Goal: Task Accomplishment & Management: Complete application form

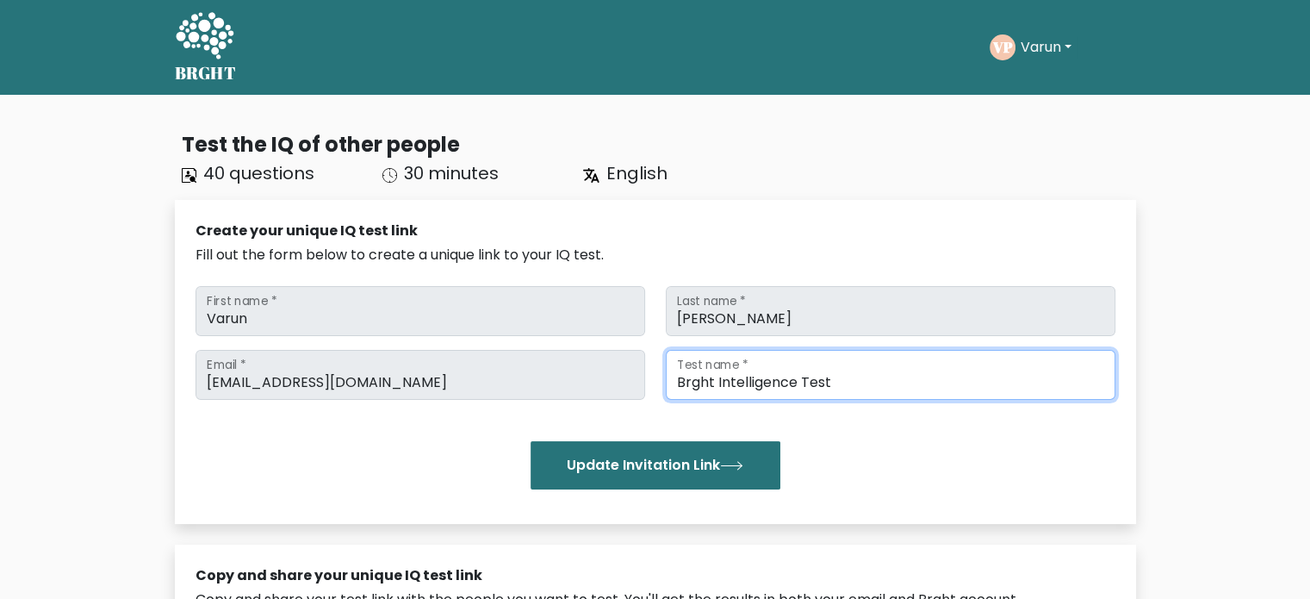
click at [869, 382] on input "Brght Intelligence Test" at bounding box center [891, 375] width 450 height 50
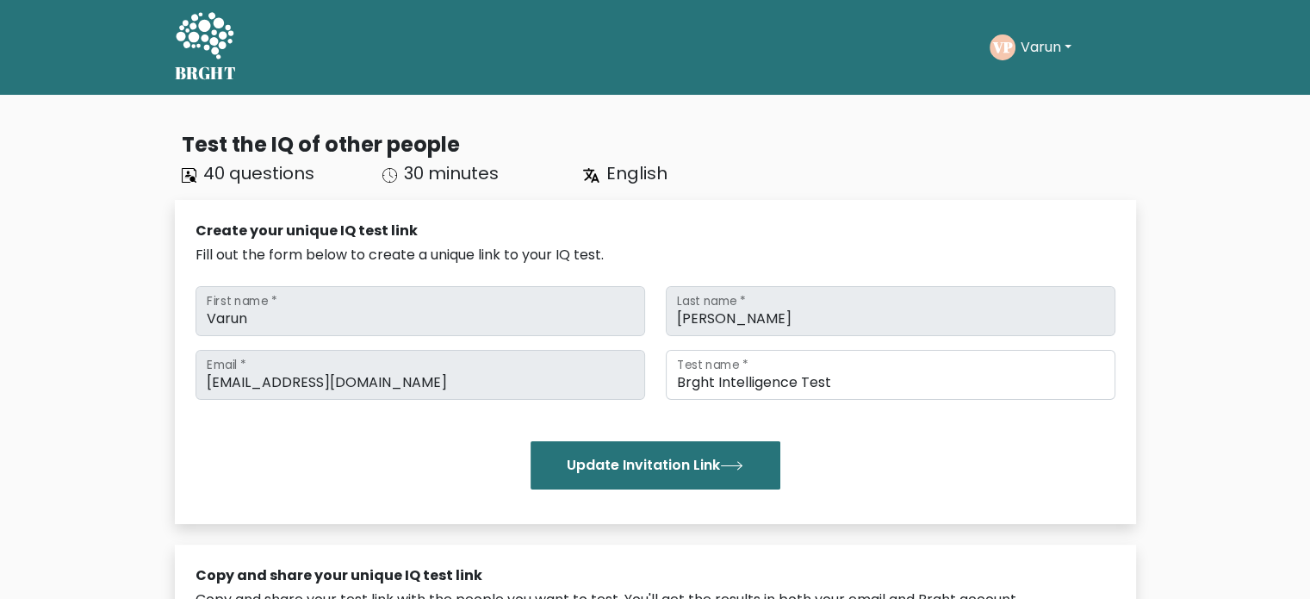
click at [866, 479] on div "Update Invitation Link" at bounding box center [656, 465] width 920 height 48
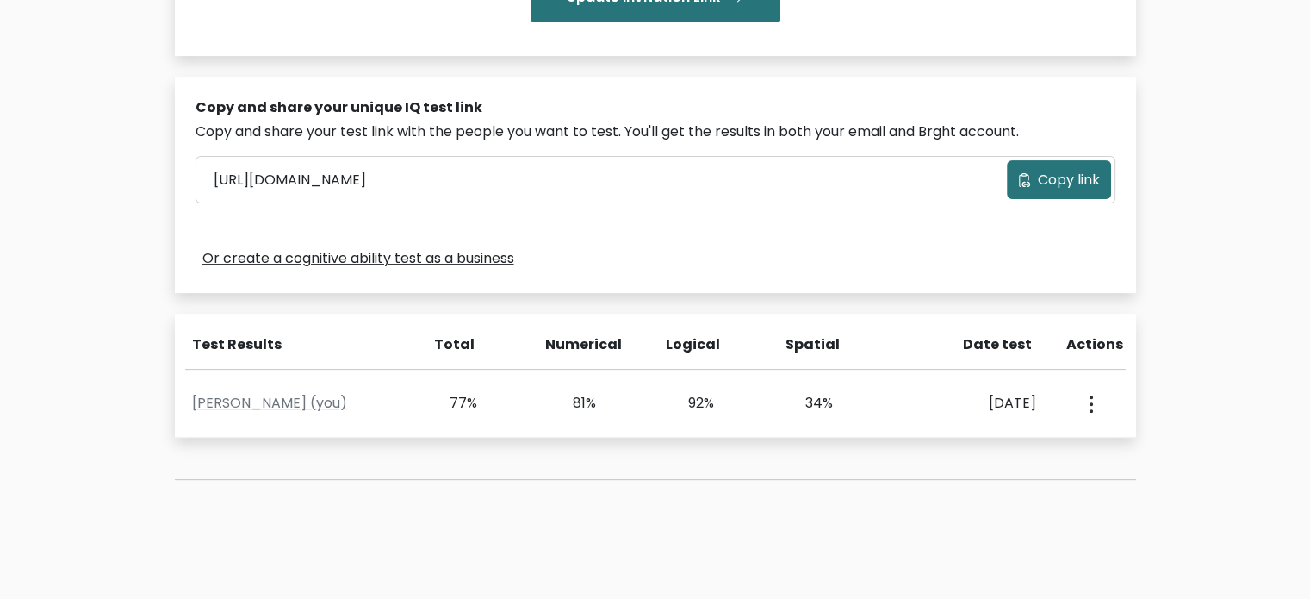
scroll to position [469, 0]
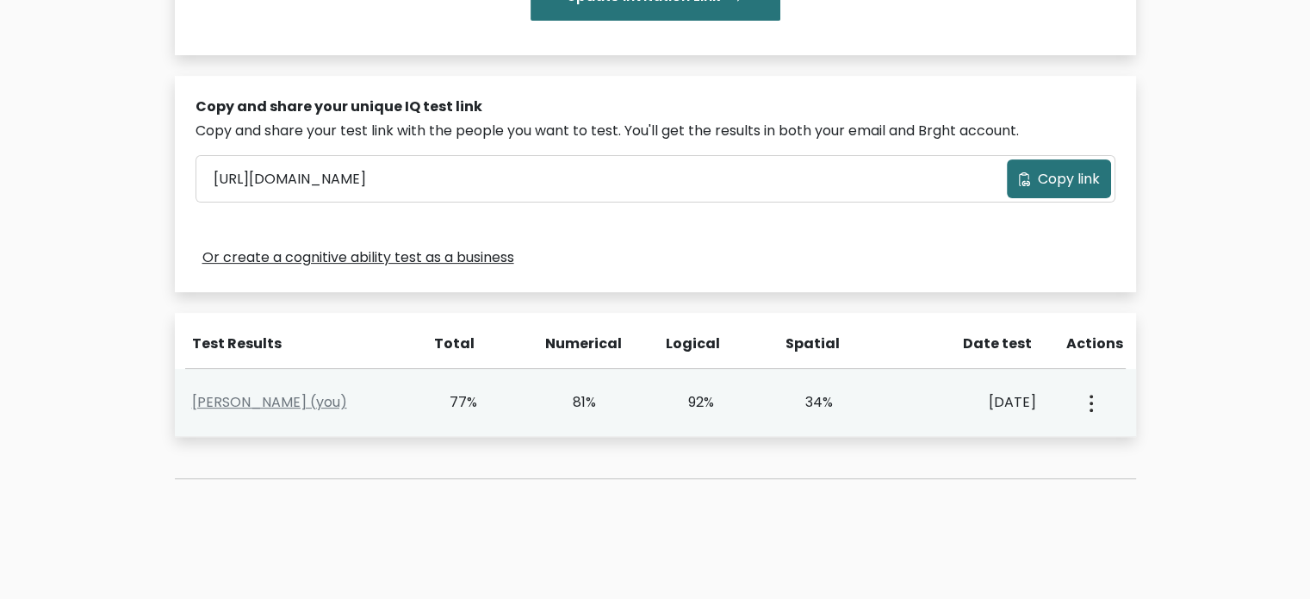
click at [1092, 405] on icon "button" at bounding box center [1091, 402] width 3 height 17
click at [1110, 433] on ul "View Profile" at bounding box center [1151, 452] width 138 height 43
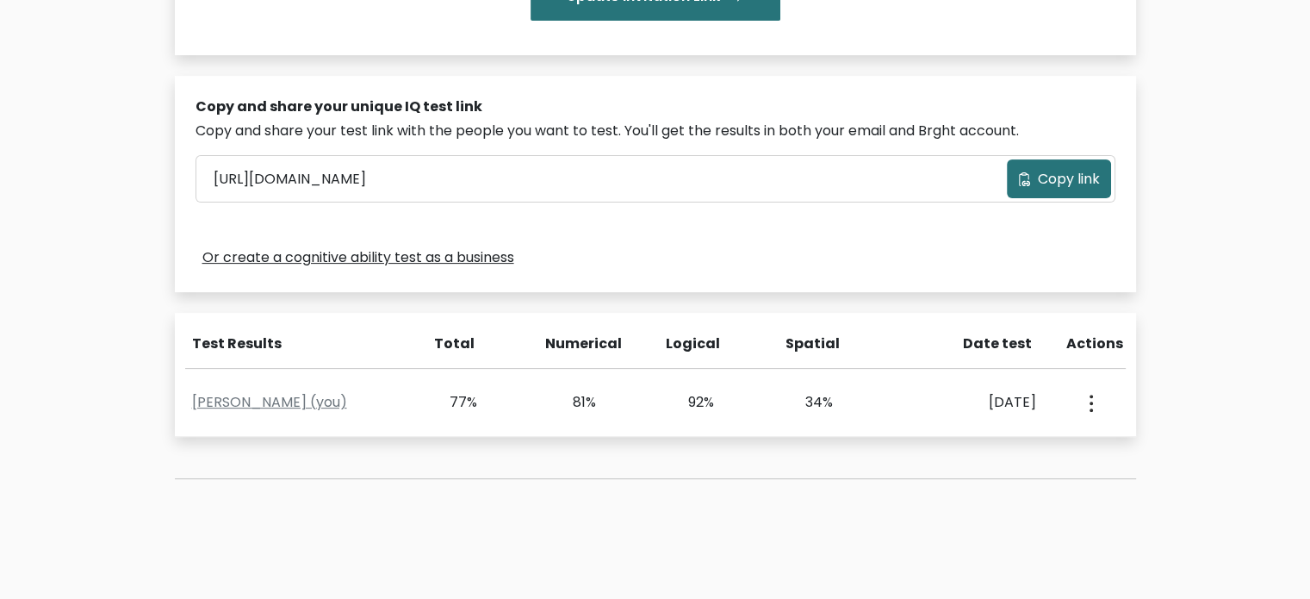
click at [1114, 445] on div "Test the IQ of other people 40 questions 30 minutes English Create your unique …" at bounding box center [656, 83] width 982 height 873
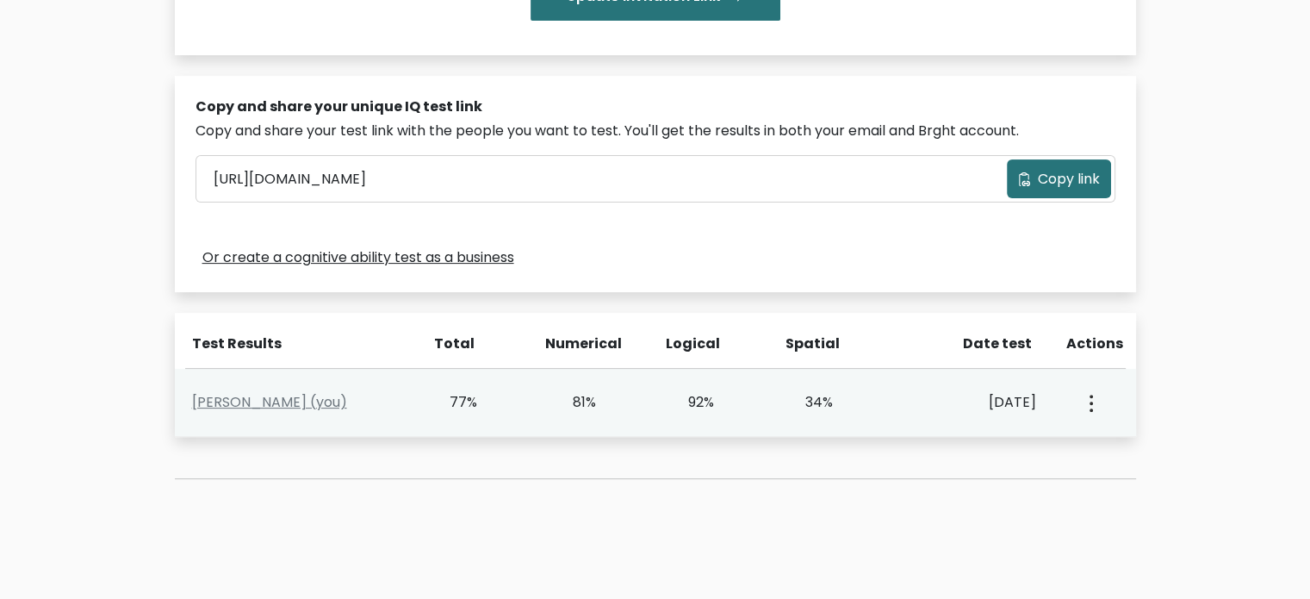
click at [1090, 408] on icon "button" at bounding box center [1091, 402] width 3 height 17
click at [1115, 444] on link "View Profile" at bounding box center [1151, 452] width 136 height 28
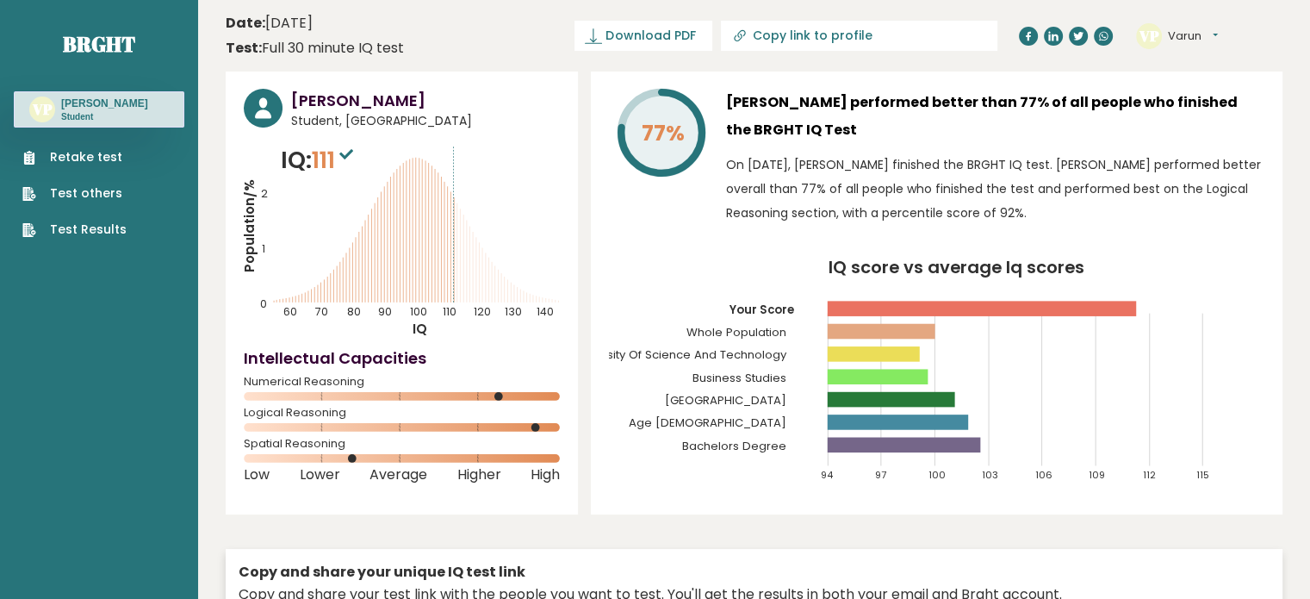
click at [117, 159] on link "Retake test" at bounding box center [74, 157] width 104 height 18
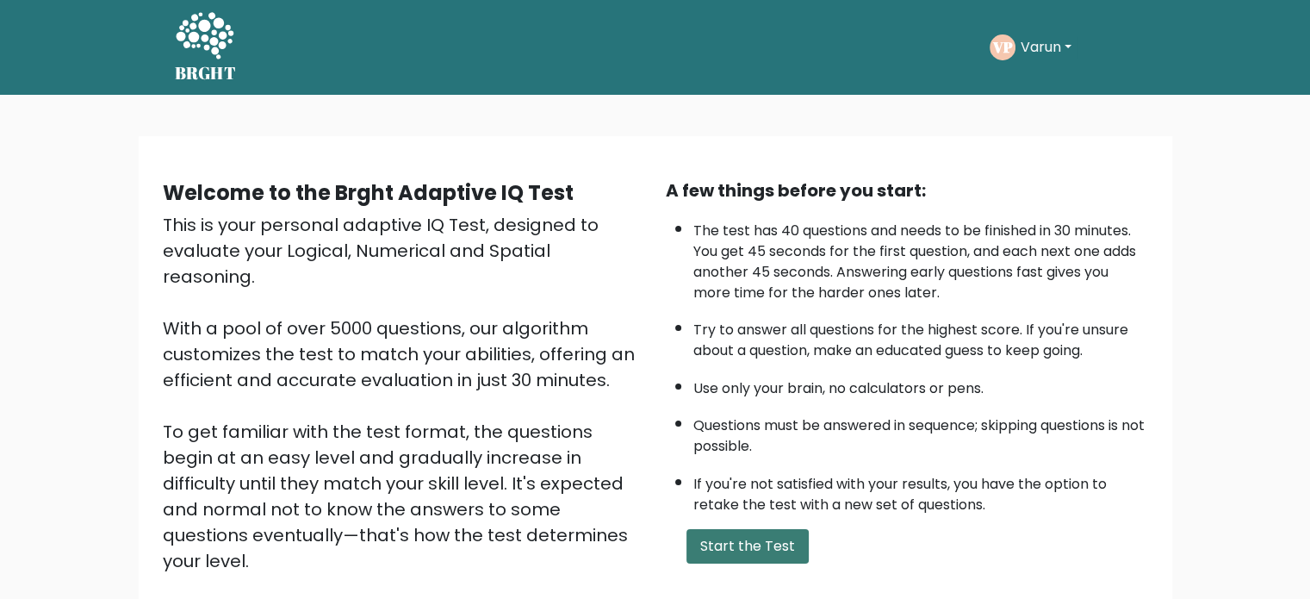
click at [773, 533] on button "Start the Test" at bounding box center [747, 546] width 122 height 34
click at [730, 532] on button "Start the Test" at bounding box center [747, 546] width 122 height 34
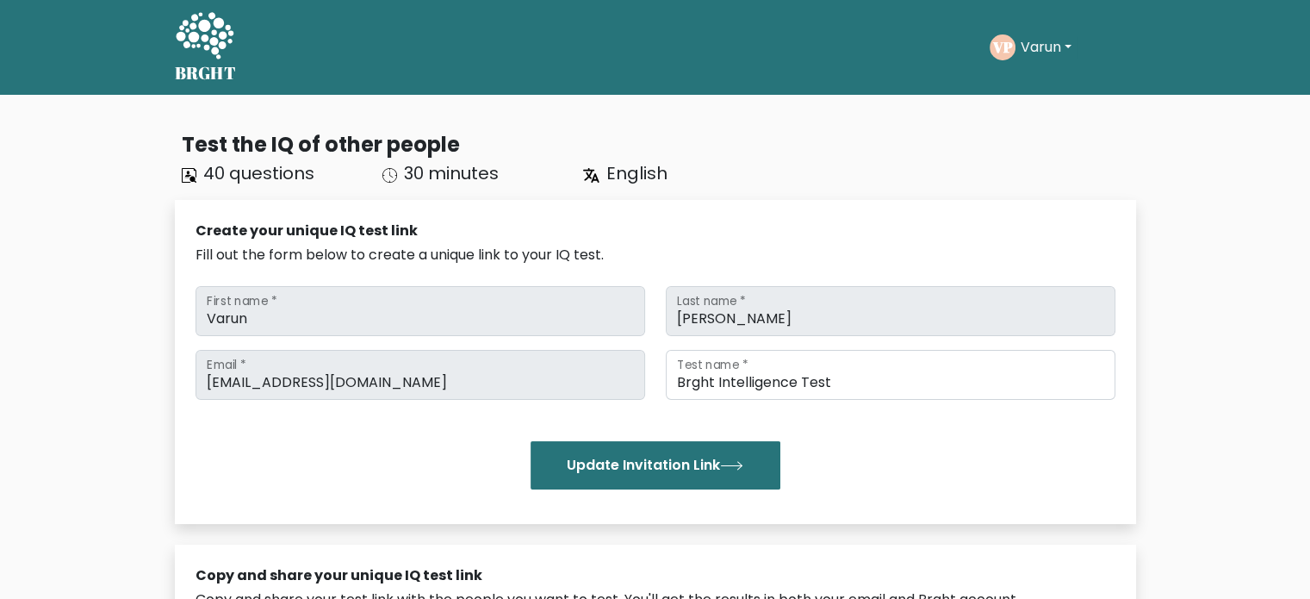
click at [223, 47] on icon at bounding box center [205, 35] width 58 height 47
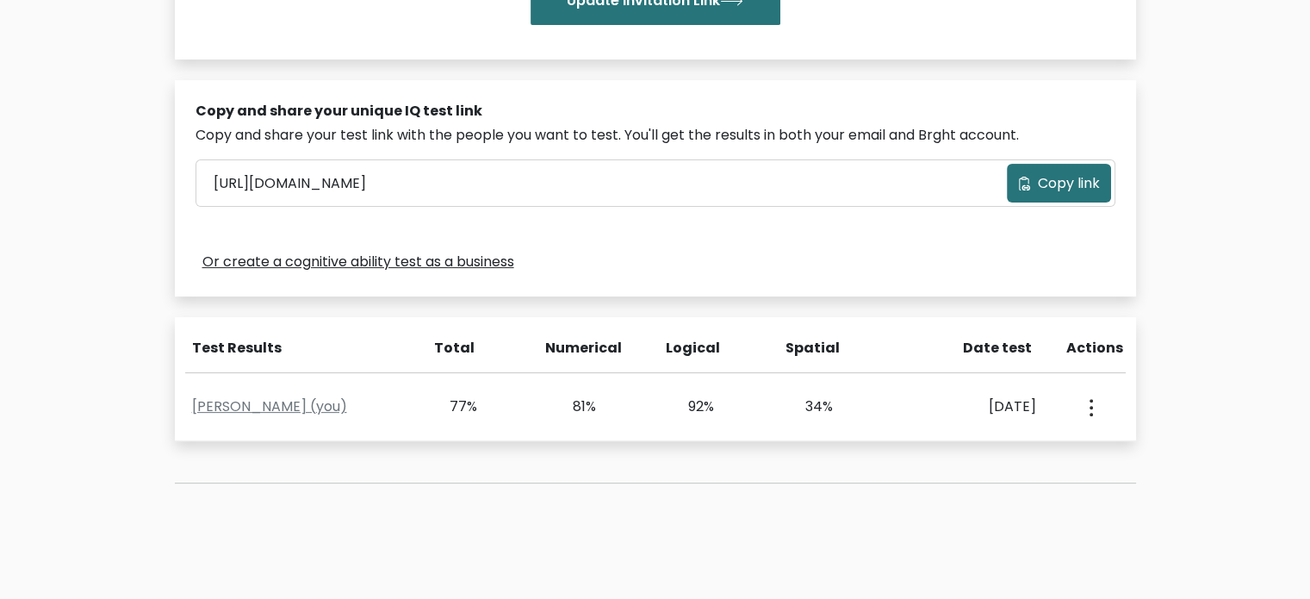
scroll to position [571, 0]
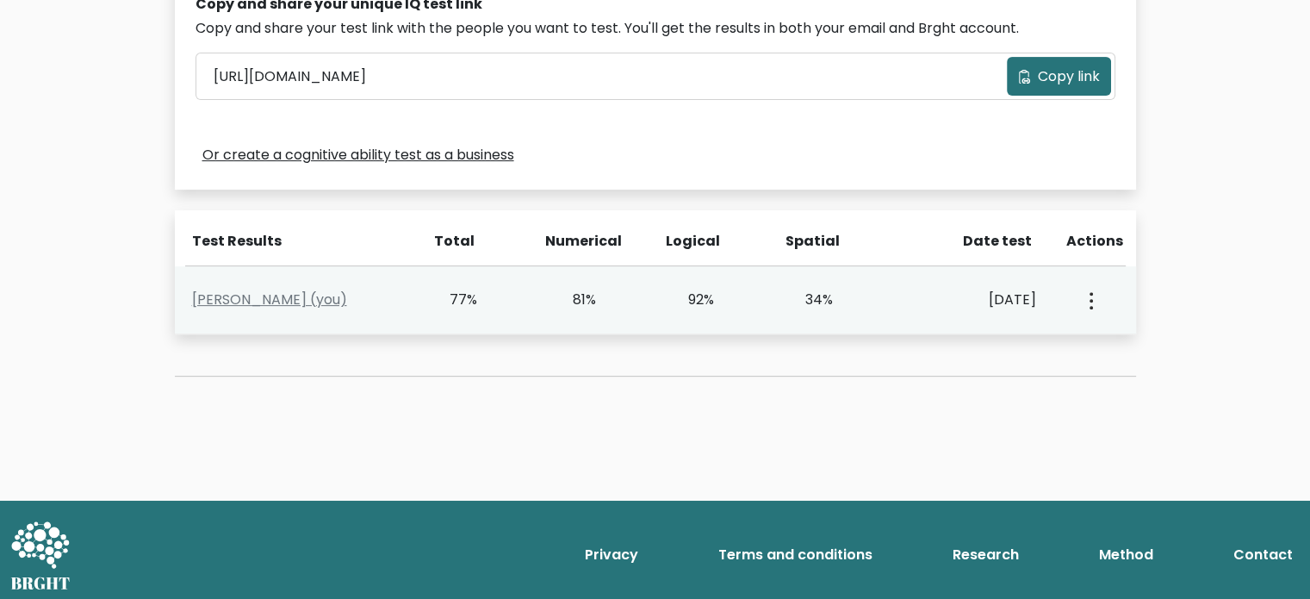
click at [1098, 302] on div "View Profile" at bounding box center [1089, 299] width 59 height 53
click at [1090, 305] on icon "button" at bounding box center [1091, 300] width 3 height 17
click at [1114, 343] on link "View Profile" at bounding box center [1151, 350] width 136 height 28
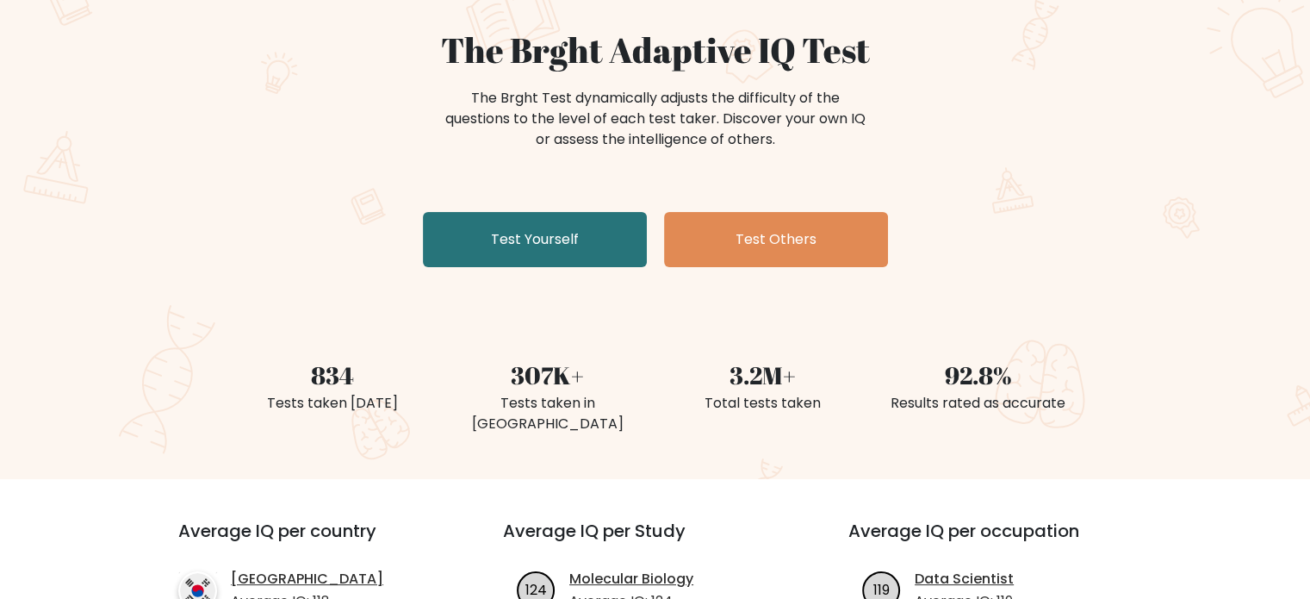
scroll to position [151, 0]
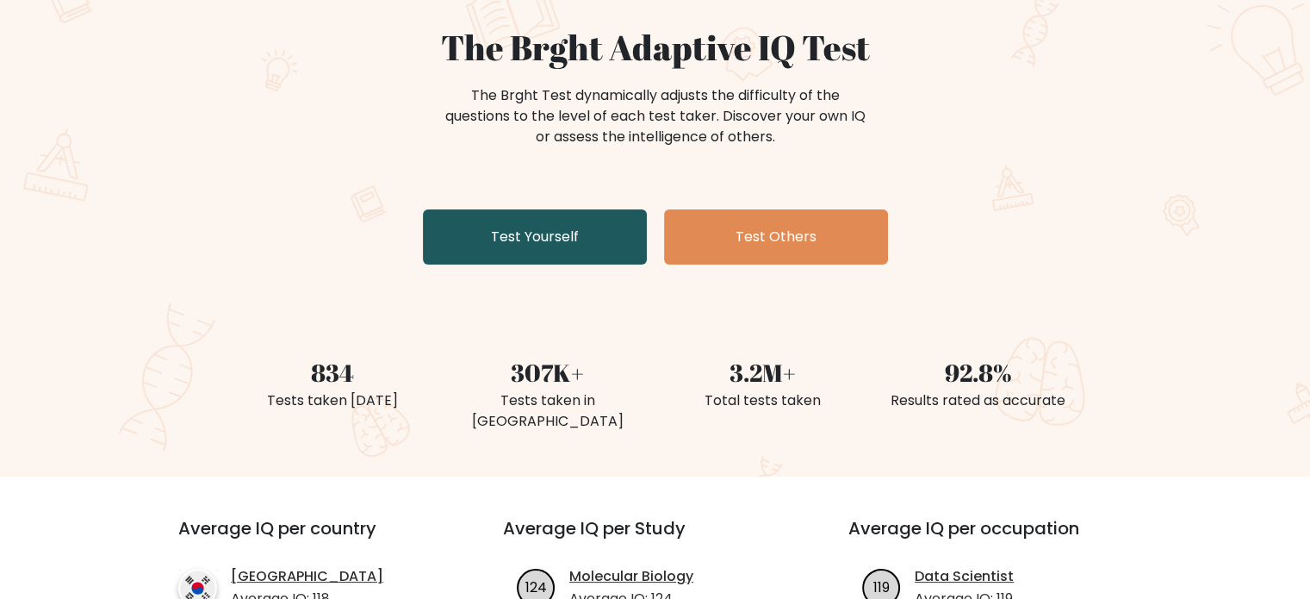
click at [595, 236] on link "Test Yourself" at bounding box center [535, 236] width 224 height 55
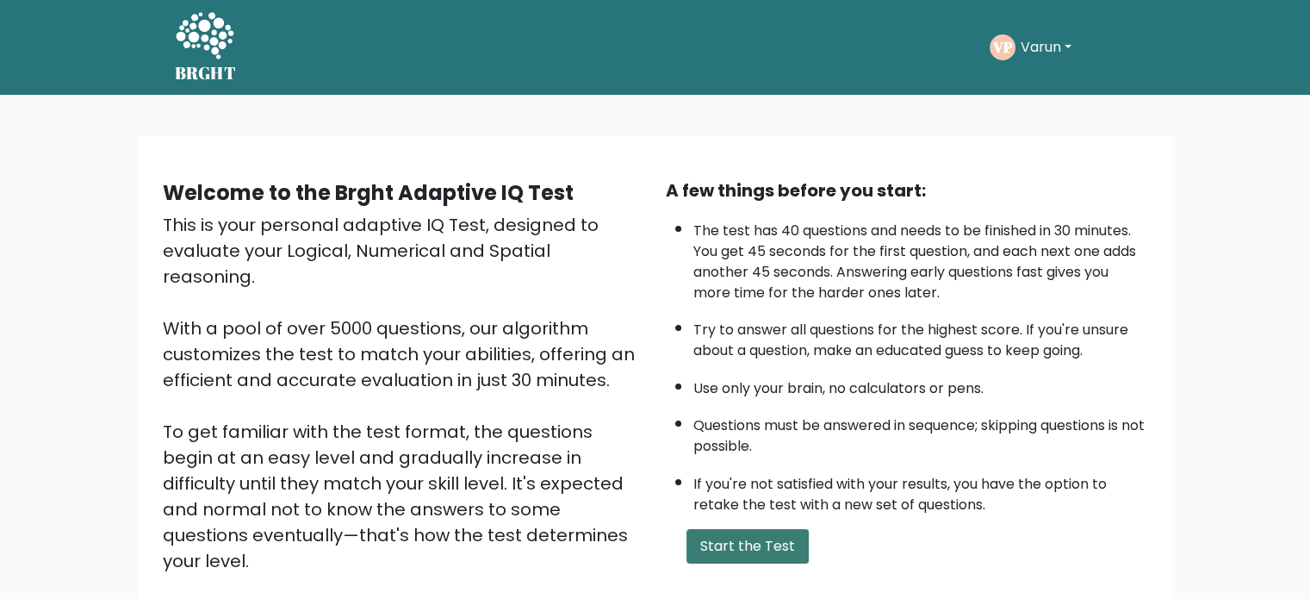
click at [749, 546] on button "Start the Test" at bounding box center [747, 546] width 122 height 34
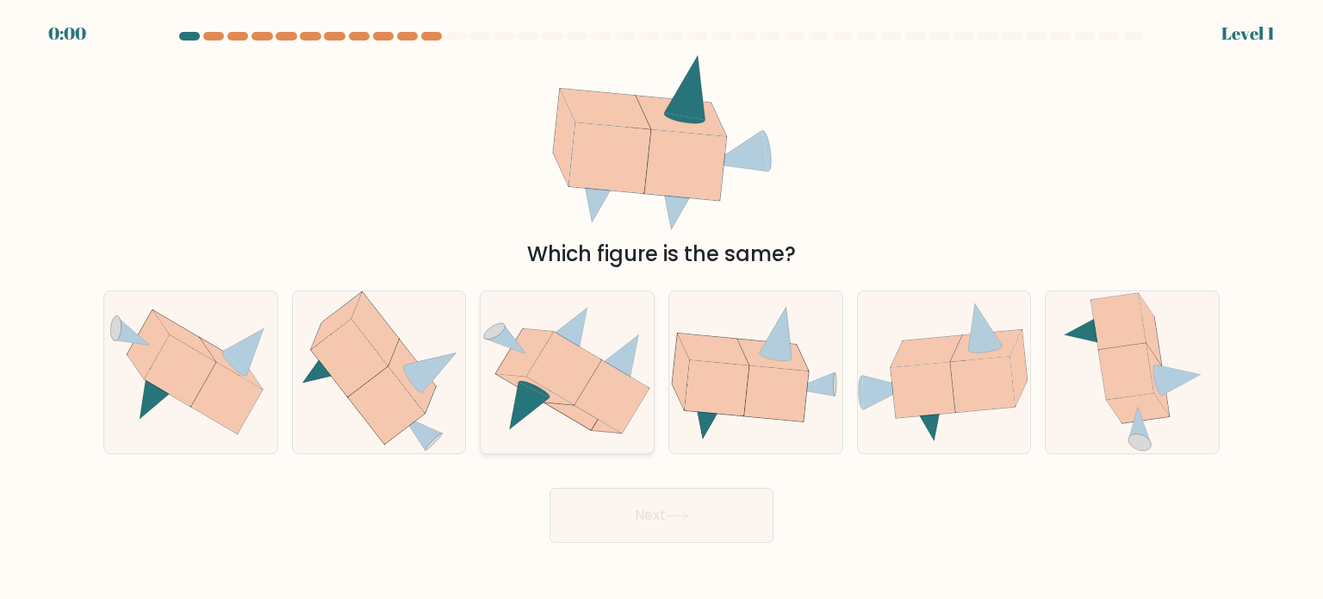
click at [618, 404] on icon at bounding box center [611, 396] width 75 height 72
click at [661, 308] on input "c." at bounding box center [661, 304] width 1 height 9
radio input "true"
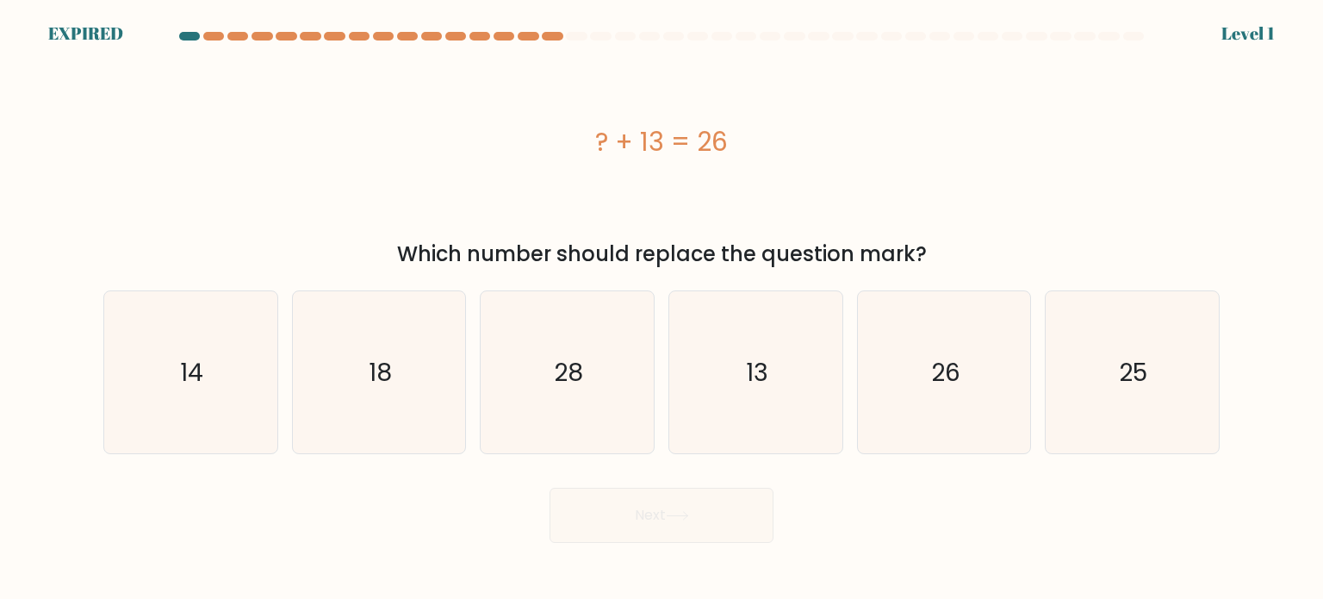
drag, startPoint x: 1231, startPoint y: 31, endPoint x: 1322, endPoint y: 23, distance: 91.6
click at [1322, 23] on body "EXPIRED Level 1" at bounding box center [661, 299] width 1323 height 599
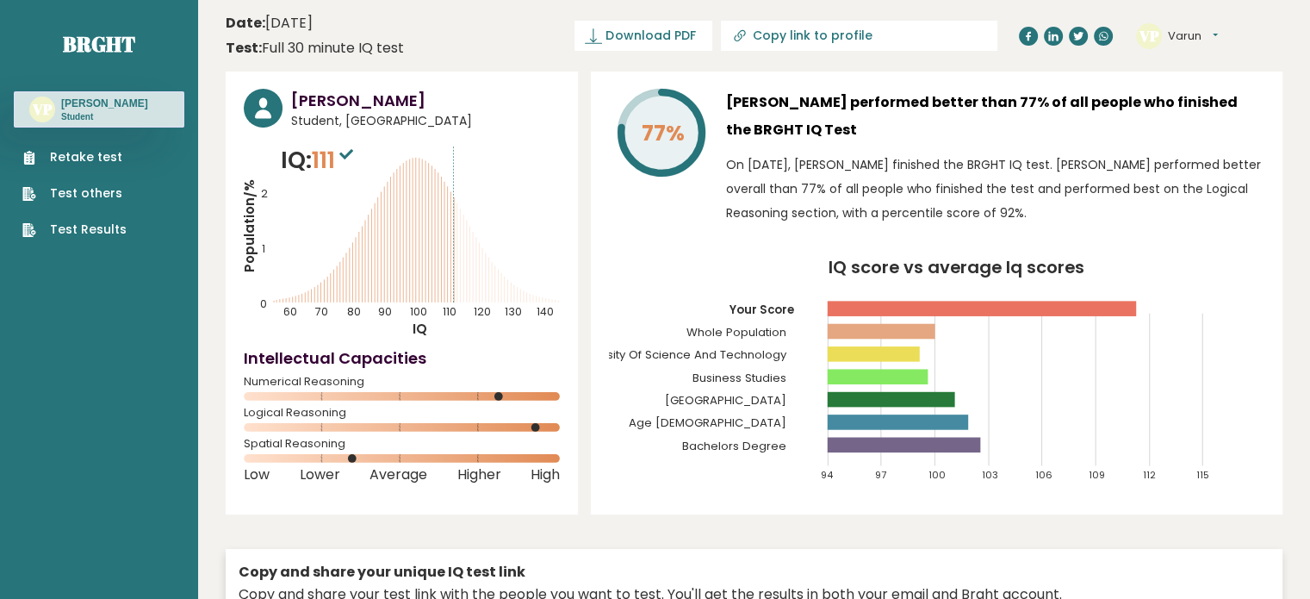
click at [83, 233] on link "Test Results" at bounding box center [74, 229] width 104 height 18
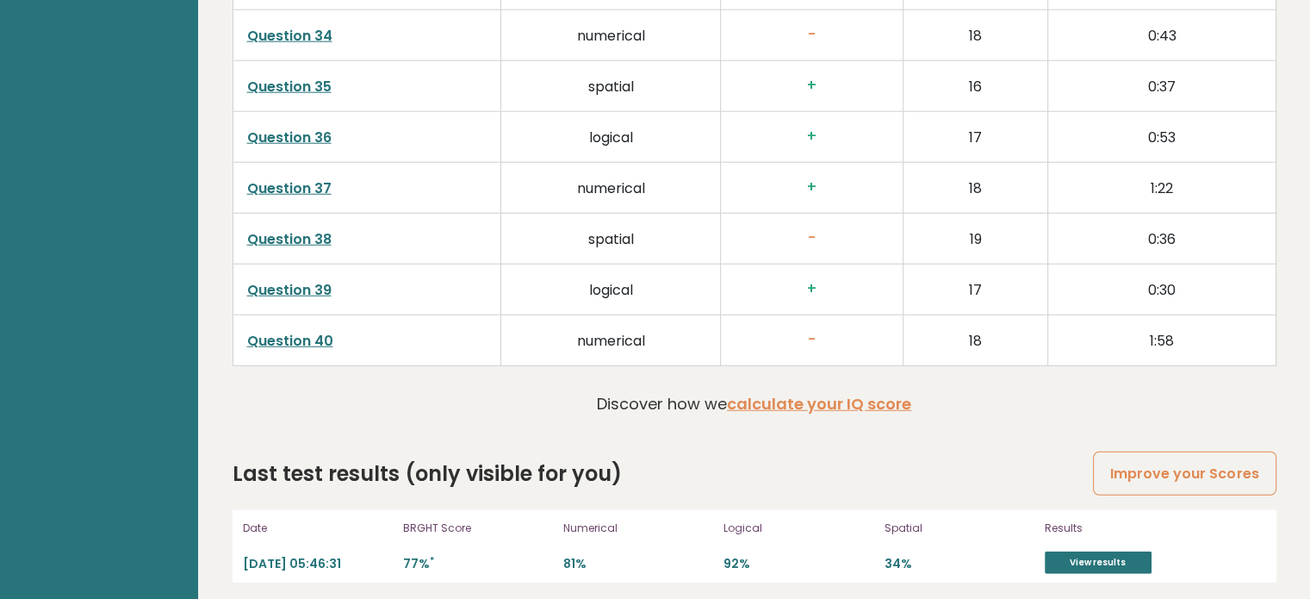
scroll to position [4509, 0]
click at [1087, 550] on link "View results" at bounding box center [1098, 561] width 107 height 22
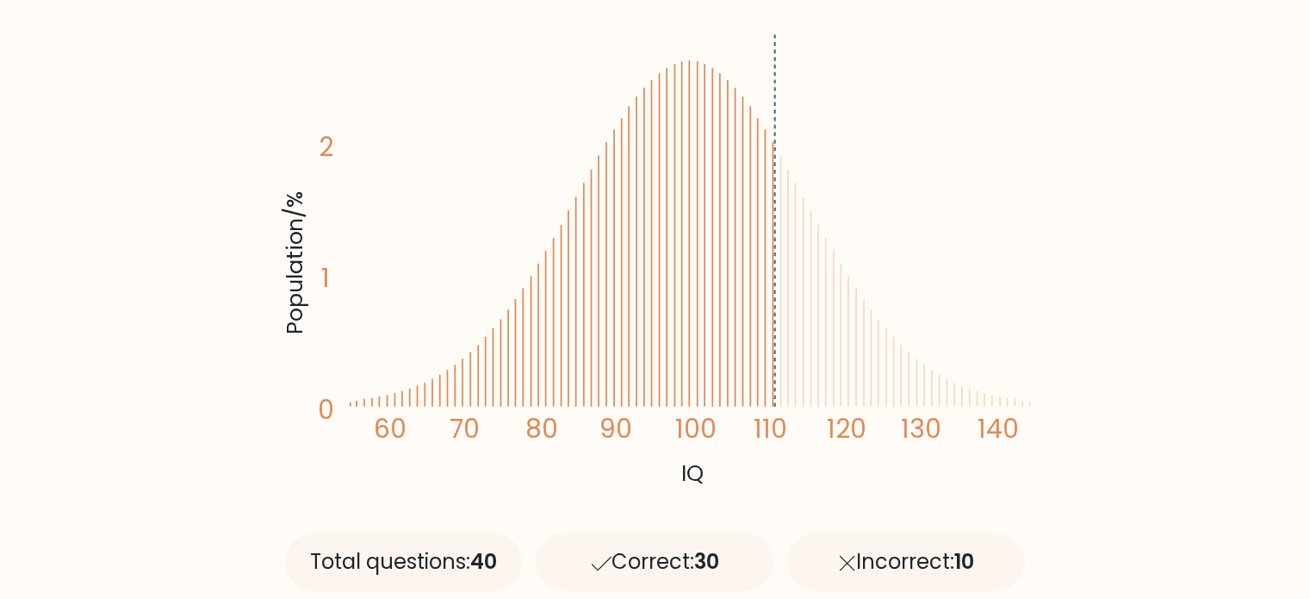
scroll to position [316, 0]
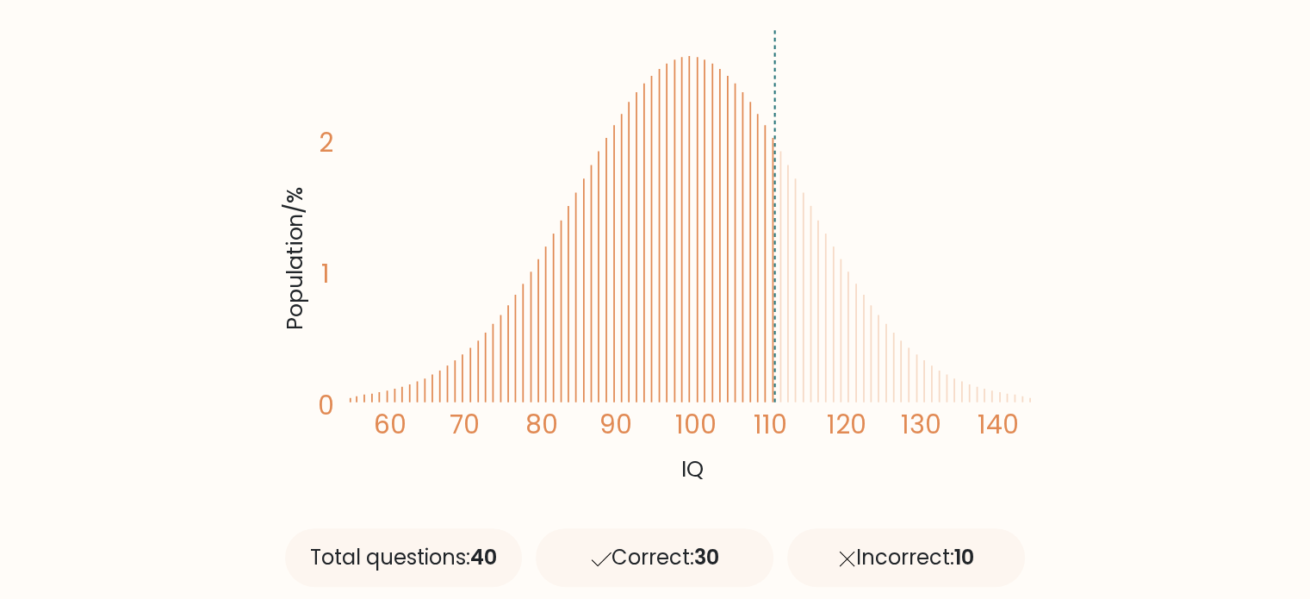
click at [780, 283] on icon at bounding box center [780, 277] width 0 height 251
drag, startPoint x: 751, startPoint y: 282, endPoint x: 632, endPoint y: 306, distance: 121.3
click at [632, 306] on icon "Population/% IQ 0 1 2 60 70 80 90 100 110 120 130 140" at bounding box center [655, 254] width 754 height 465
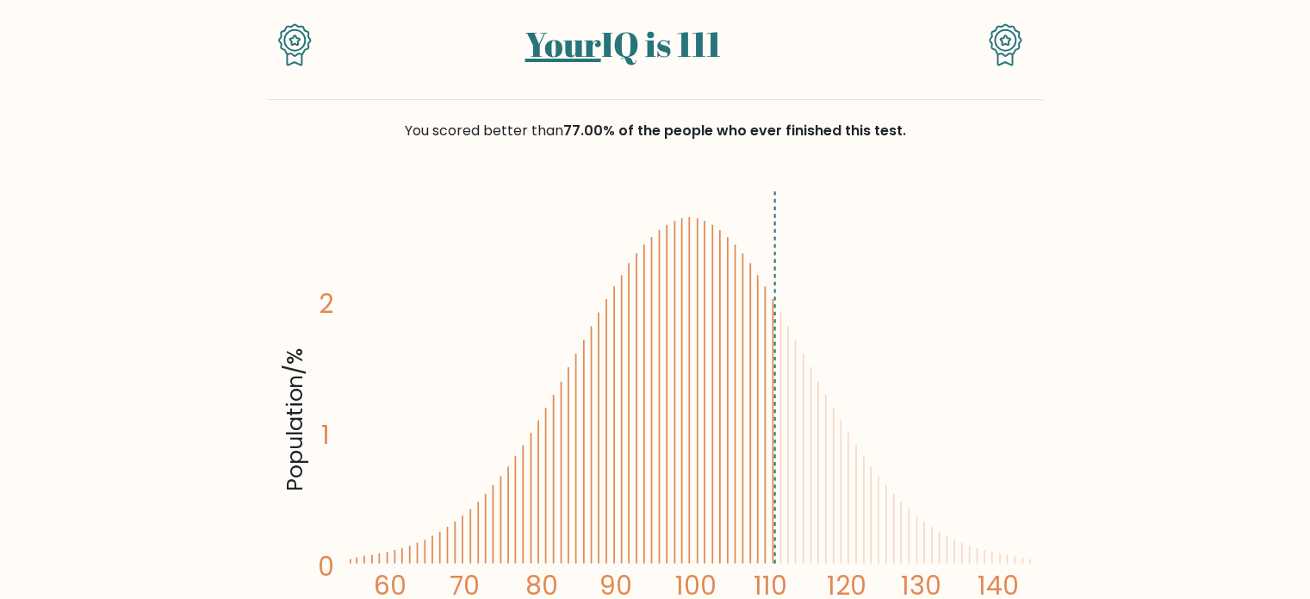
scroll to position [152, 0]
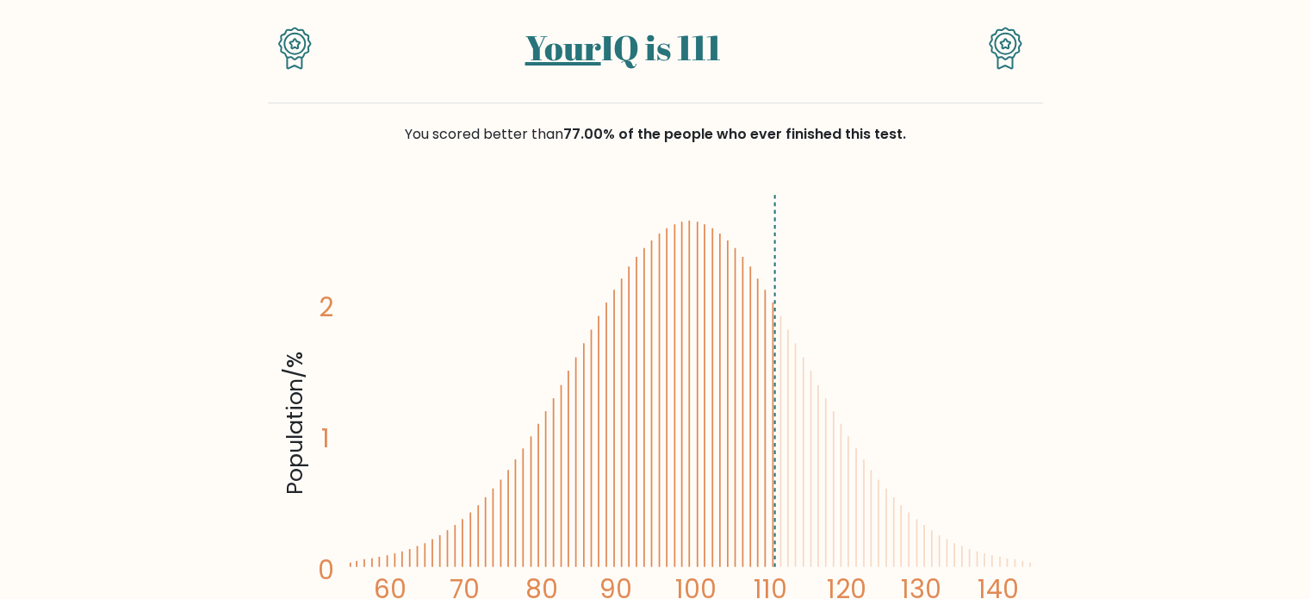
click at [326, 320] on tspan "2" at bounding box center [326, 306] width 15 height 35
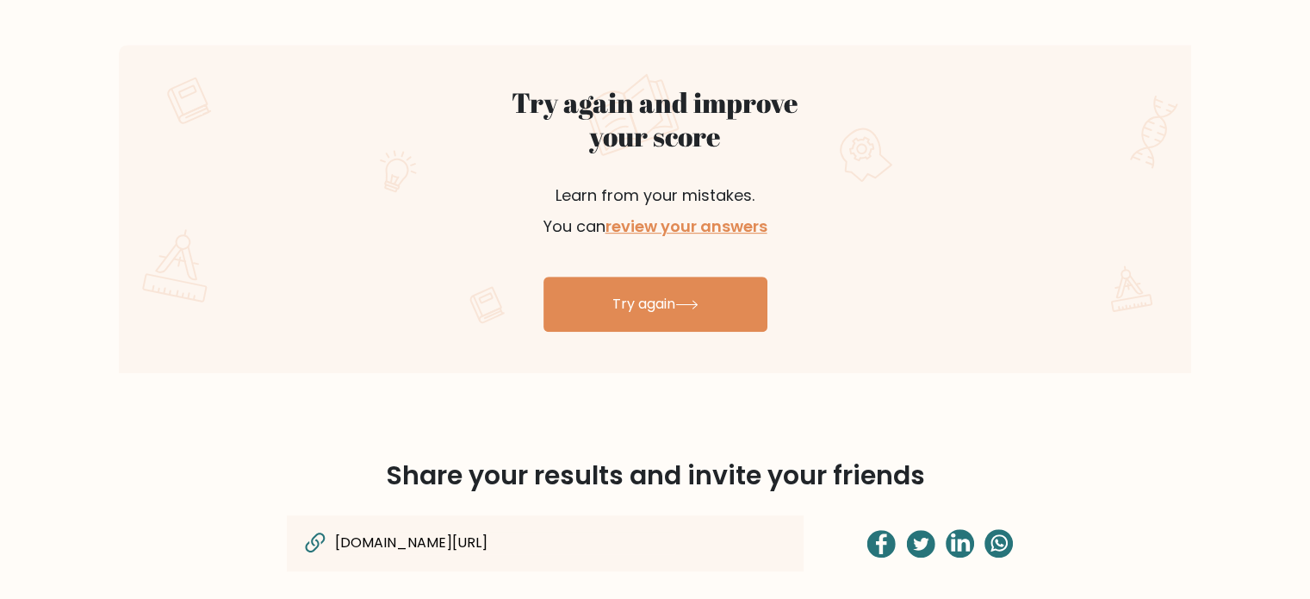
scroll to position [946, 0]
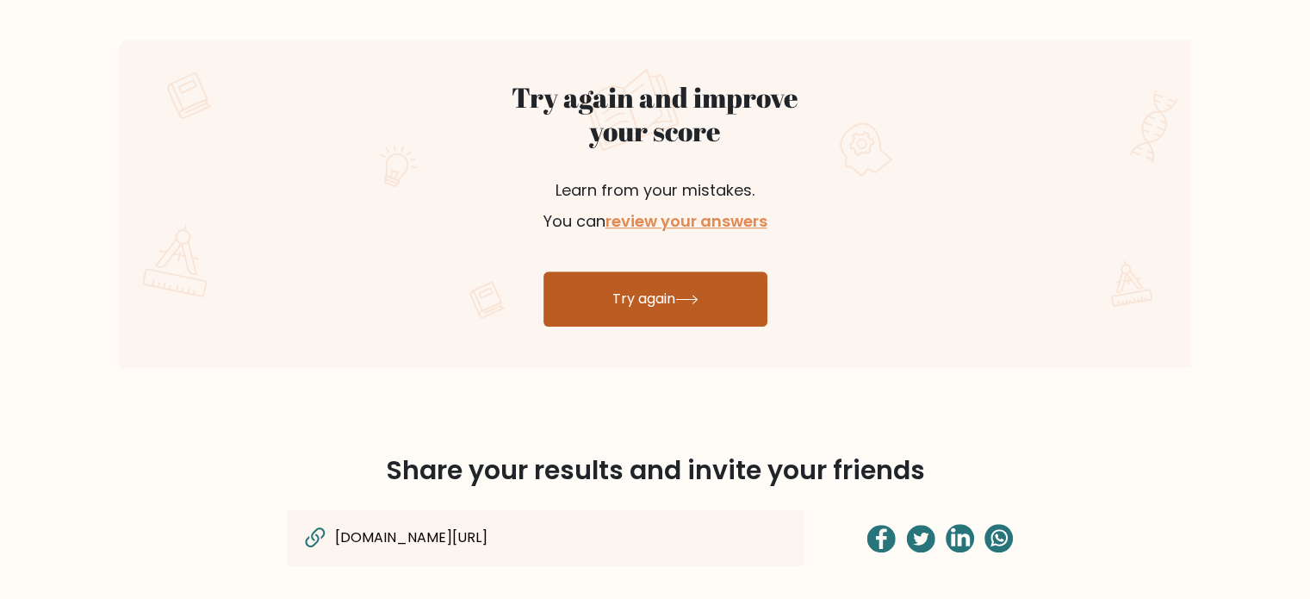
click at [674, 321] on link "Try again" at bounding box center [655, 298] width 224 height 55
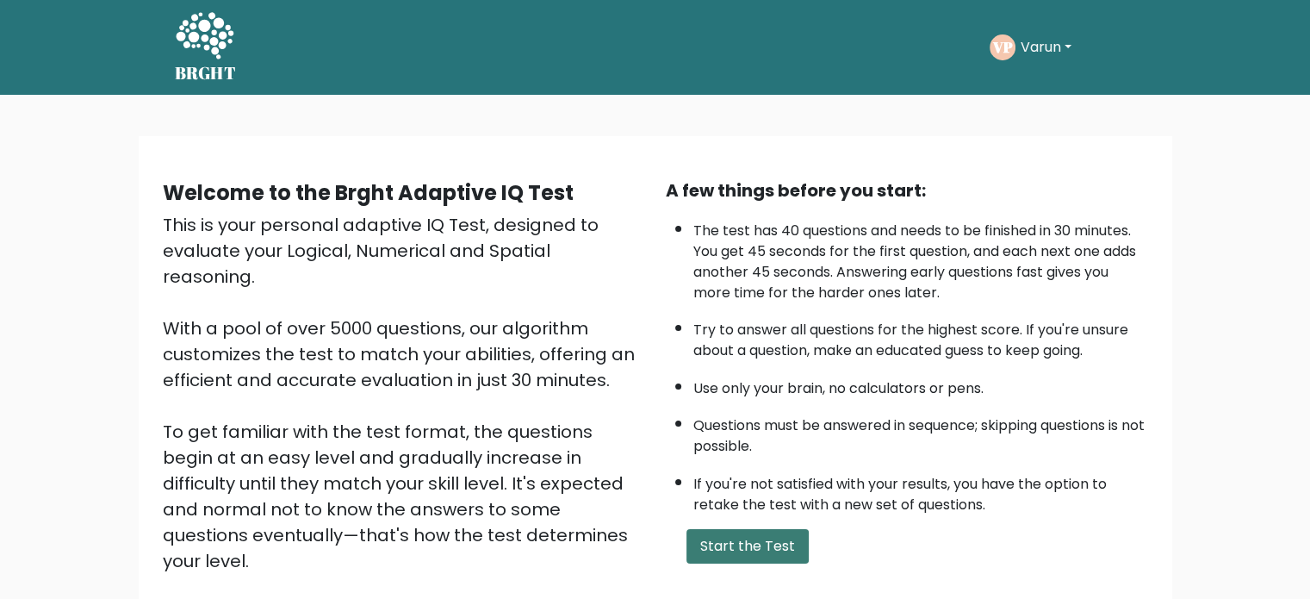
click at [762, 545] on button "Start the Test" at bounding box center [747, 546] width 122 height 34
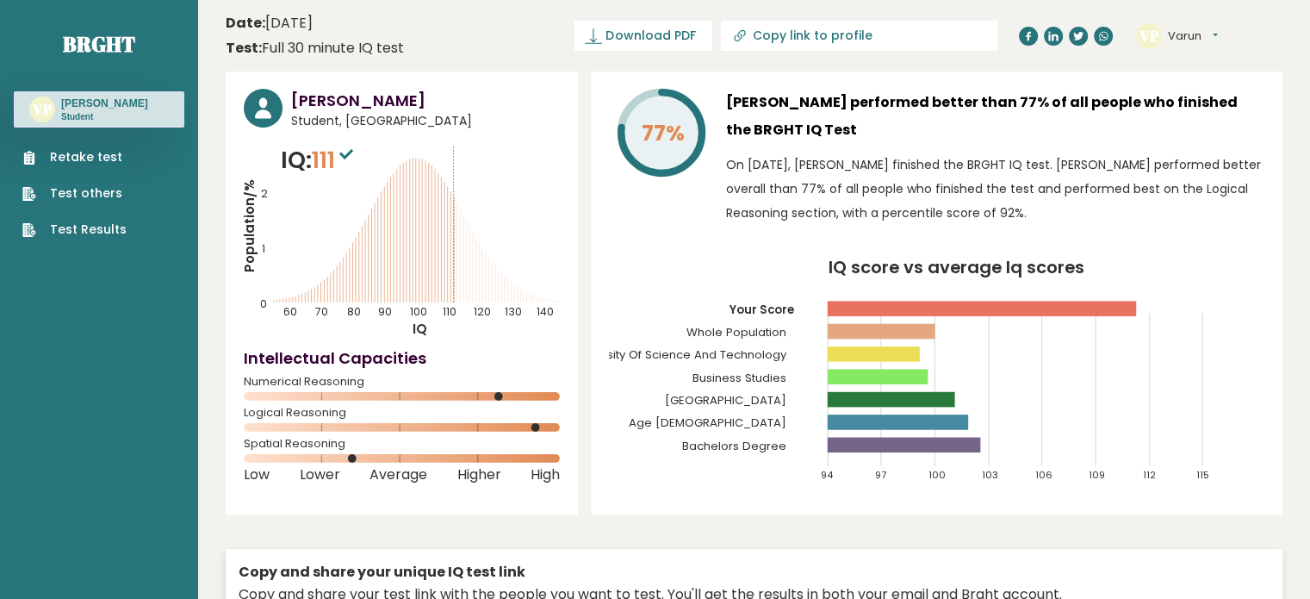
click at [89, 154] on link "Retake test" at bounding box center [74, 157] width 104 height 18
click at [110, 157] on link "Retake test" at bounding box center [74, 157] width 104 height 18
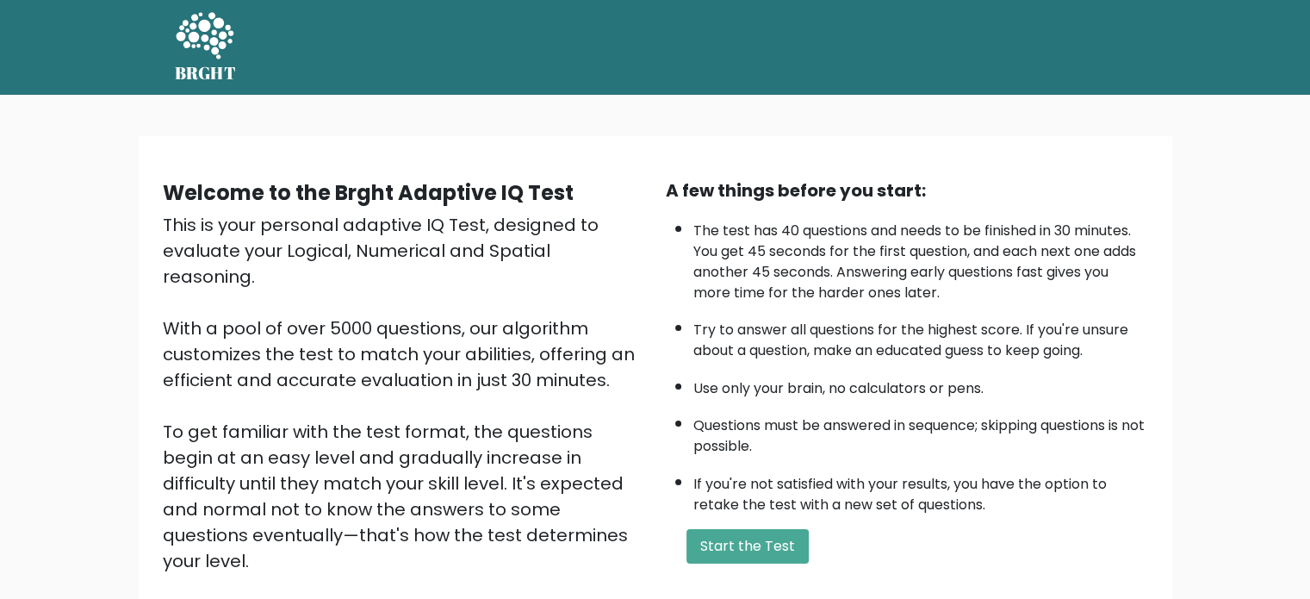
click at [736, 426] on li "Questions must be answered in sequence; skipping questions is not possible." at bounding box center [920, 432] width 455 height 50
click at [752, 535] on button "Start the Test" at bounding box center [747, 546] width 122 height 34
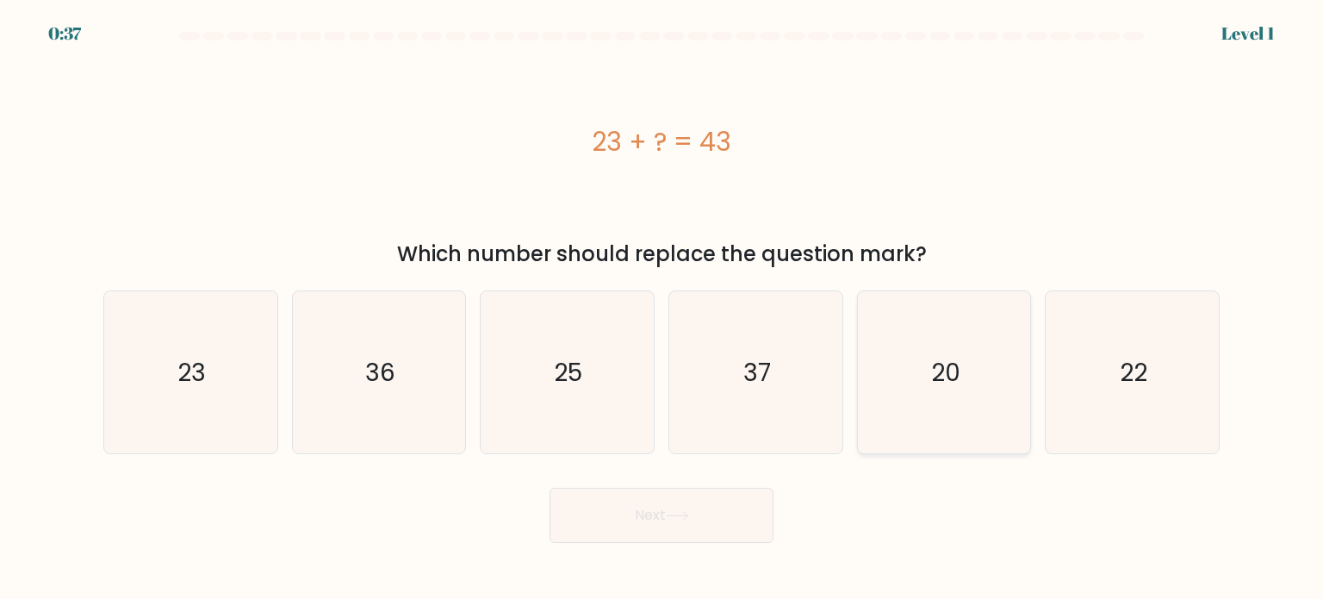
click at [917, 361] on icon "20" at bounding box center [944, 372] width 162 height 162
click at [662, 308] on input "e. 20" at bounding box center [661, 304] width 1 height 9
radio input "true"
click at [699, 519] on button "Next" at bounding box center [662, 514] width 224 height 55
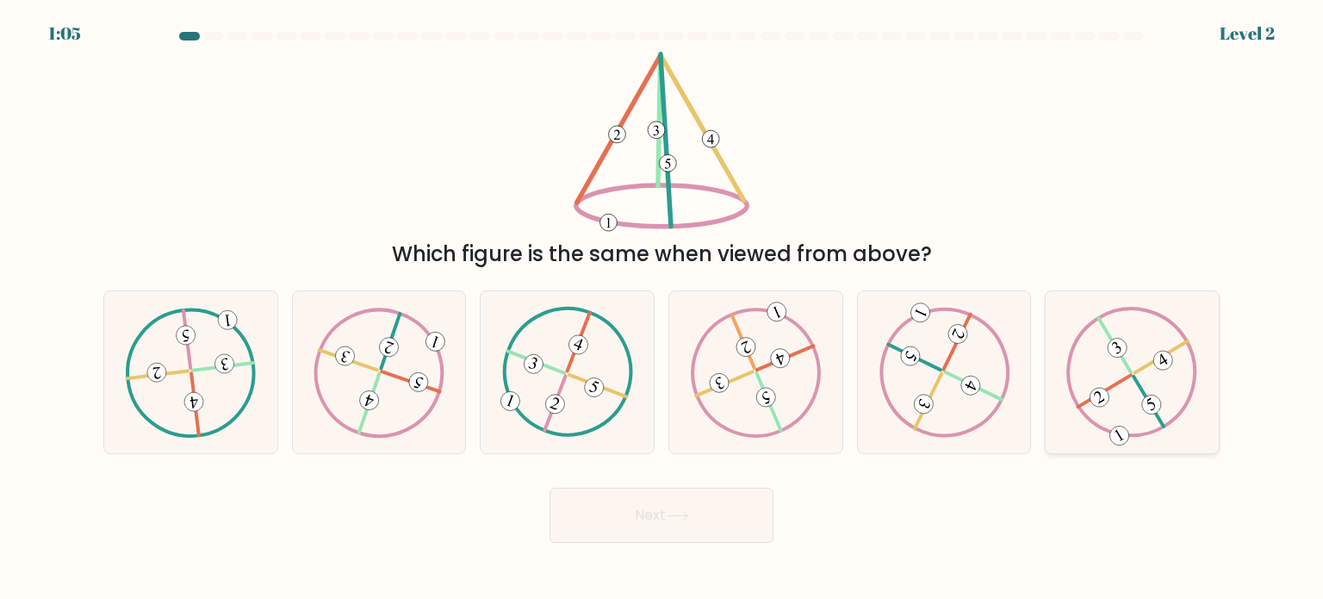
click at [1164, 363] on 491 at bounding box center [1163, 360] width 26 height 26
click at [662, 308] on input "f." at bounding box center [661, 304] width 1 height 9
radio input "true"
click at [717, 530] on button "Next" at bounding box center [662, 514] width 224 height 55
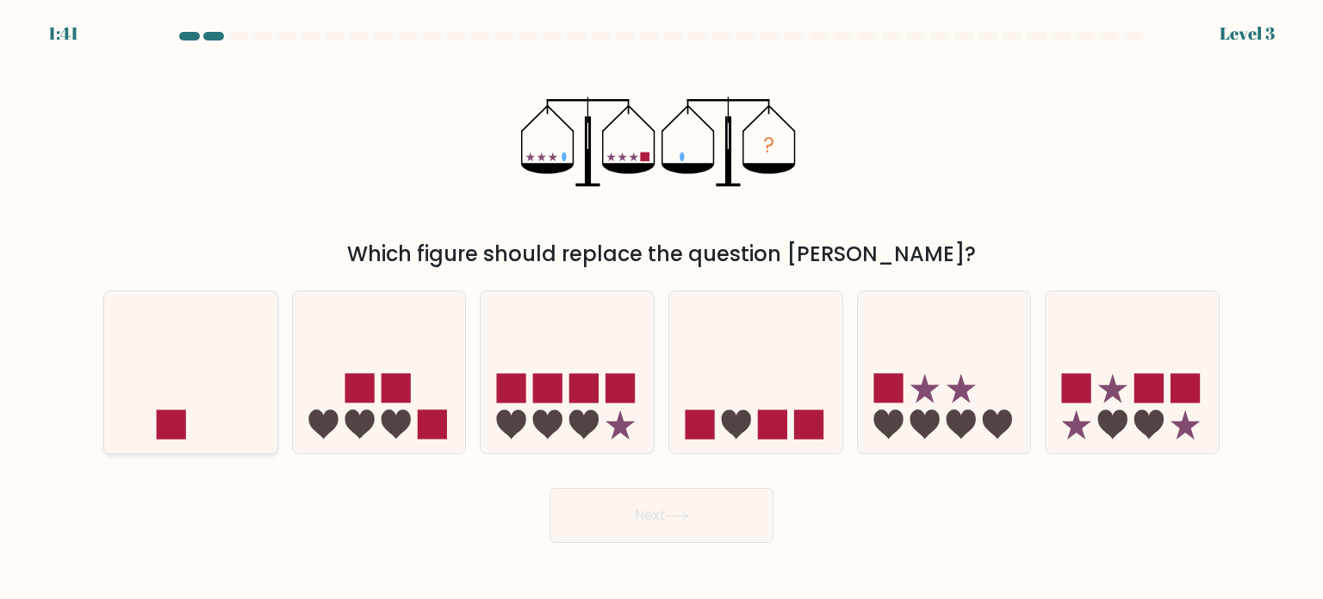
click at [210, 399] on icon at bounding box center [190, 372] width 173 height 143
click at [661, 308] on input "a." at bounding box center [661, 304] width 1 height 9
radio input "true"
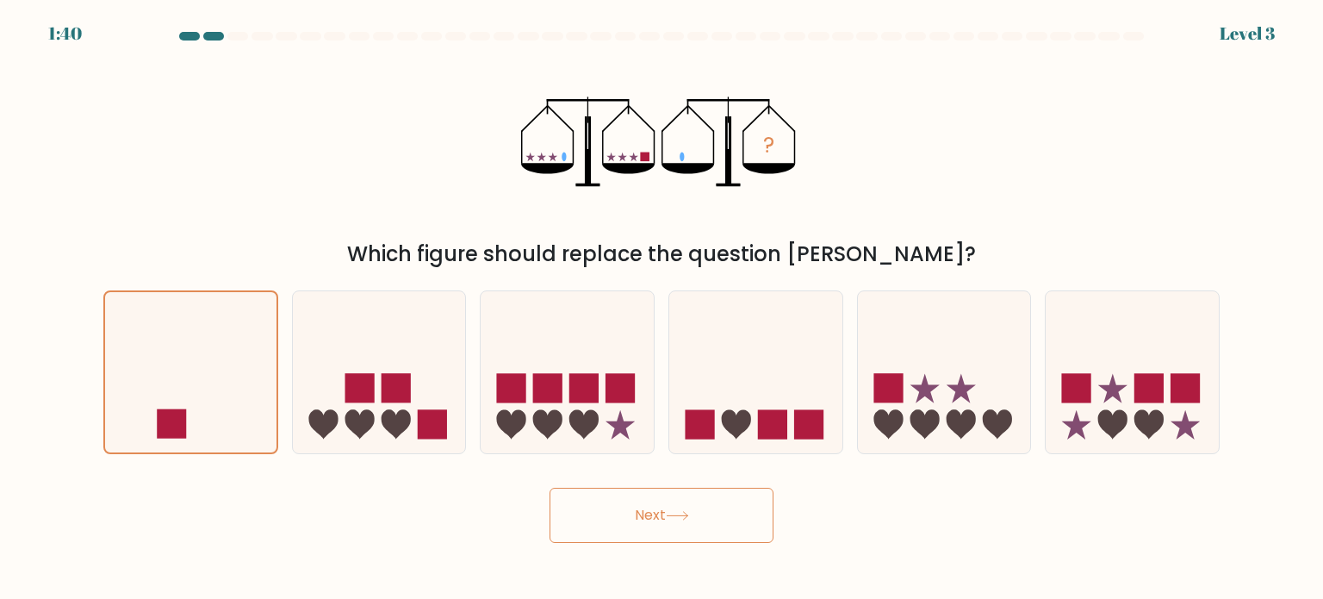
click at [663, 525] on button "Next" at bounding box center [662, 514] width 224 height 55
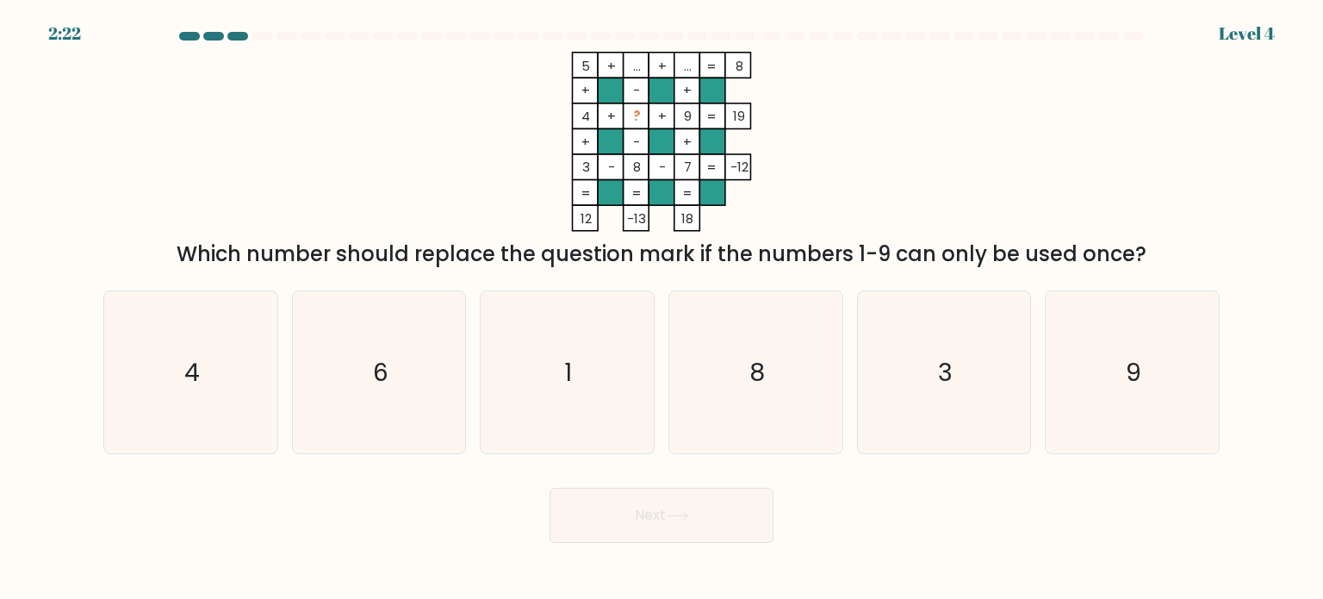
drag, startPoint x: 630, startPoint y: 113, endPoint x: 641, endPoint y: 111, distance: 10.5
click at [641, 111] on icon "5 + ... + ... 8 + - + 4 + ? + 9 19 + - + 3 - 8 - 7 = -12 = = = = 12 -13 18 =" at bounding box center [661, 142] width 517 height 180
click at [806, 138] on icon "5 + ... + ... 8 + - + 4 + ? + 9 19 + - + 3 - 8 - 7 = -12 = = = = 12 -13 18 =" at bounding box center [661, 142] width 517 height 180
click at [389, 388] on icon "6" at bounding box center [379, 372] width 162 height 162
click at [661, 308] on input "b. 6" at bounding box center [661, 304] width 1 height 9
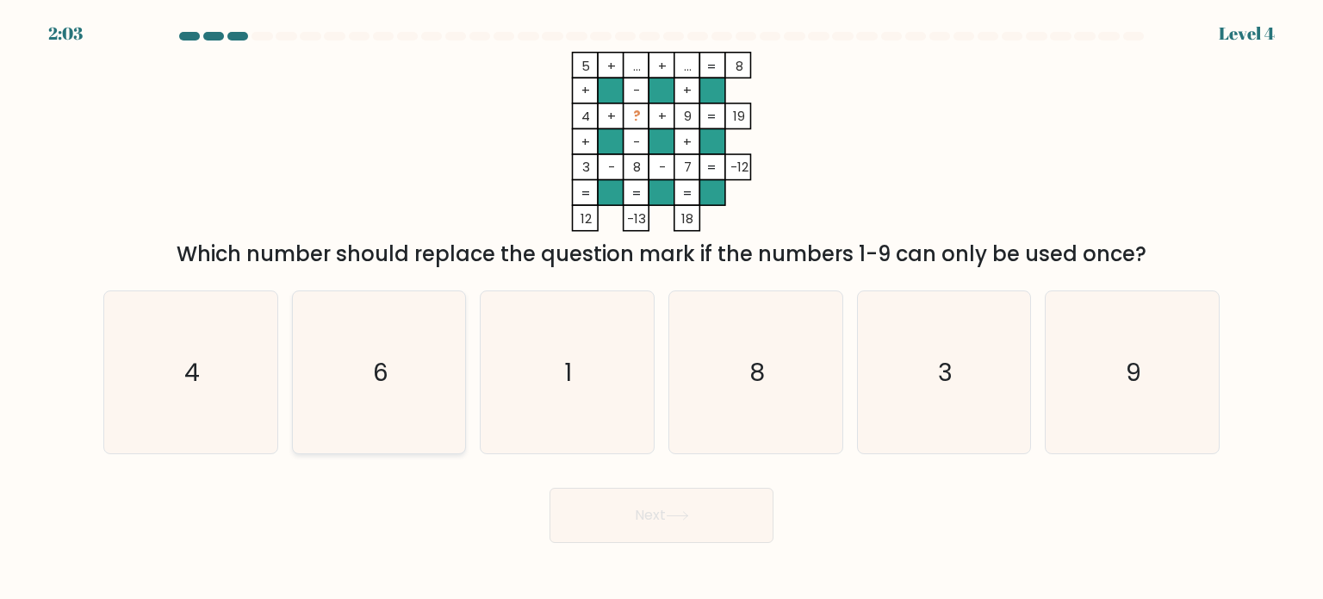
radio input "true"
click at [623, 512] on button "Next" at bounding box center [662, 514] width 224 height 55
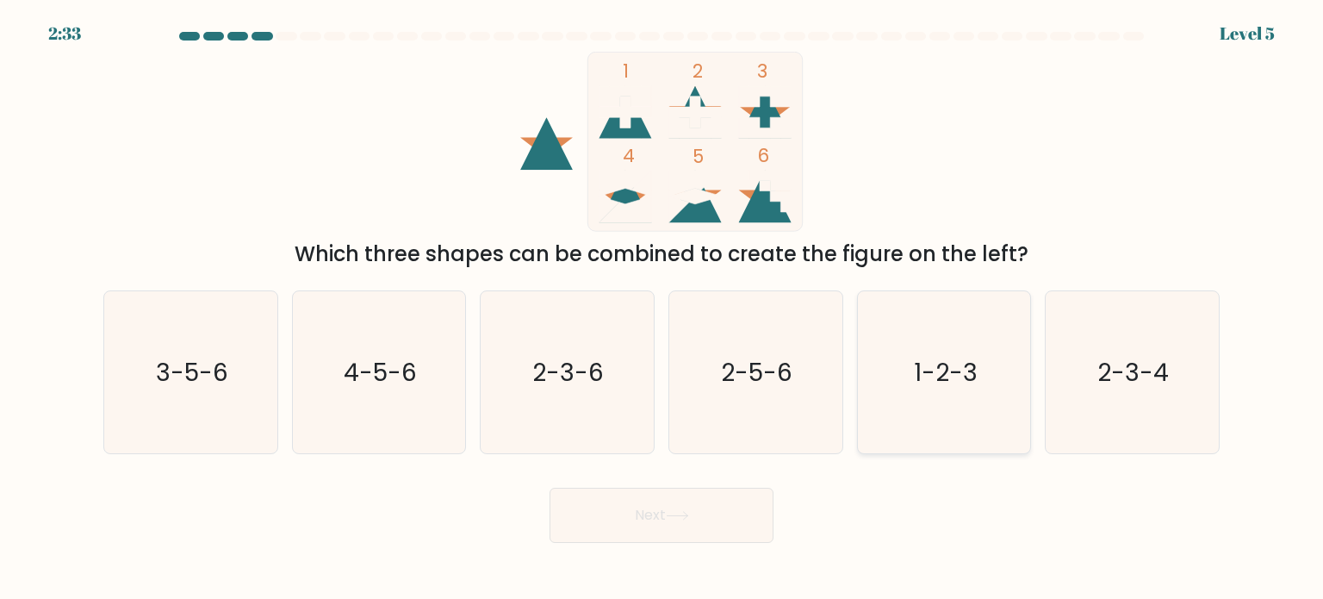
click at [961, 376] on text "1-2-3" at bounding box center [946, 371] width 64 height 34
click at [662, 308] on input "e. 1-2-3" at bounding box center [661, 304] width 1 height 9
radio input "true"
click at [657, 522] on button "Next" at bounding box center [662, 514] width 224 height 55
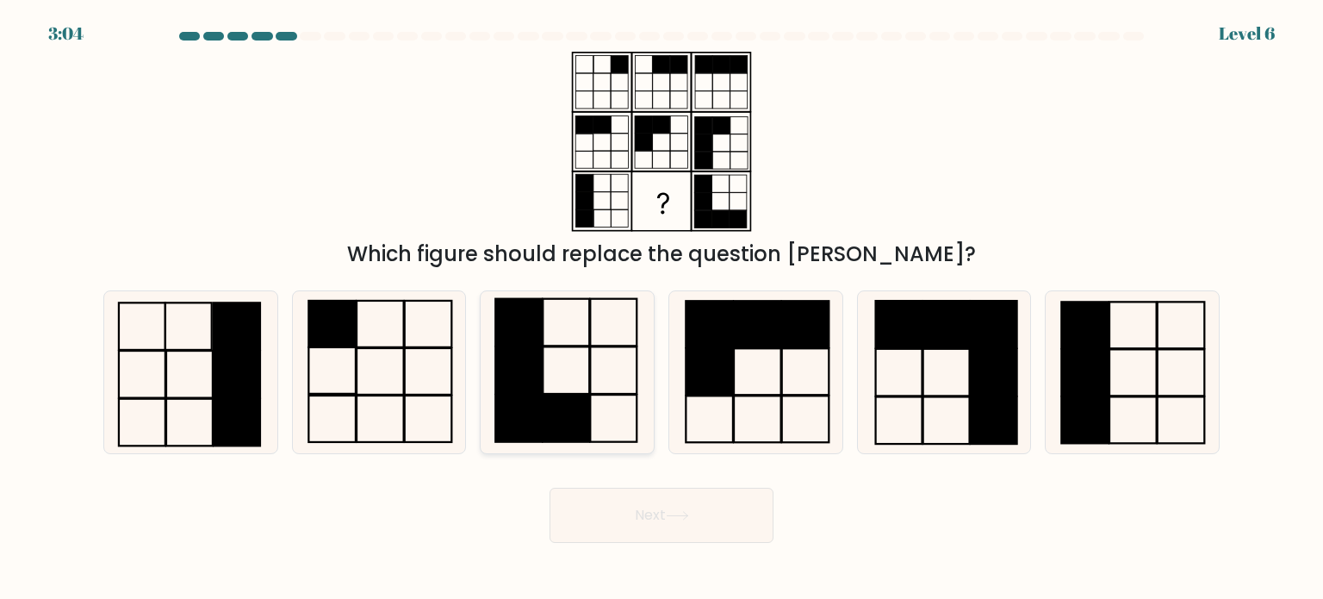
click at [523, 339] on rect at bounding box center [519, 321] width 47 height 47
click at [661, 308] on input "c." at bounding box center [661, 304] width 1 height 9
radio input "true"
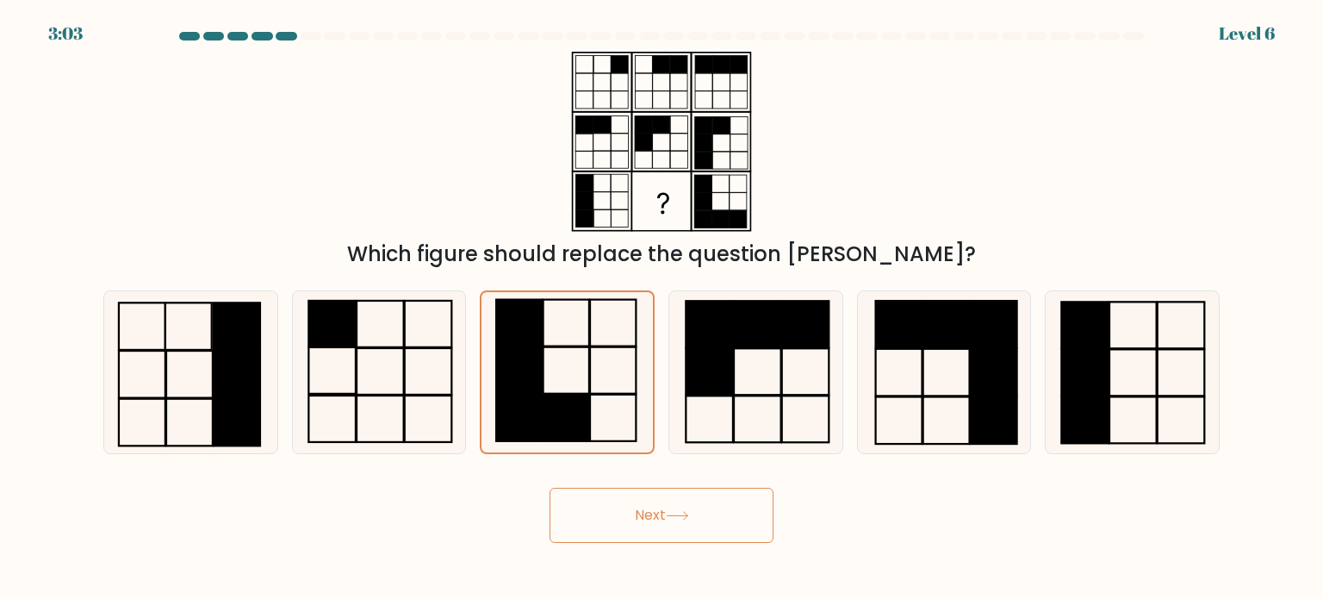
click at [605, 523] on button "Next" at bounding box center [662, 514] width 224 height 55
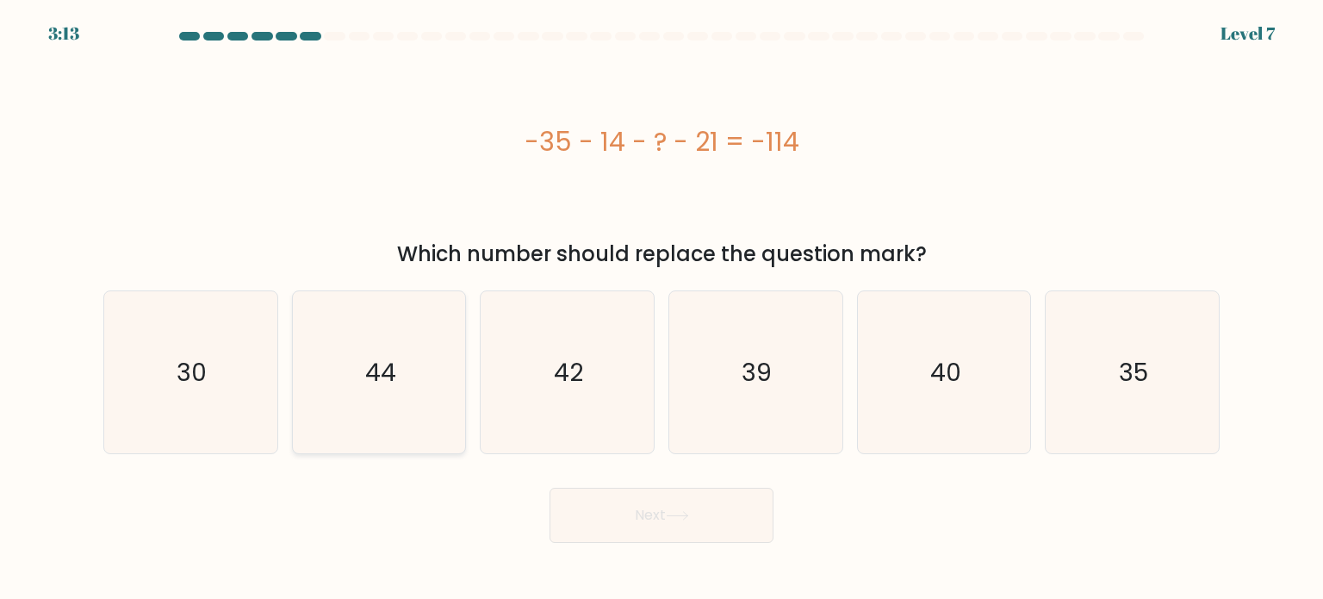
click at [419, 376] on icon "44" at bounding box center [379, 372] width 162 height 162
click at [661, 308] on input "b. 44" at bounding box center [661, 304] width 1 height 9
radio input "true"
click at [688, 519] on icon at bounding box center [677, 515] width 23 height 9
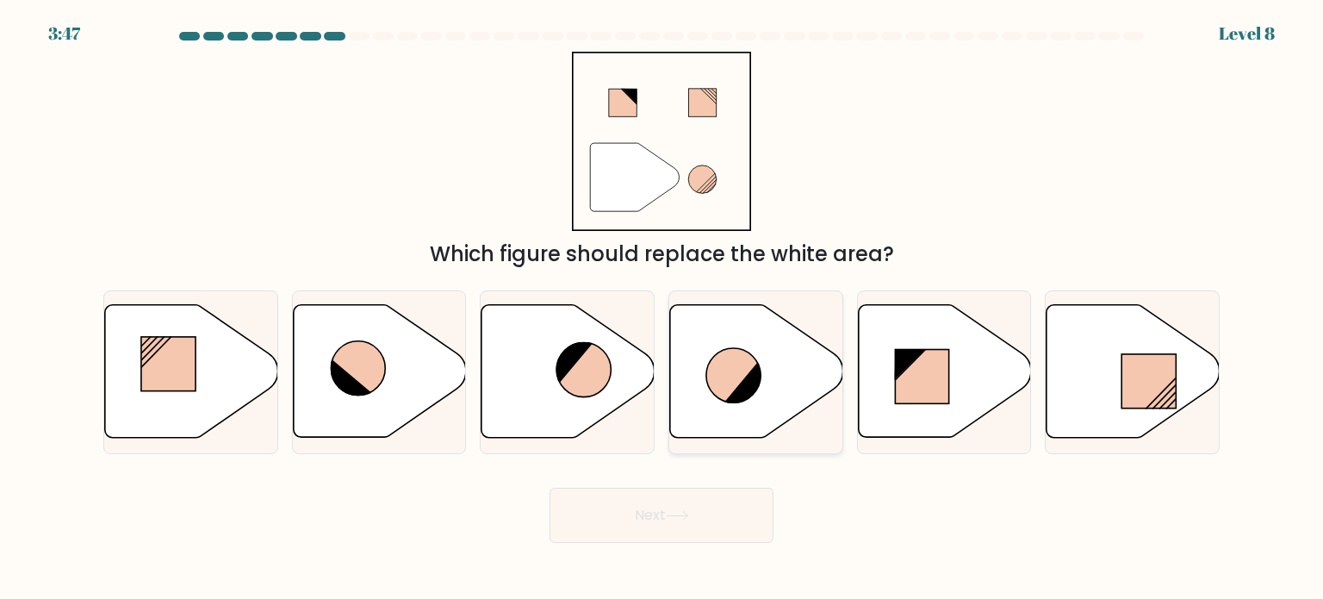
click at [748, 385] on icon at bounding box center [744, 382] width 40 height 43
click at [662, 308] on input "d." at bounding box center [661, 304] width 1 height 9
radio input "true"
click at [713, 511] on button "Next" at bounding box center [662, 514] width 224 height 55
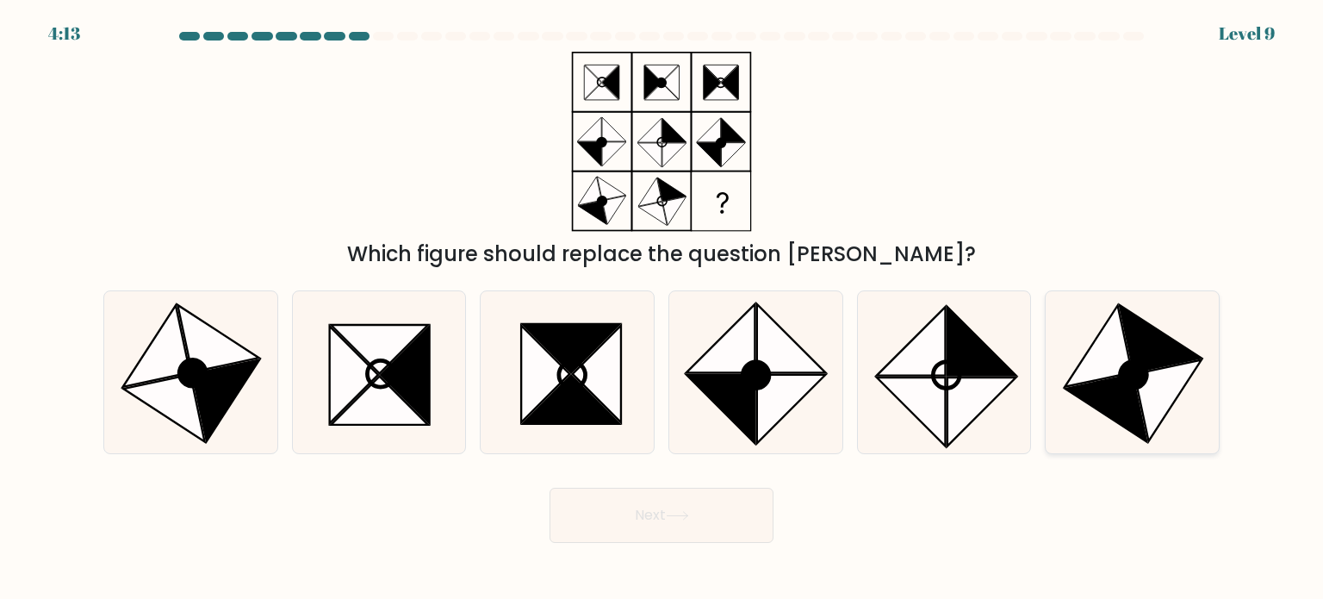
click at [1134, 400] on icon at bounding box center [1106, 407] width 82 height 67
click at [662, 308] on input "f." at bounding box center [661, 304] width 1 height 9
radio input "true"
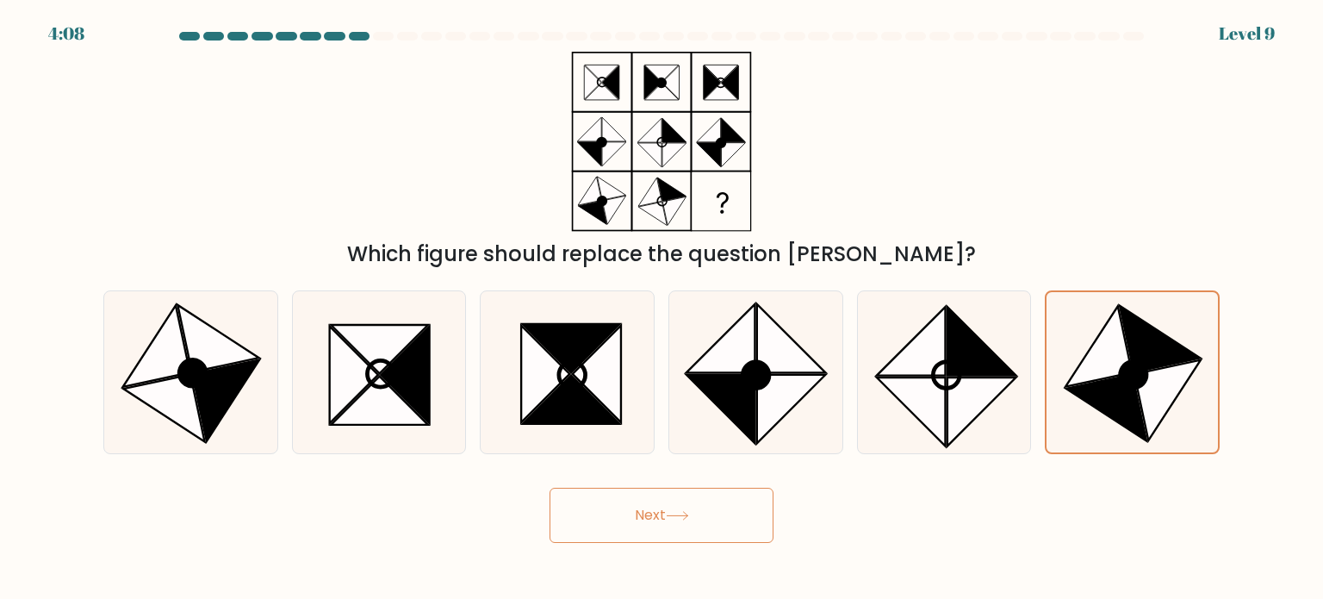
click at [684, 525] on button "Next" at bounding box center [662, 514] width 224 height 55
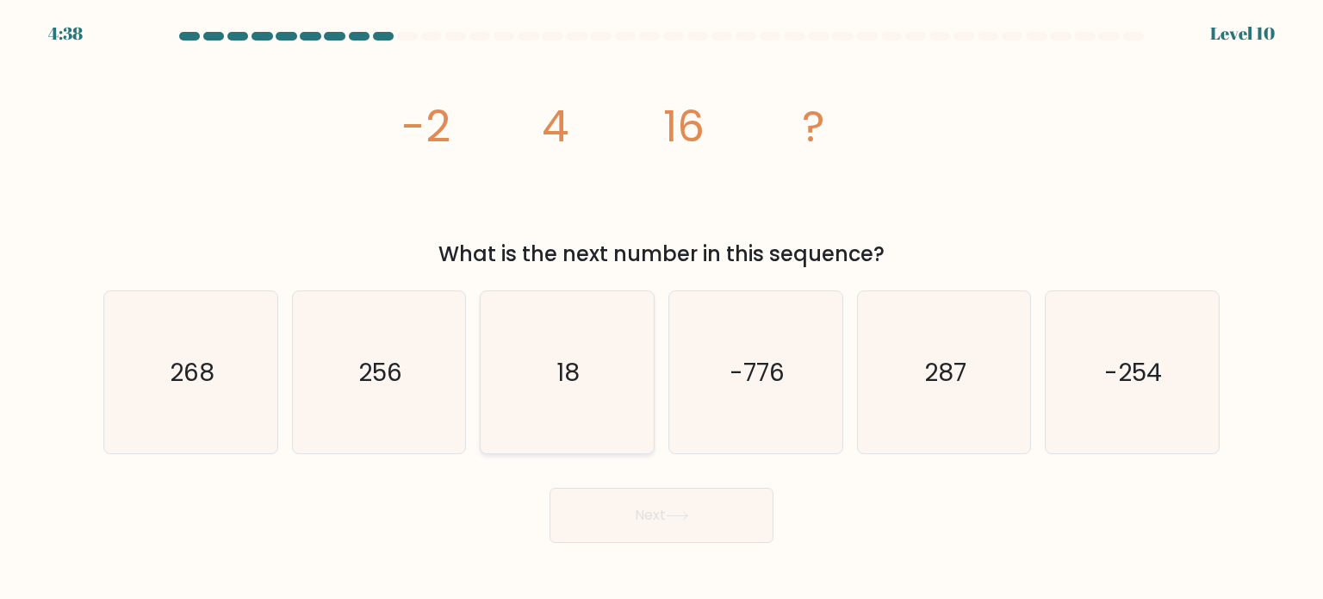
click at [577, 376] on text "18" at bounding box center [568, 371] width 23 height 34
click at [661, 308] on input "c. 18" at bounding box center [661, 304] width 1 height 9
radio input "true"
click at [637, 516] on button "Next" at bounding box center [662, 514] width 224 height 55
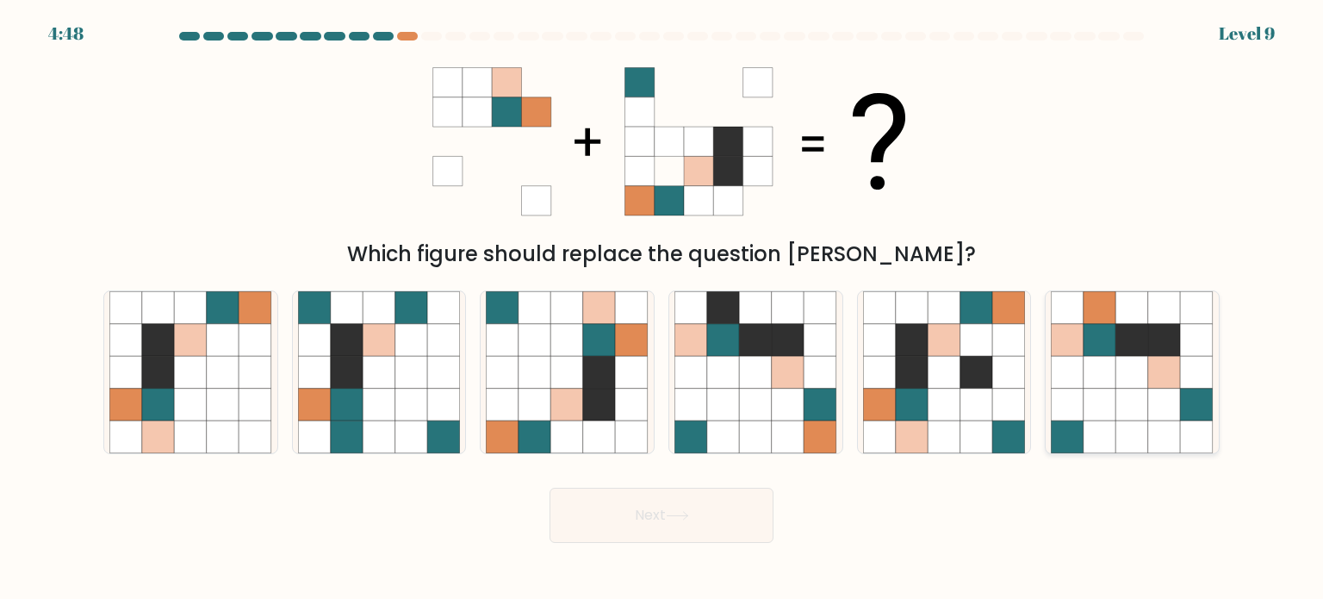
click at [1175, 337] on icon at bounding box center [1164, 339] width 33 height 33
click at [662, 308] on input "f." at bounding box center [661, 304] width 1 height 9
radio input "true"
click at [686, 509] on button "Next" at bounding box center [662, 514] width 224 height 55
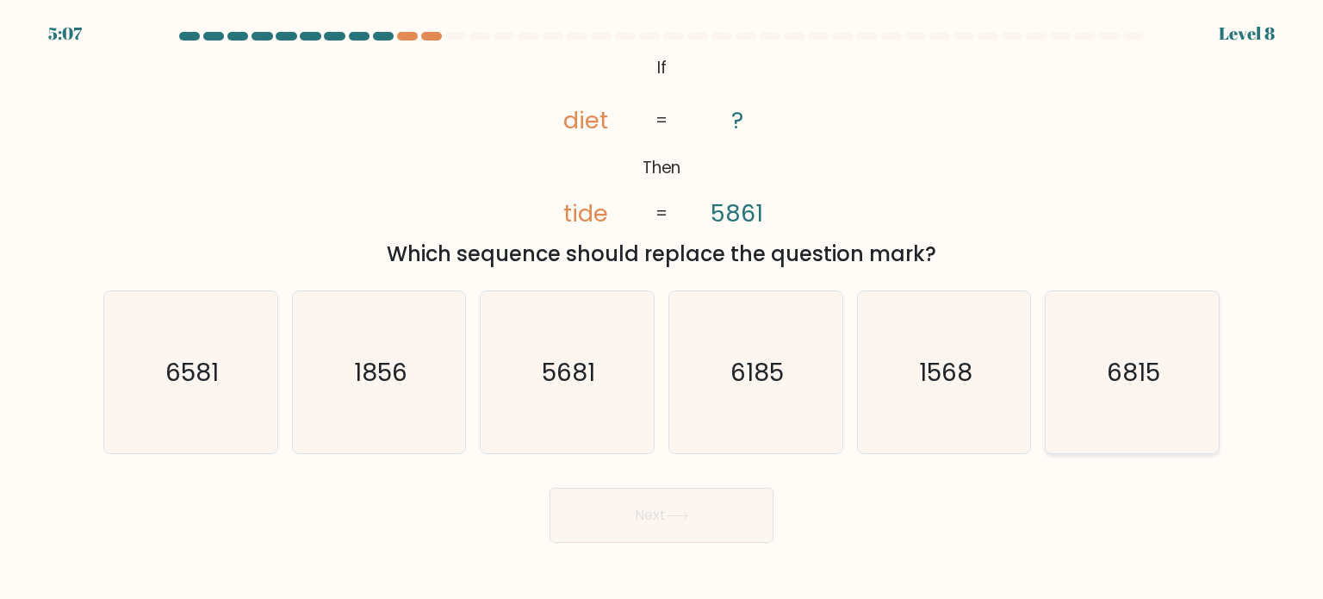
click at [1146, 392] on icon "6815" at bounding box center [1132, 372] width 162 height 162
click at [662, 308] on input "f. 6815" at bounding box center [661, 304] width 1 height 9
radio input "true"
click at [702, 519] on button "Next" at bounding box center [662, 514] width 224 height 55
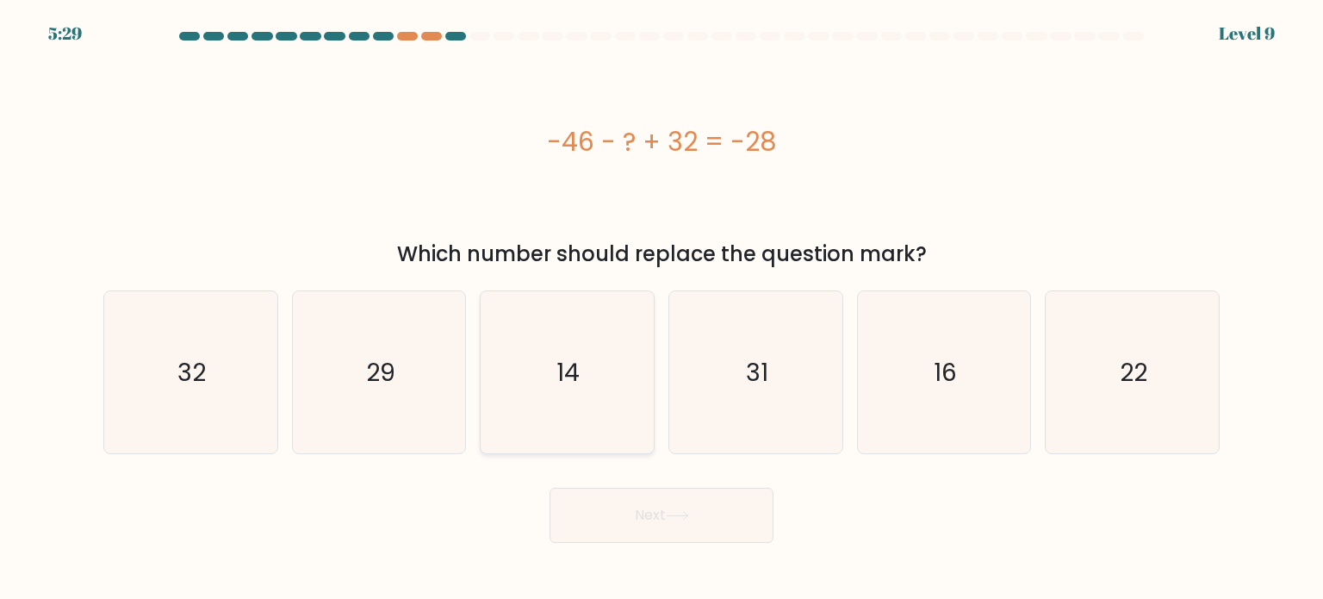
click at [582, 351] on icon "14" at bounding box center [567, 372] width 162 height 162
click at [661, 308] on input "c. 14" at bounding box center [661, 304] width 1 height 9
radio input "true"
click at [613, 512] on button "Next" at bounding box center [662, 514] width 224 height 55
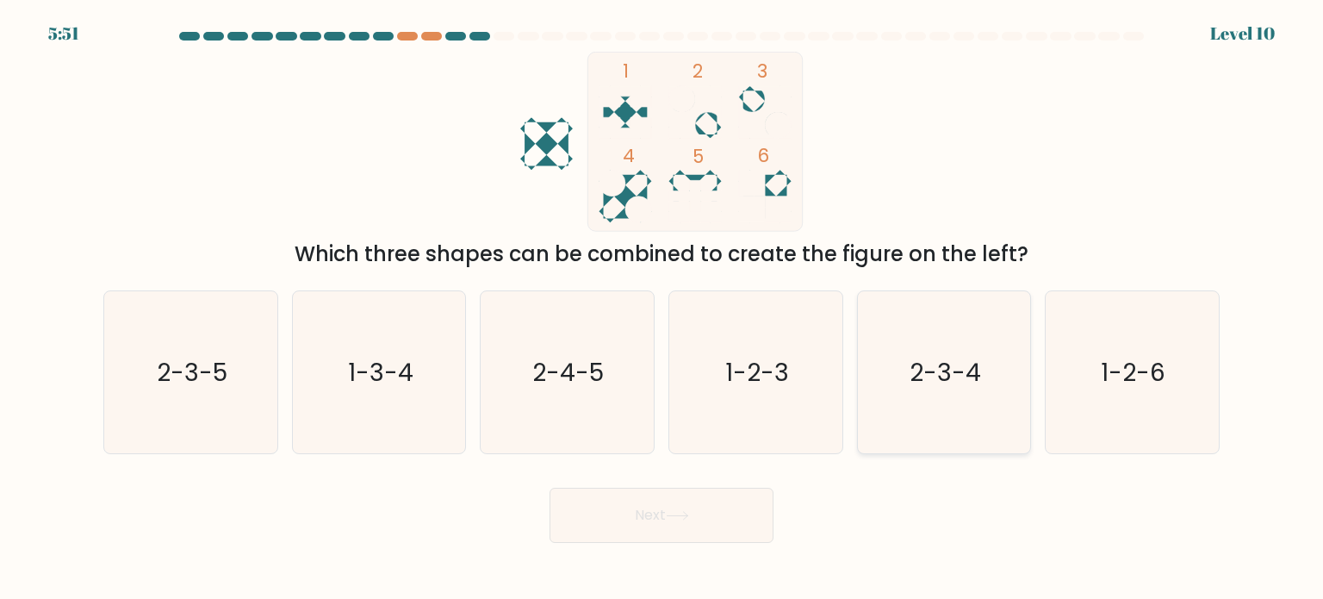
click at [952, 405] on icon "2-3-4" at bounding box center [944, 372] width 162 height 162
click at [662, 308] on input "e. 2-3-4" at bounding box center [661, 304] width 1 height 9
radio input "true"
click at [751, 519] on button "Next" at bounding box center [662, 514] width 224 height 55
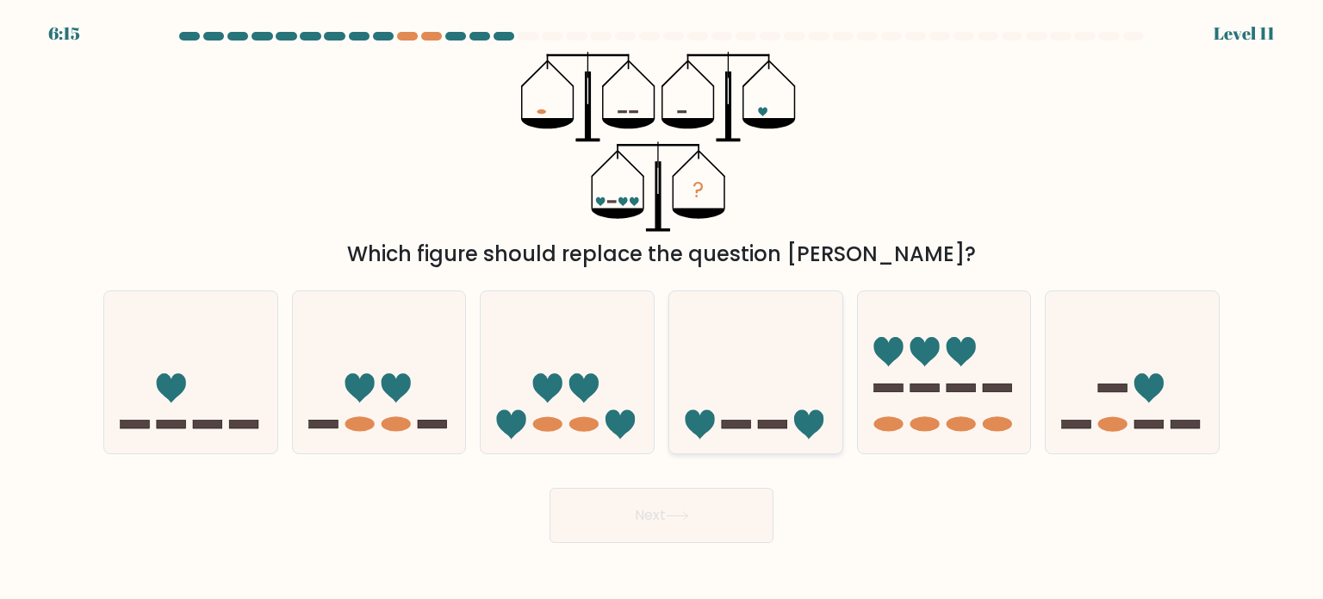
click at [747, 406] on icon at bounding box center [755, 372] width 173 height 143
click at [662, 308] on input "d." at bounding box center [661, 304] width 1 height 9
radio input "true"
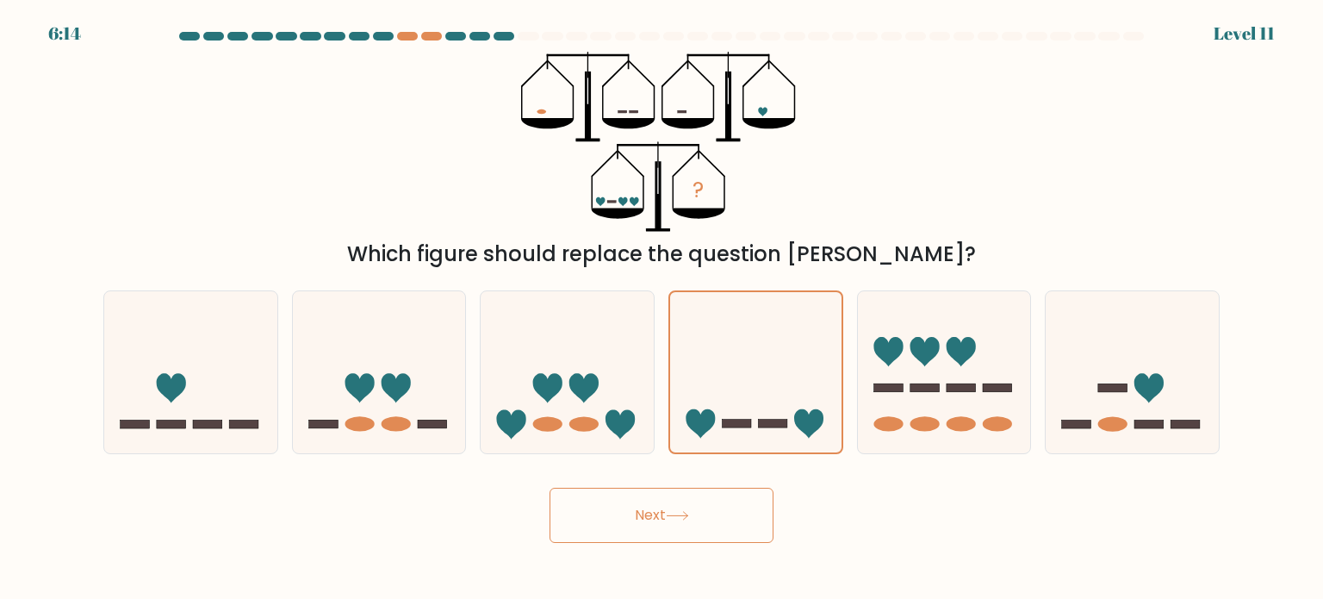
click at [656, 535] on button "Next" at bounding box center [662, 514] width 224 height 55
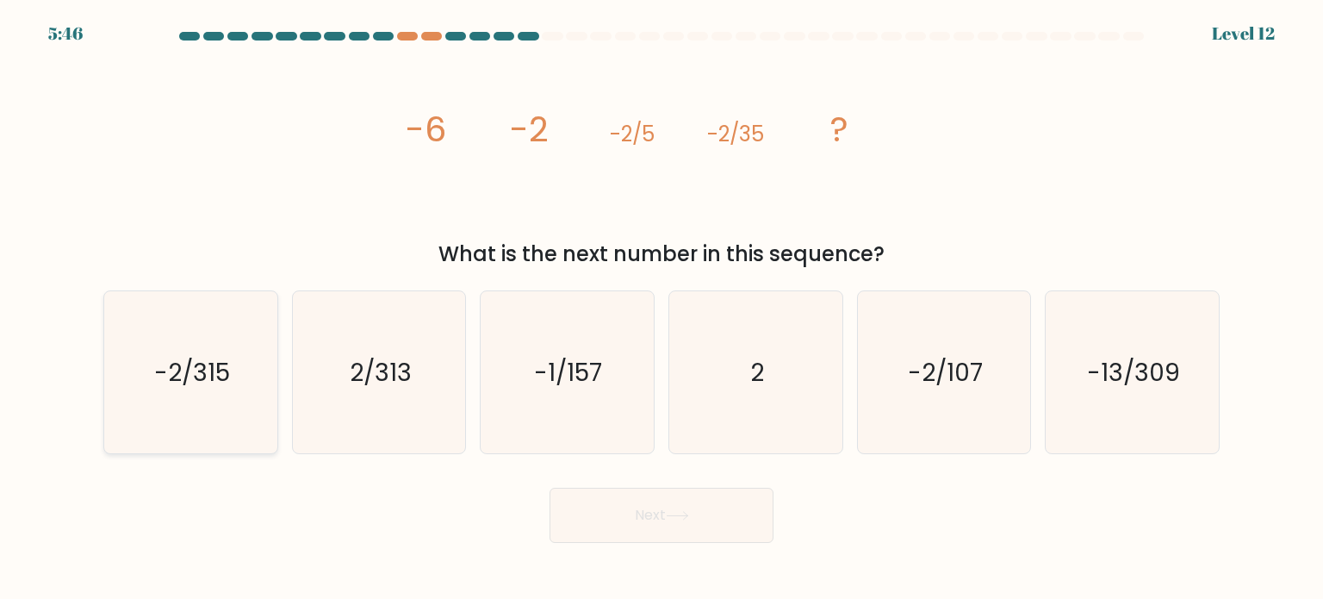
click at [251, 395] on icon "-2/315" at bounding box center [190, 372] width 162 height 162
click at [661, 308] on input "a. -2/315" at bounding box center [661, 304] width 1 height 9
radio input "true"
click at [565, 419] on icon "-1/157" at bounding box center [567, 372] width 162 height 162
click at [661, 308] on input "c. -1/157" at bounding box center [661, 304] width 1 height 9
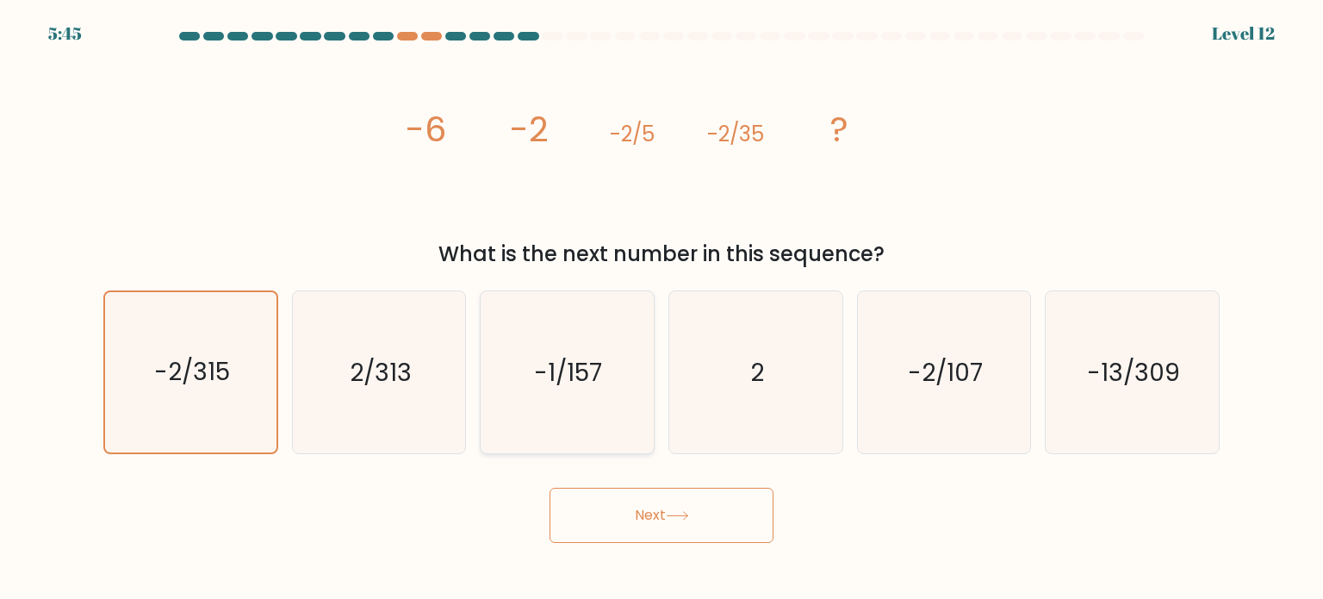
radio input "true"
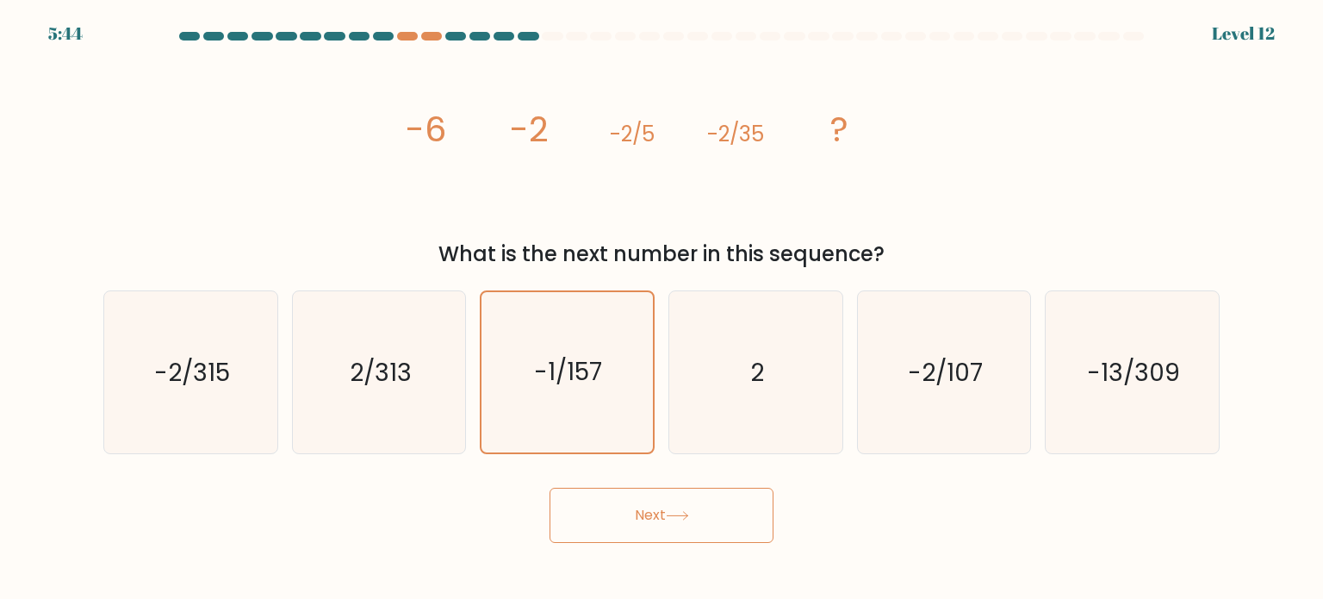
click at [649, 503] on button "Next" at bounding box center [662, 514] width 224 height 55
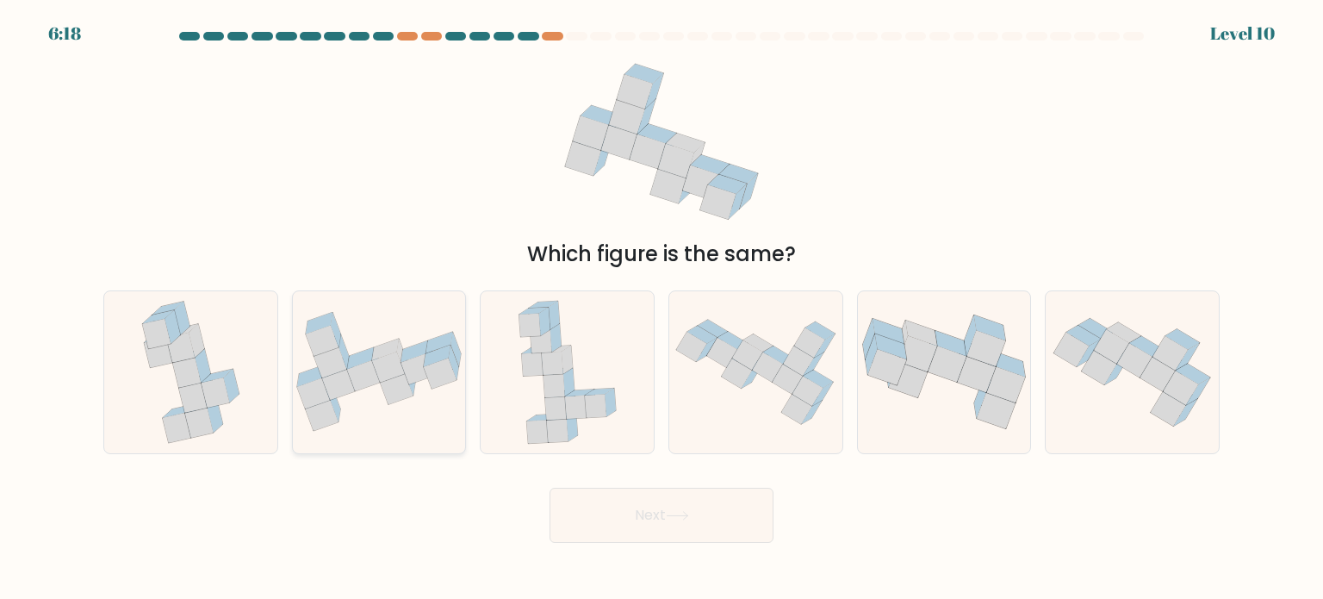
click at [353, 381] on icon at bounding box center [363, 376] width 33 height 30
click at [661, 308] on input "b." at bounding box center [661, 304] width 1 height 9
radio input "true"
click at [689, 512] on icon at bounding box center [677, 515] width 23 height 9
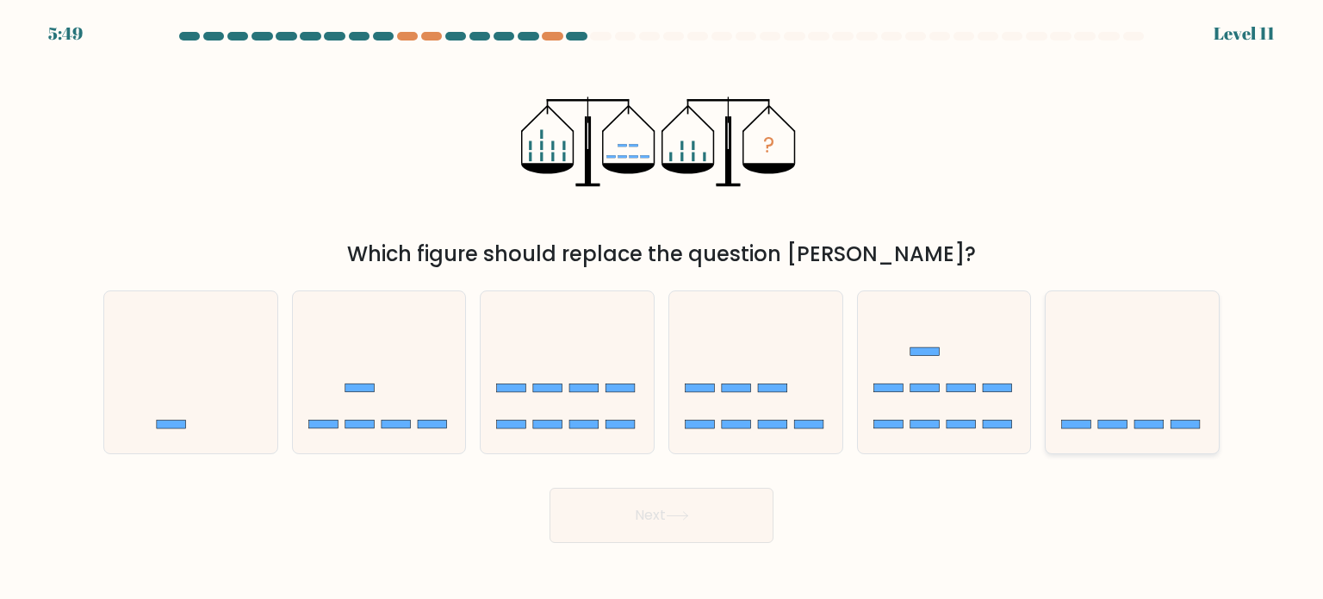
click at [1127, 370] on icon at bounding box center [1132, 372] width 173 height 143
click at [662, 308] on input "f." at bounding box center [661, 304] width 1 height 9
radio input "true"
click at [730, 530] on button "Next" at bounding box center [662, 514] width 224 height 55
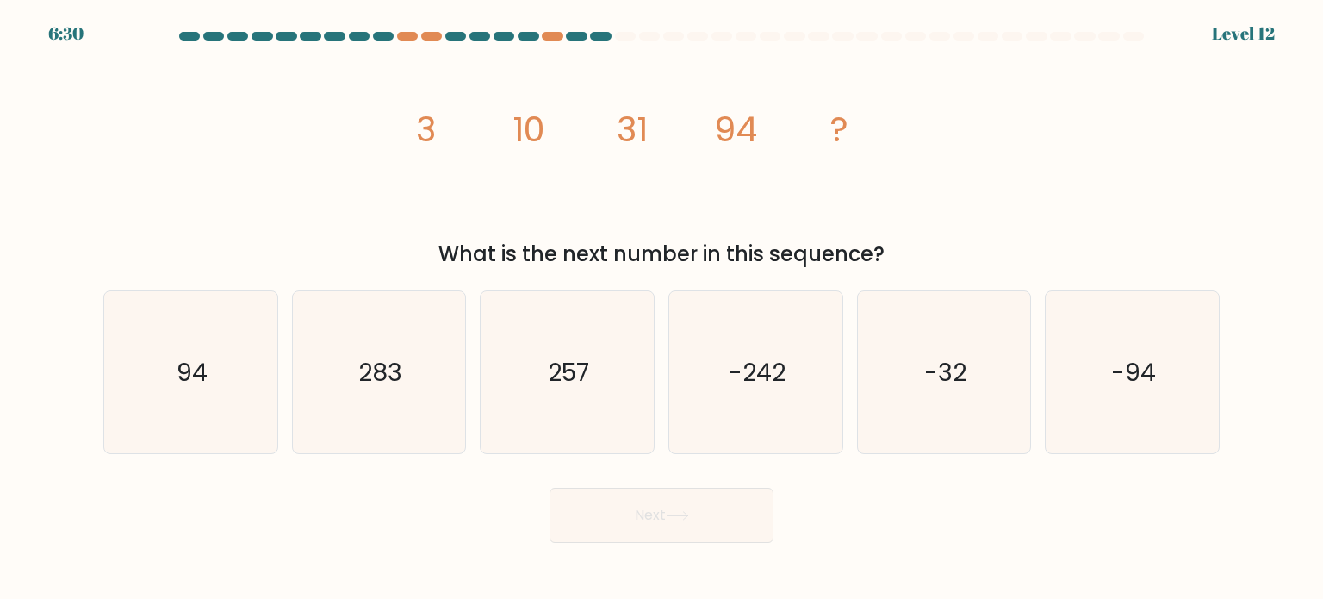
click at [730, 530] on button "Next" at bounding box center [662, 514] width 224 height 55
click at [758, 223] on icon "image/svg+xml 3 10 31 94 ?" at bounding box center [661, 142] width 517 height 180
click at [515, 368] on icon "257" at bounding box center [567, 372] width 162 height 162
click at [661, 308] on input "c. 257" at bounding box center [661, 304] width 1 height 9
radio input "true"
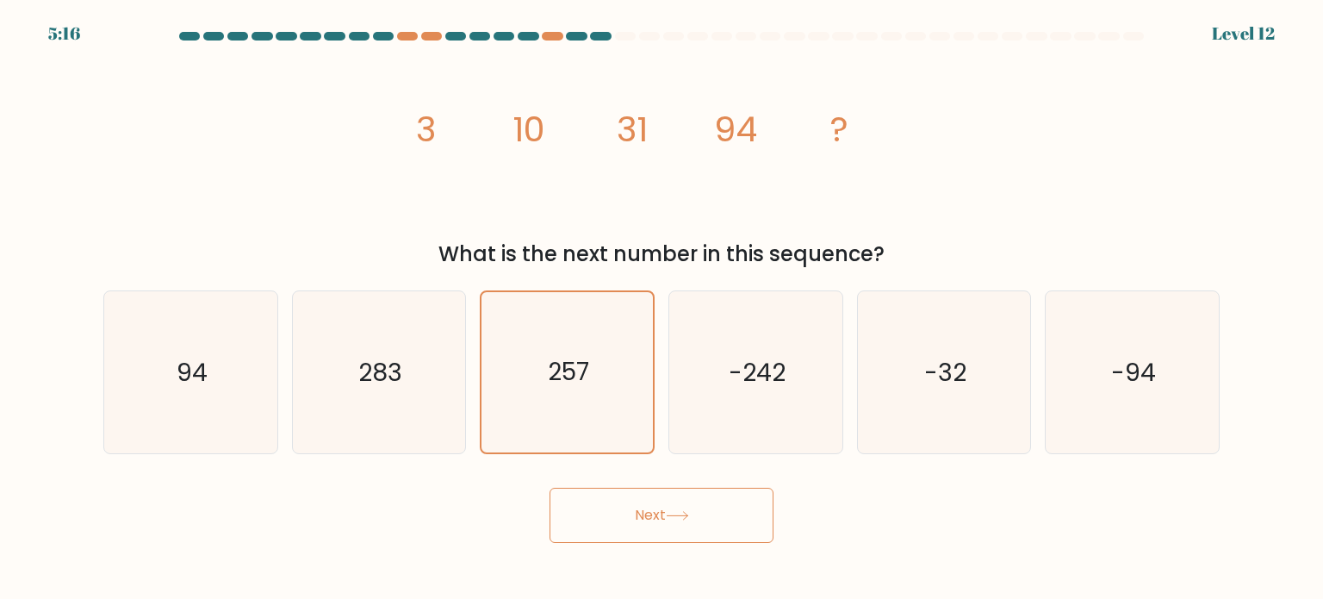
click at [686, 502] on button "Next" at bounding box center [662, 514] width 224 height 55
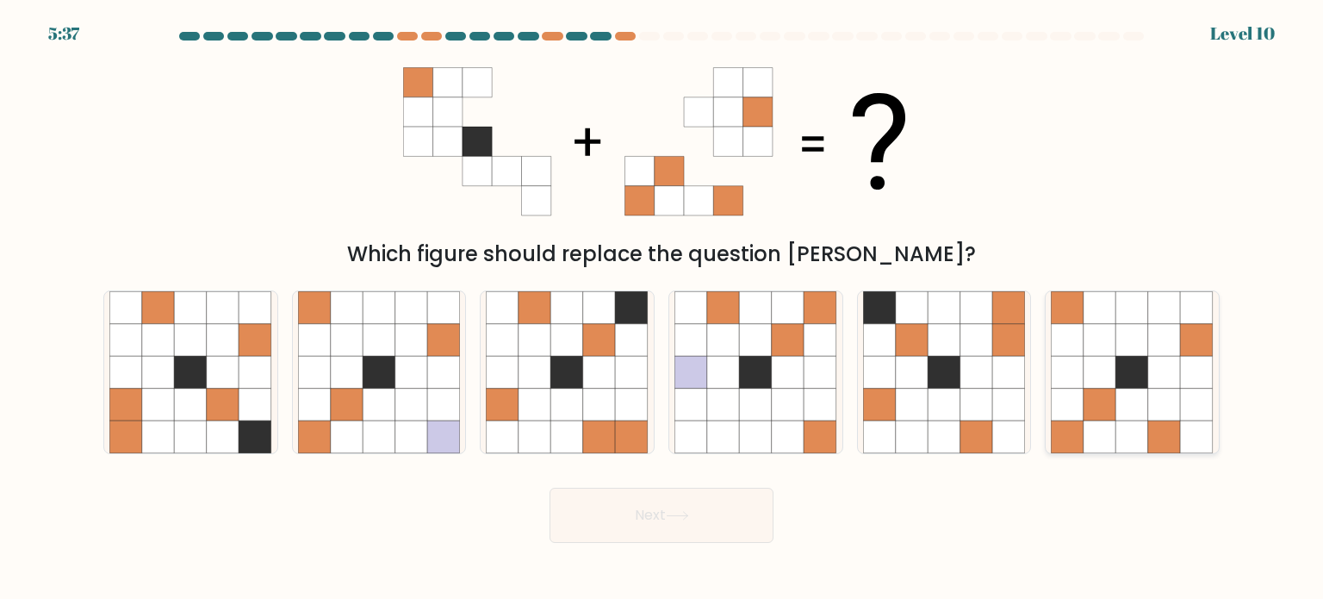
click at [1206, 430] on icon at bounding box center [1197, 436] width 33 height 33
click at [662, 308] on input "f." at bounding box center [661, 304] width 1 height 9
radio input "true"
click at [711, 512] on button "Next" at bounding box center [662, 514] width 224 height 55
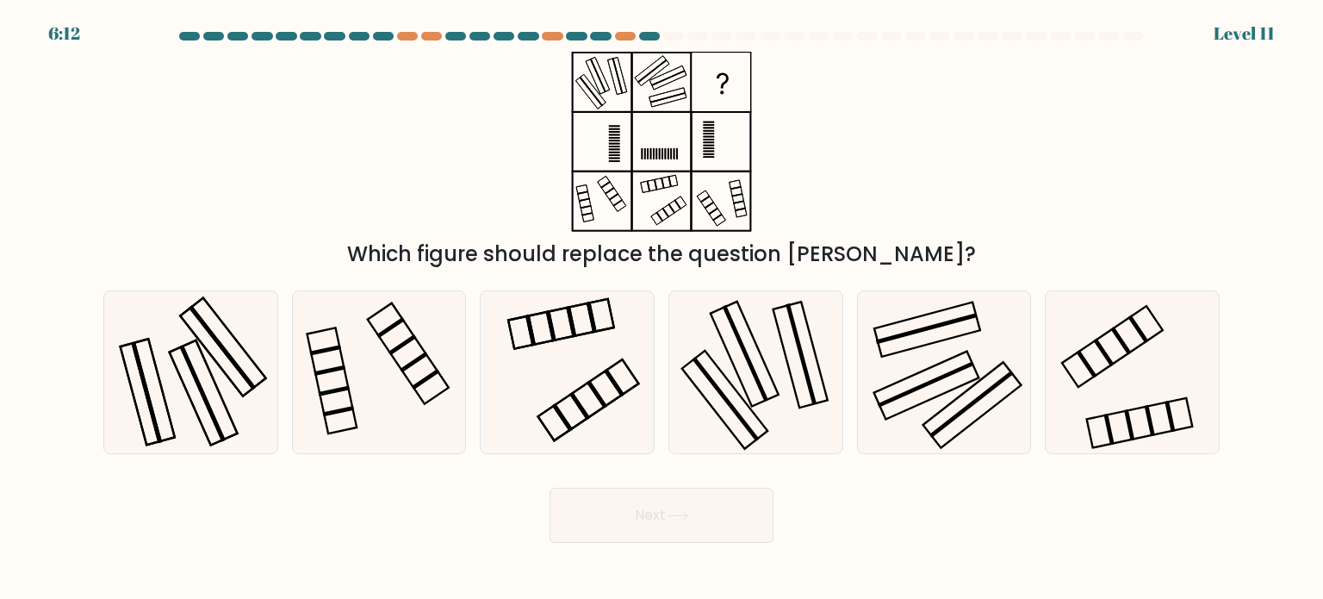
click at [624, 189] on icon at bounding box center [661, 142] width 215 height 180
click at [757, 398] on icon at bounding box center [755, 372] width 162 height 162
click at [662, 308] on input "d." at bounding box center [661, 304] width 1 height 9
radio input "true"
click at [686, 502] on button "Next" at bounding box center [662, 514] width 224 height 55
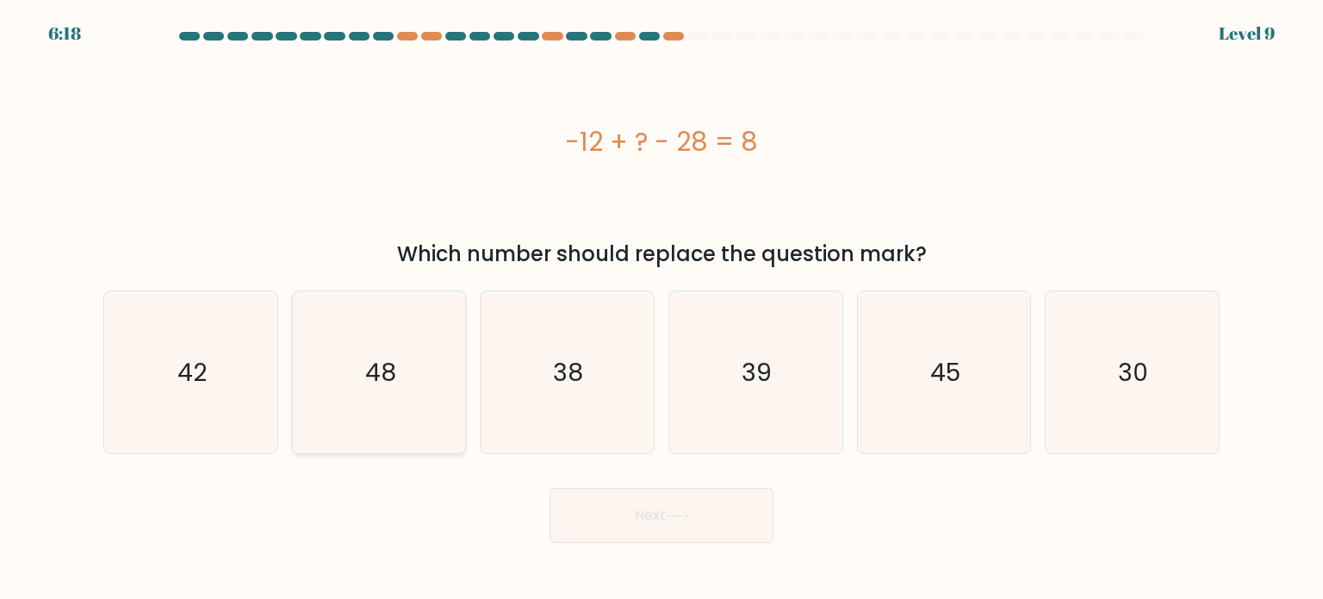
click at [339, 407] on icon "48" at bounding box center [379, 372] width 162 height 162
click at [661, 308] on input "b. 48" at bounding box center [661, 304] width 1 height 9
radio input "true"
click at [681, 505] on button "Next" at bounding box center [662, 514] width 224 height 55
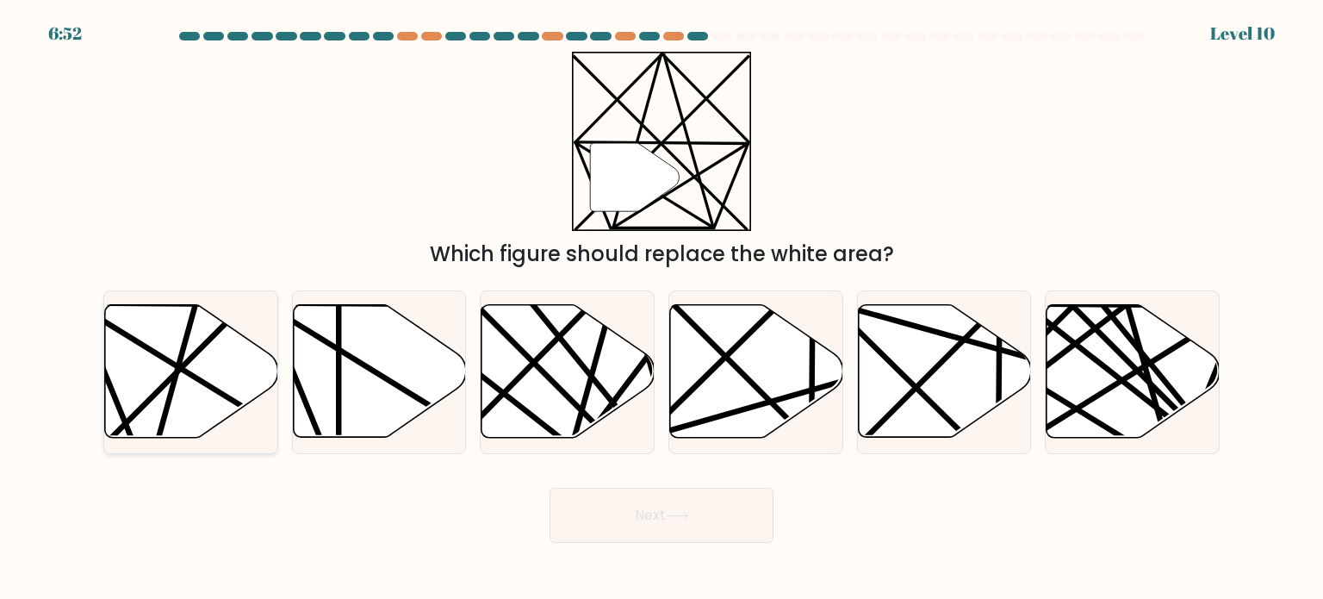
click at [246, 350] on icon at bounding box center [191, 371] width 173 height 133
click at [661, 308] on input "a." at bounding box center [661, 304] width 1 height 9
radio input "true"
click at [625, 517] on button "Next" at bounding box center [662, 514] width 224 height 55
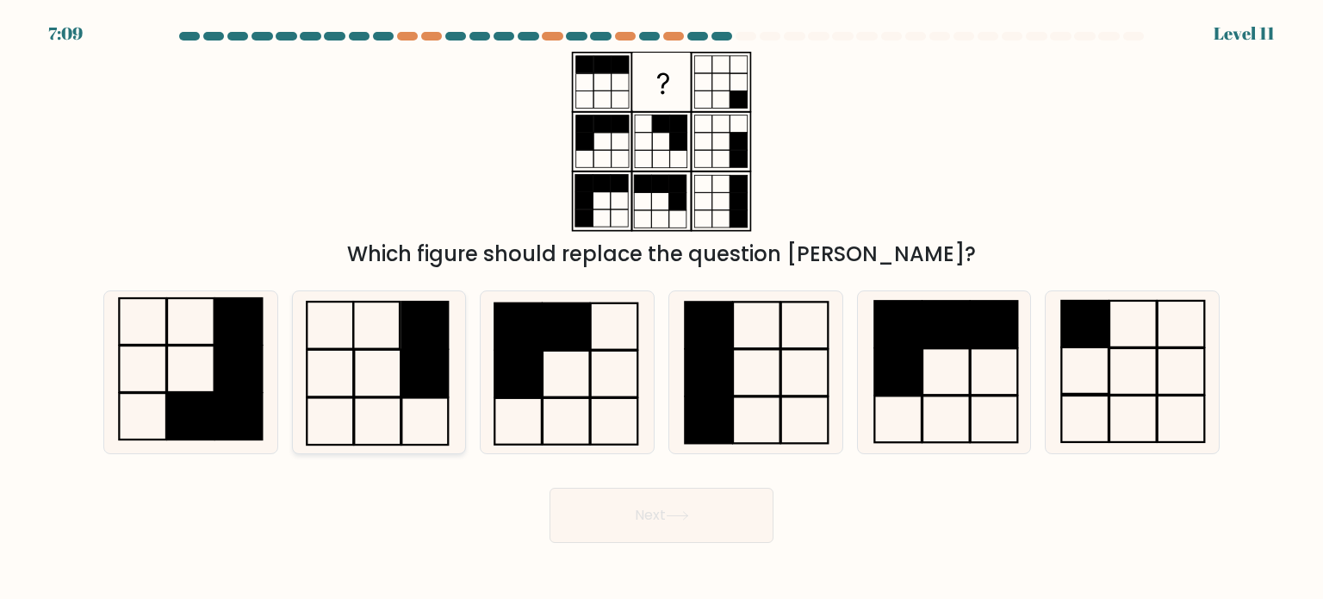
click at [423, 382] on rect at bounding box center [424, 372] width 47 height 47
click at [661, 308] on input "b." at bounding box center [661, 304] width 1 height 9
radio input "true"
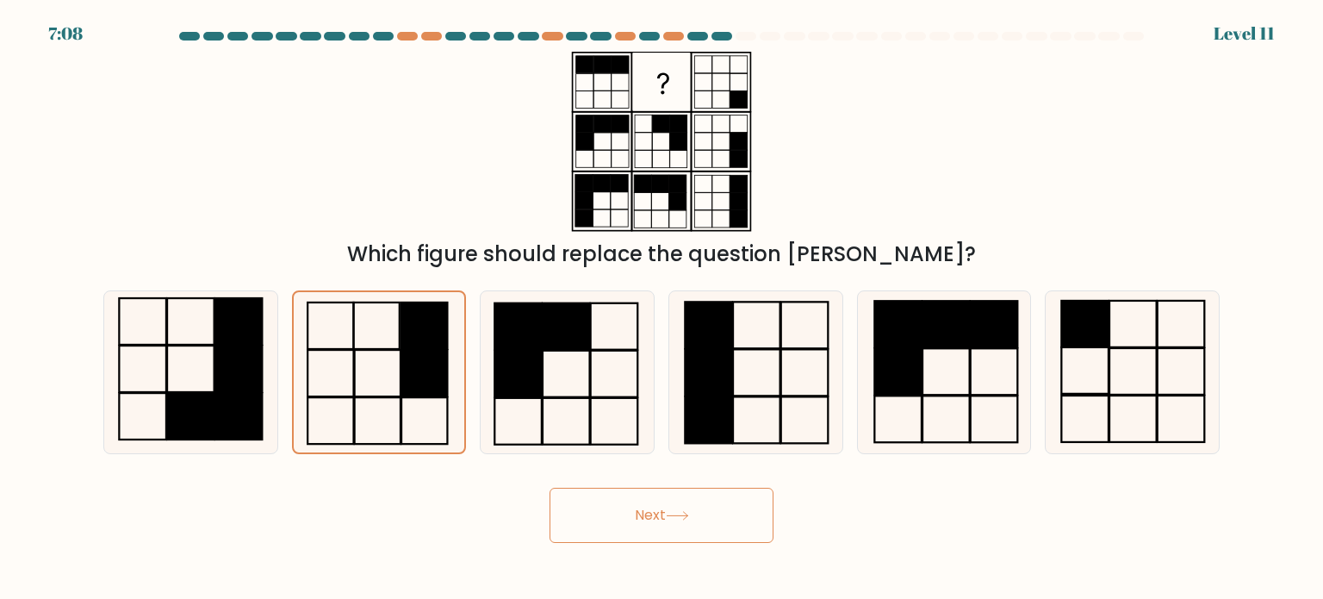
click at [711, 505] on button "Next" at bounding box center [662, 514] width 224 height 55
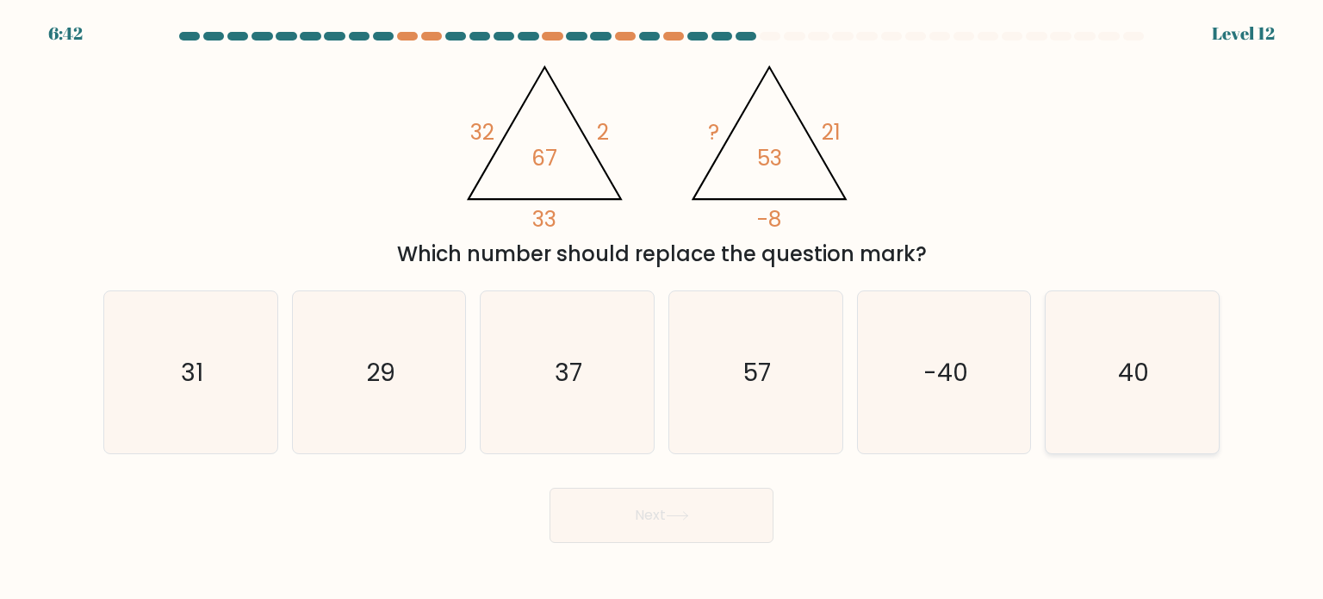
click at [1134, 392] on icon "40" at bounding box center [1132, 372] width 162 height 162
click at [662, 308] on input "f. 40" at bounding box center [661, 304] width 1 height 9
radio input "true"
click at [687, 514] on icon at bounding box center [677, 516] width 21 height 8
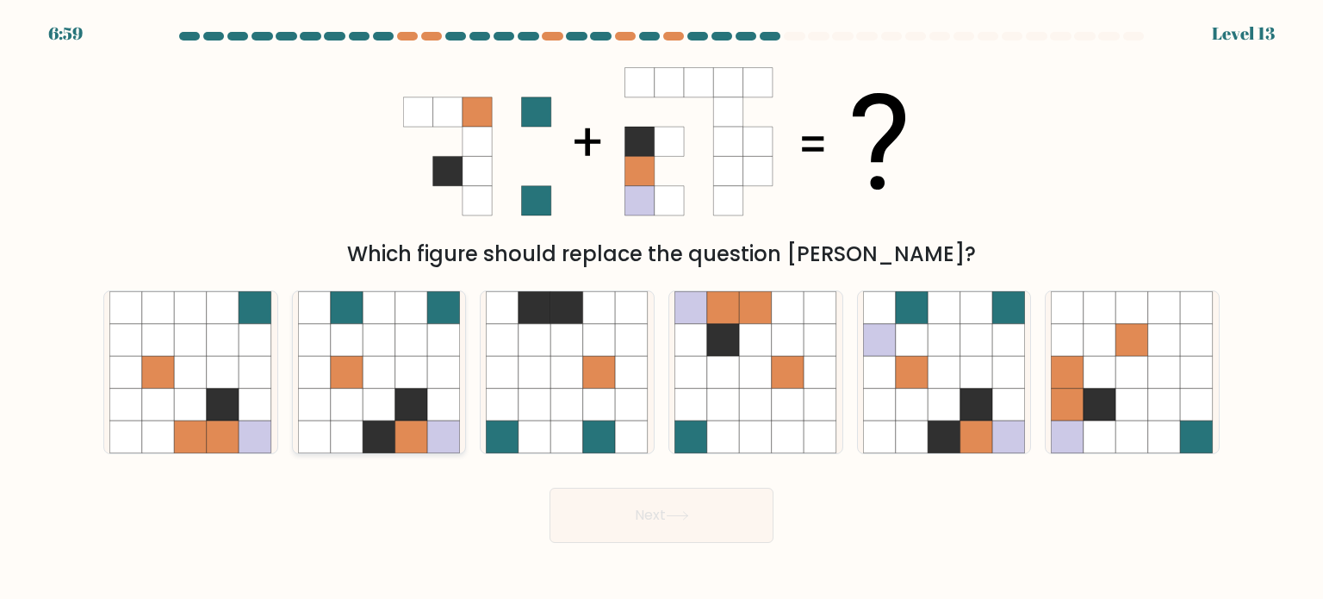
click at [400, 377] on icon at bounding box center [411, 372] width 33 height 33
click at [661, 308] on input "b." at bounding box center [661, 304] width 1 height 9
radio input "true"
click at [638, 523] on button "Next" at bounding box center [662, 514] width 224 height 55
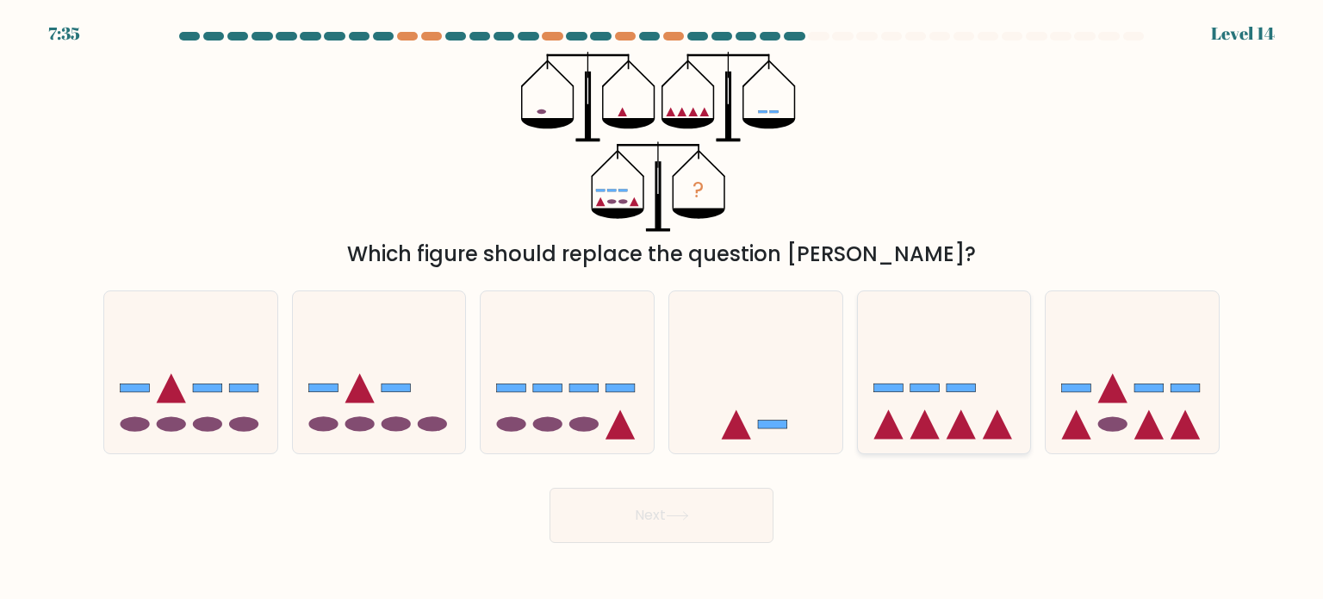
click at [958, 432] on icon at bounding box center [961, 423] width 29 height 29
click at [662, 308] on input "e." at bounding box center [661, 304] width 1 height 9
radio input "true"
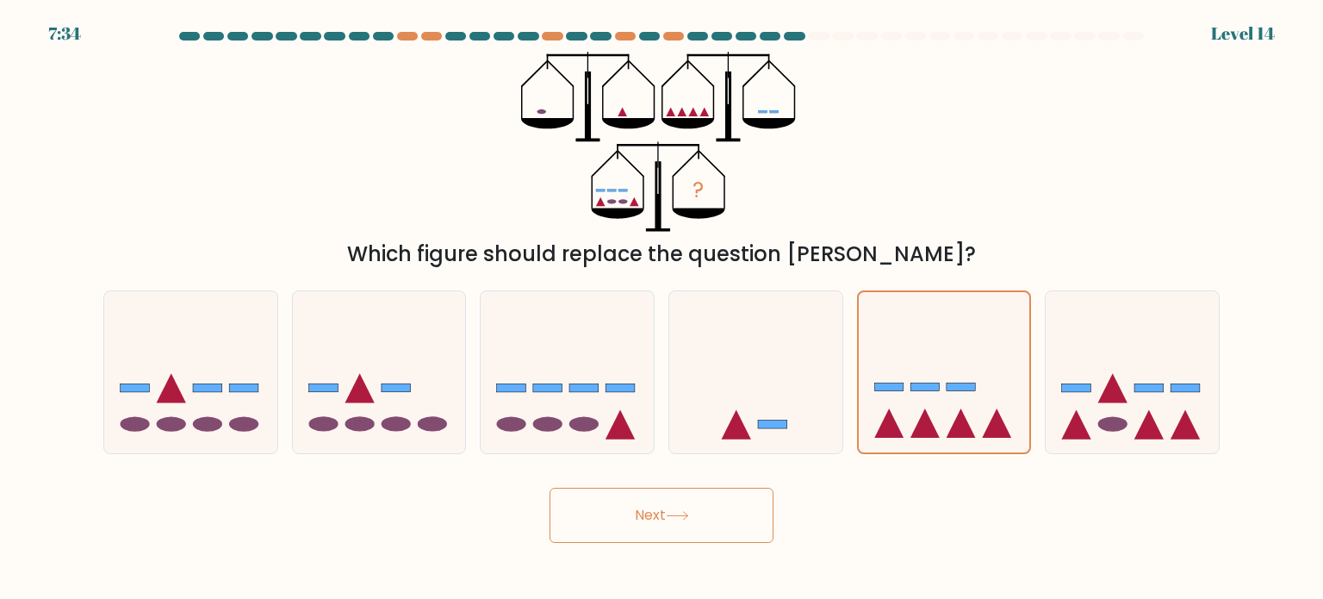
click at [747, 507] on button "Next" at bounding box center [662, 514] width 224 height 55
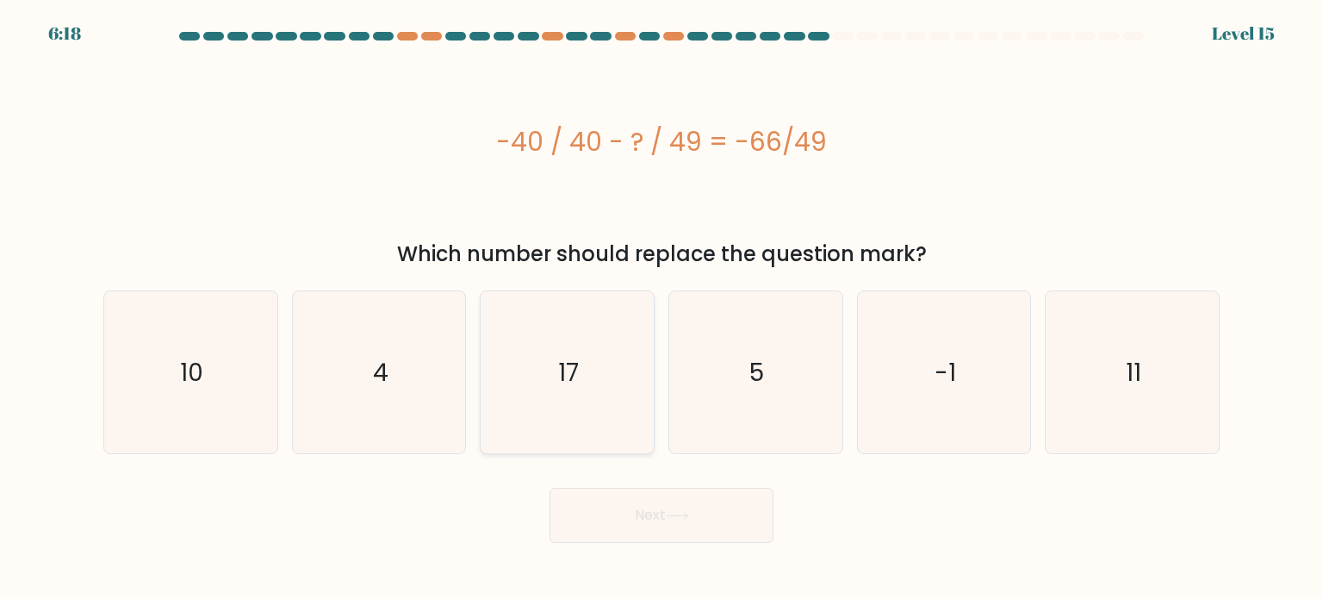
click at [531, 378] on icon "17" at bounding box center [567, 372] width 162 height 162
click at [661, 308] on input "c. 17" at bounding box center [661, 304] width 1 height 9
radio input "true"
click at [639, 510] on button "Next" at bounding box center [662, 514] width 224 height 55
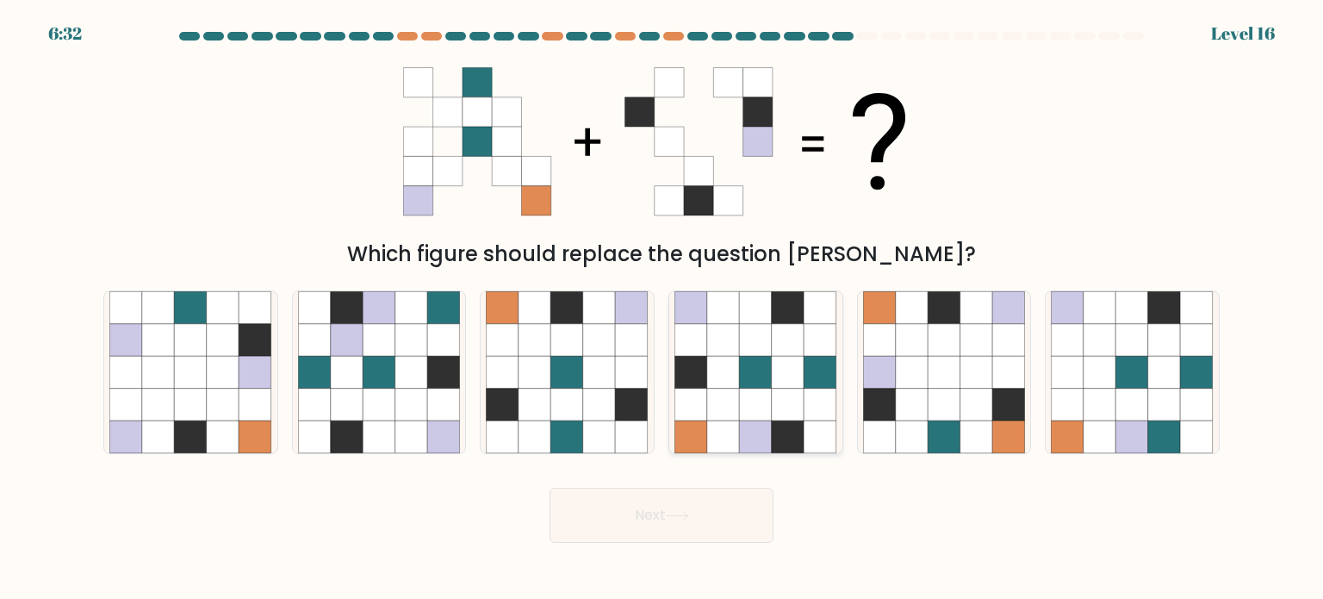
click at [786, 395] on icon at bounding box center [788, 404] width 33 height 33
click at [662, 308] on input "d." at bounding box center [661, 304] width 1 height 9
radio input "true"
click at [739, 519] on button "Next" at bounding box center [662, 514] width 224 height 55
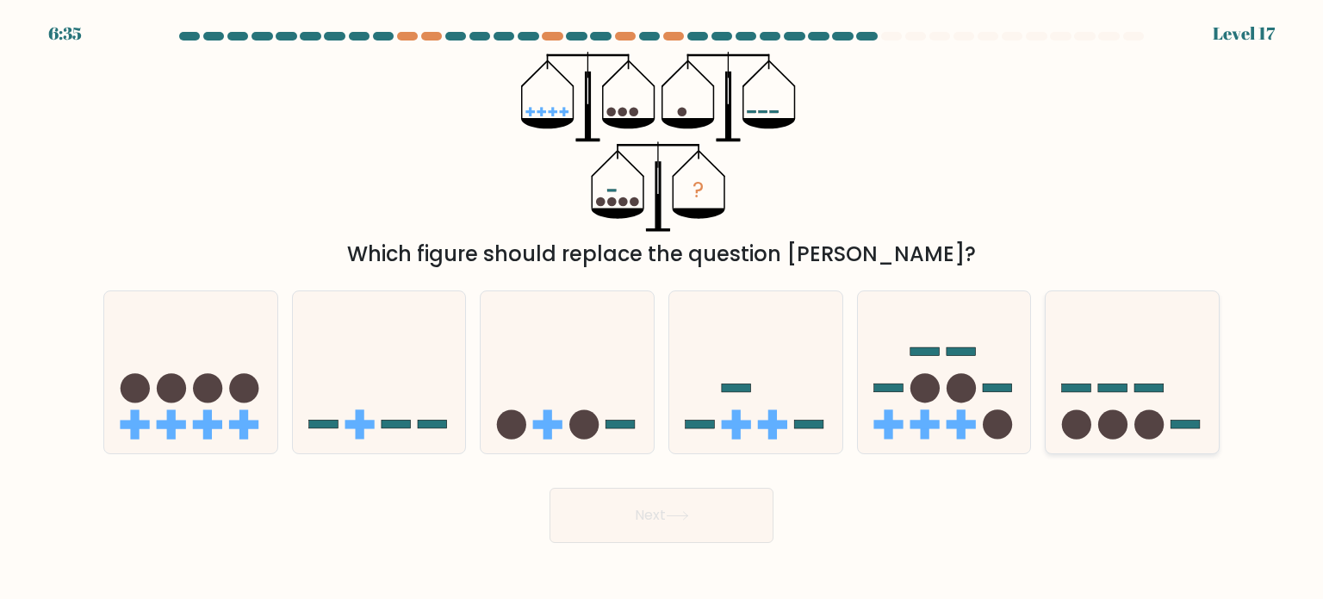
click at [1081, 406] on icon at bounding box center [1132, 372] width 173 height 143
click at [662, 308] on input "f." at bounding box center [661, 304] width 1 height 9
radio input "true"
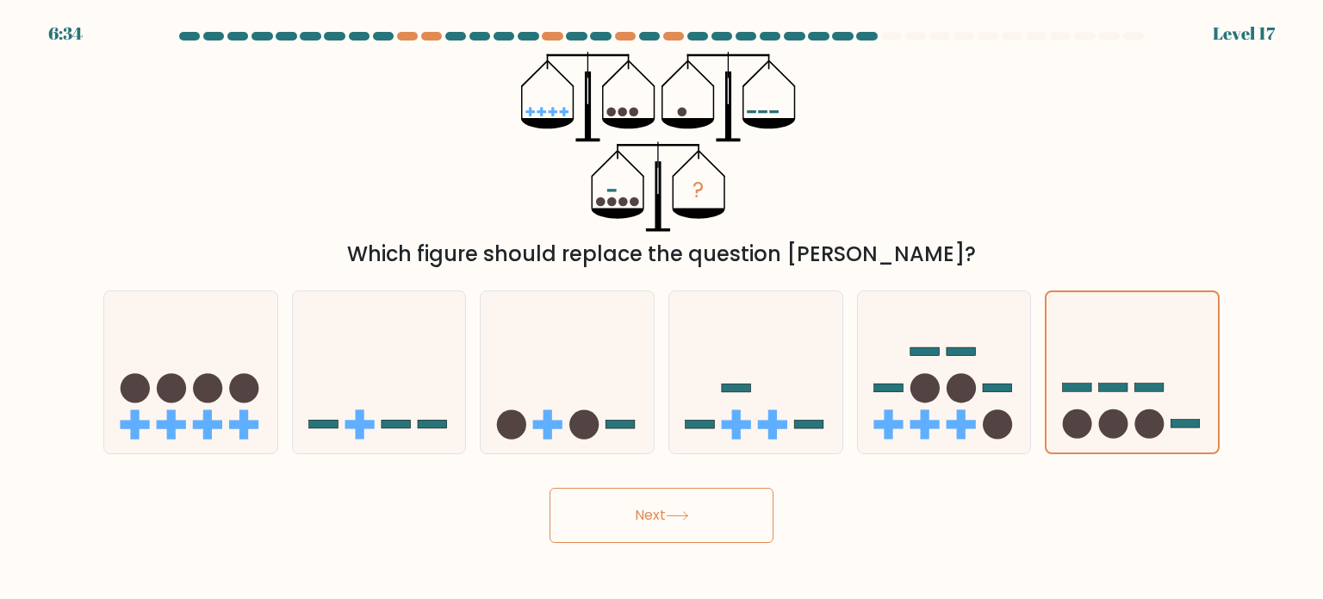
click at [715, 526] on button "Next" at bounding box center [662, 514] width 224 height 55
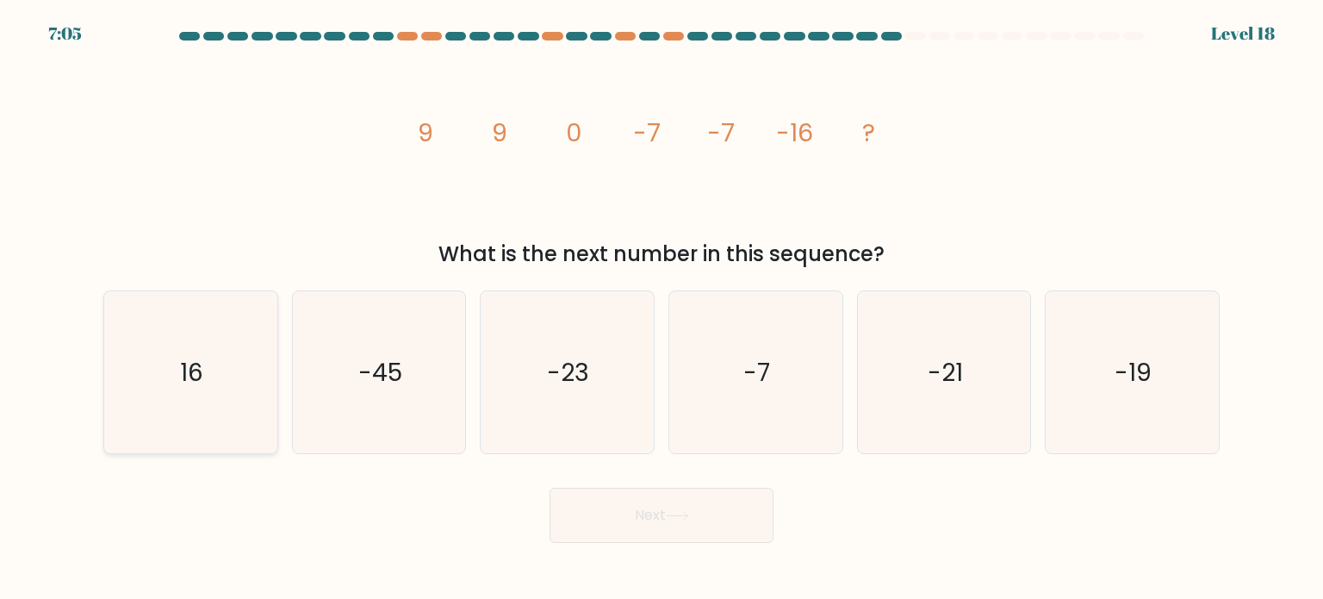
click at [220, 348] on icon "16" at bounding box center [190, 372] width 162 height 162
click at [661, 308] on input "a. 16" at bounding box center [661, 304] width 1 height 9
radio input "true"
click at [723, 502] on button "Next" at bounding box center [662, 514] width 224 height 55
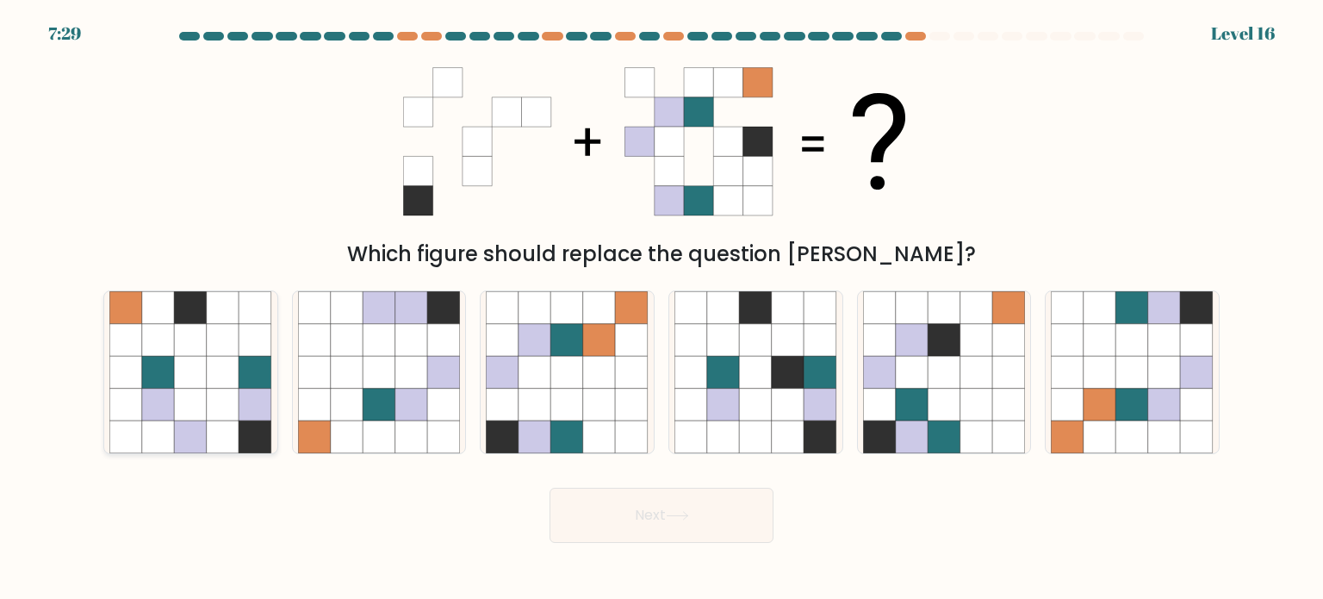
click at [175, 374] on icon at bounding box center [191, 372] width 33 height 33
click at [661, 308] on input "a." at bounding box center [661, 304] width 1 height 9
radio input "true"
click at [642, 500] on button "Next" at bounding box center [662, 514] width 224 height 55
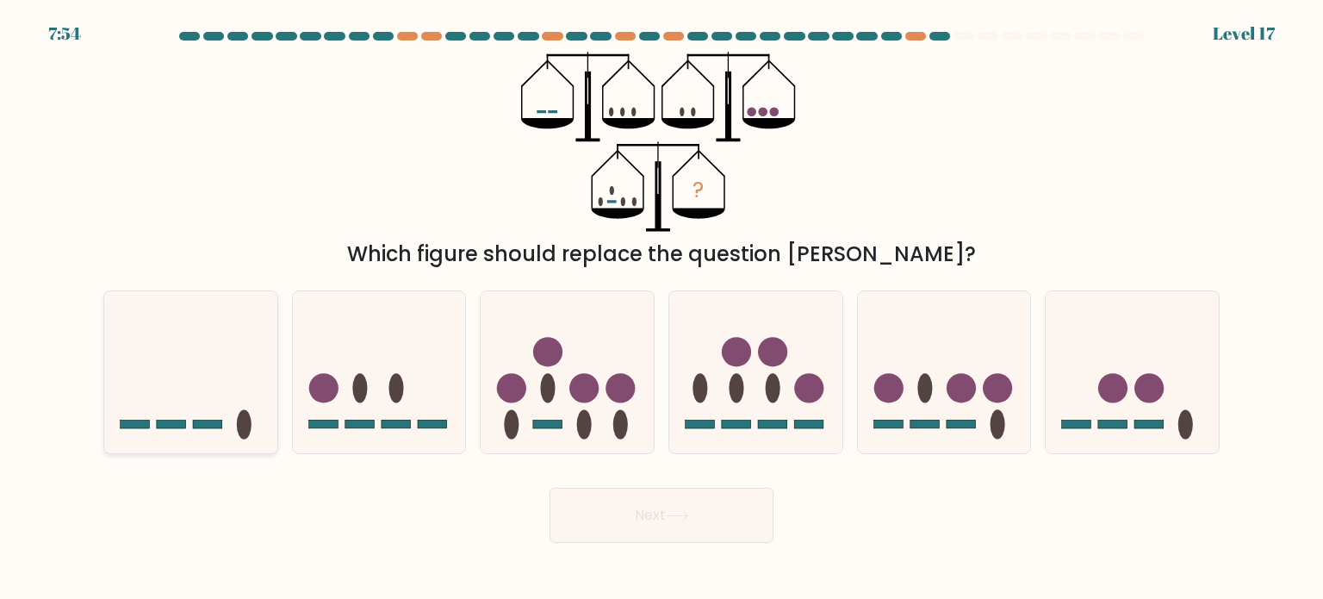
click at [223, 363] on icon at bounding box center [190, 372] width 173 height 143
click at [661, 308] on input "a." at bounding box center [661, 304] width 1 height 9
radio input "true"
click at [637, 519] on button "Next" at bounding box center [662, 514] width 224 height 55
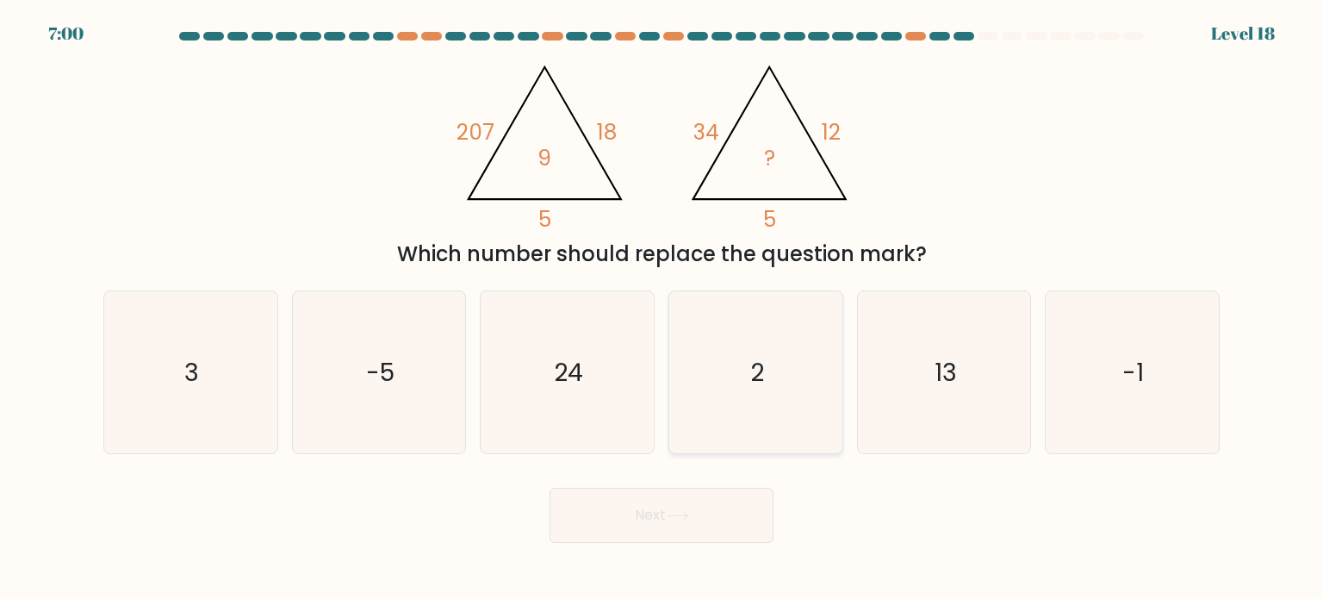
click at [753, 344] on icon "2" at bounding box center [755, 372] width 162 height 162
click at [662, 308] on input "d. 2" at bounding box center [661, 304] width 1 height 9
radio input "true"
click at [674, 512] on icon at bounding box center [677, 515] width 23 height 9
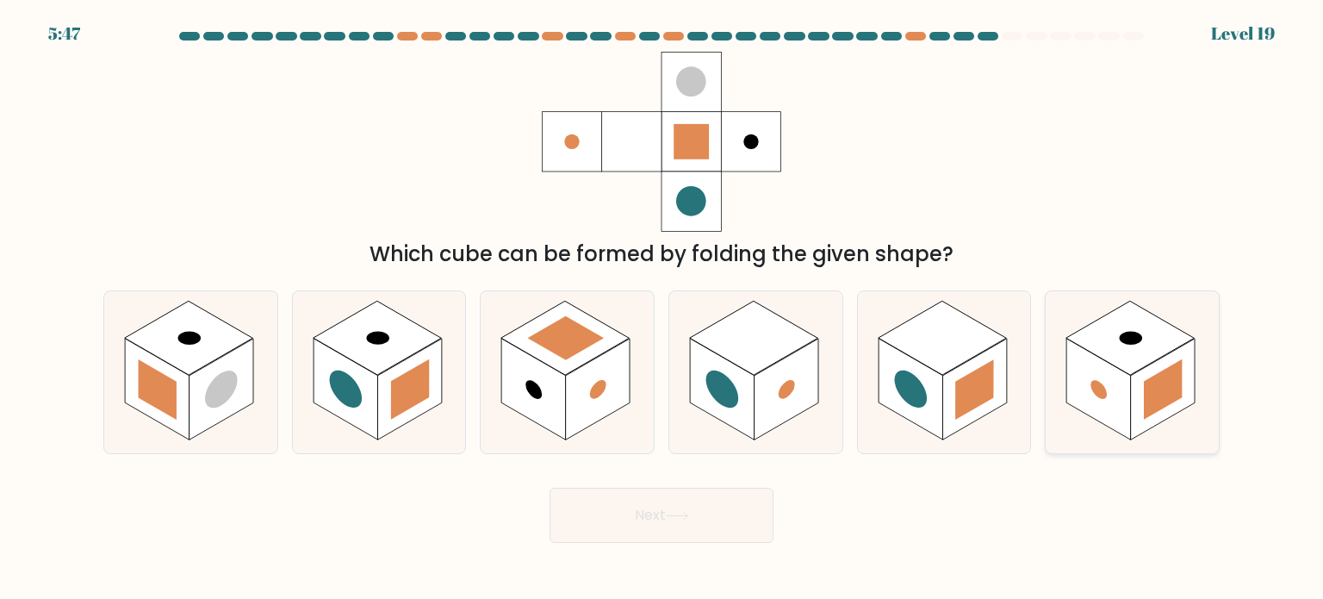
click at [1114, 397] on rect at bounding box center [1098, 389] width 65 height 102
click at [662, 308] on input "f." at bounding box center [661, 304] width 1 height 9
radio input "true"
click at [839, 332] on icon at bounding box center [755, 372] width 173 height 162
click at [662, 308] on input "d." at bounding box center [661, 304] width 1 height 9
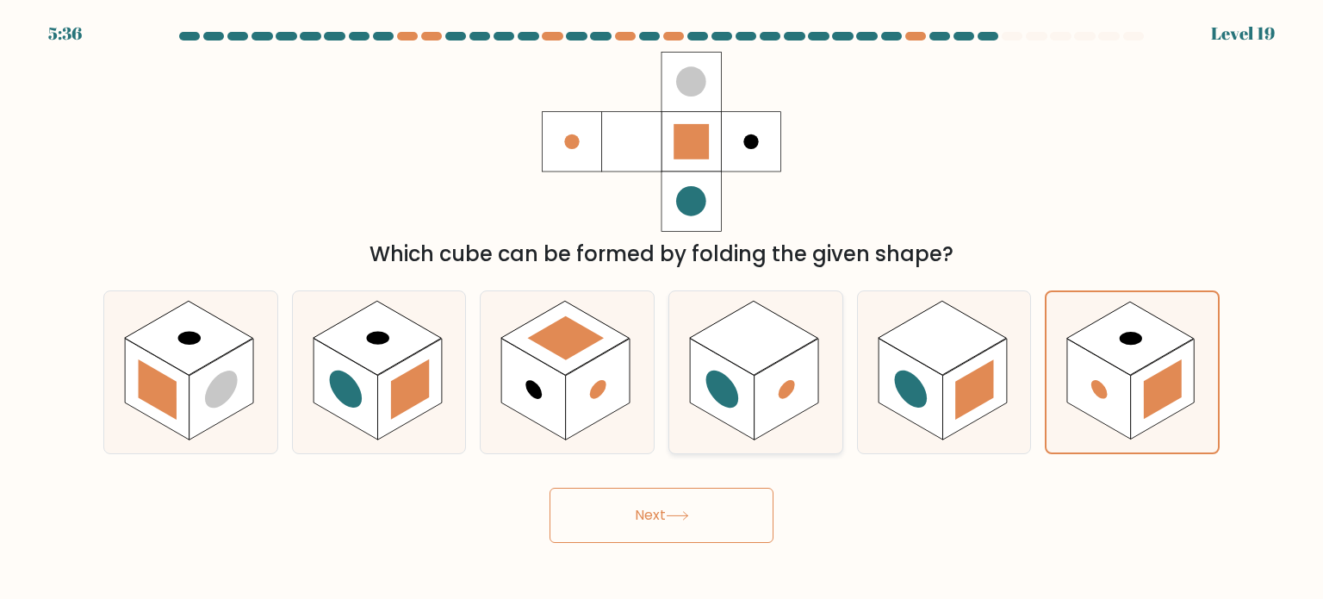
radio input "true"
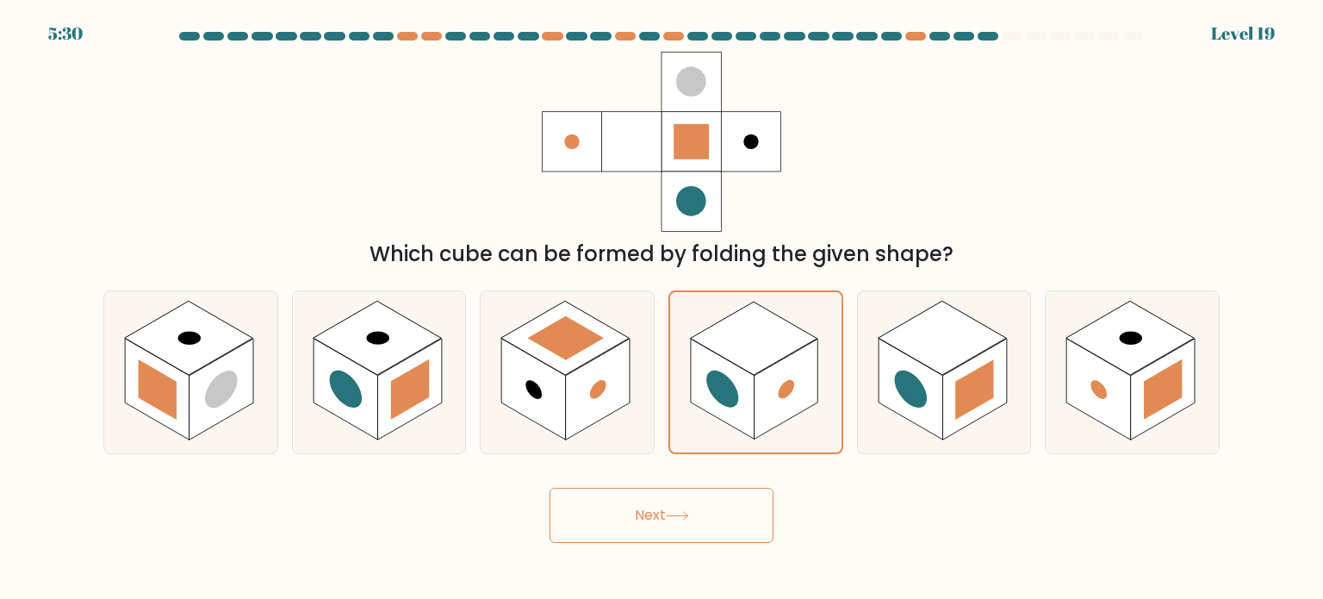
click at [665, 512] on button "Next" at bounding box center [662, 514] width 224 height 55
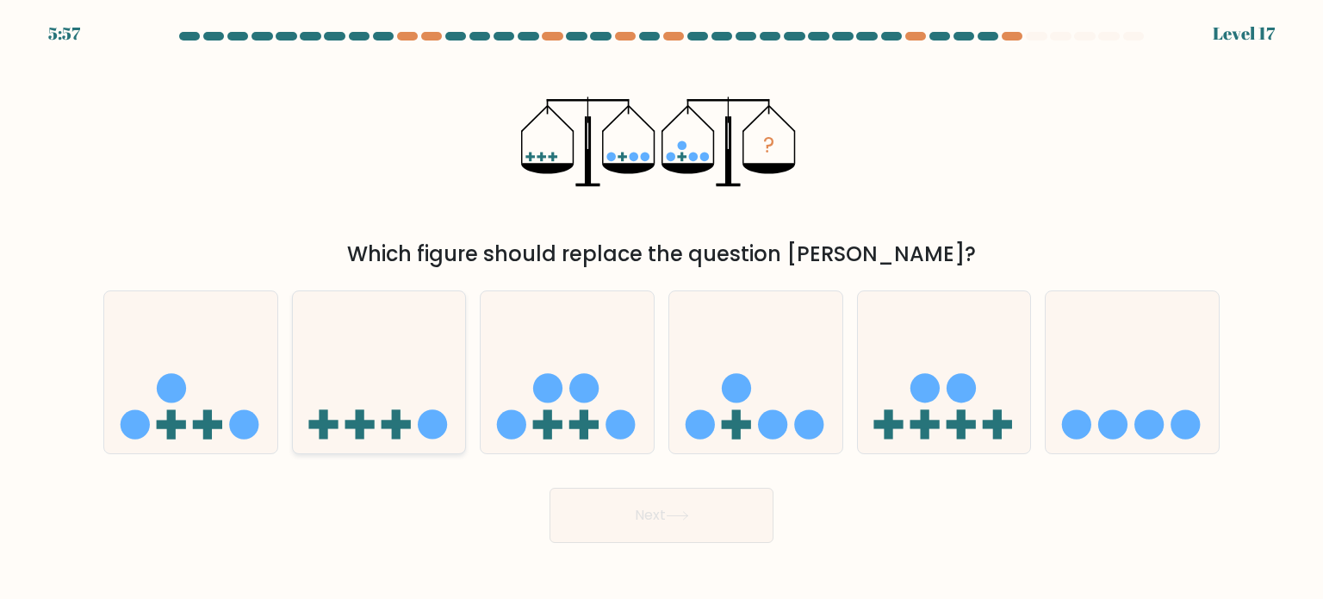
click at [352, 438] on icon at bounding box center [379, 372] width 173 height 143
click at [661, 308] on input "b." at bounding box center [661, 304] width 1 height 9
radio input "true"
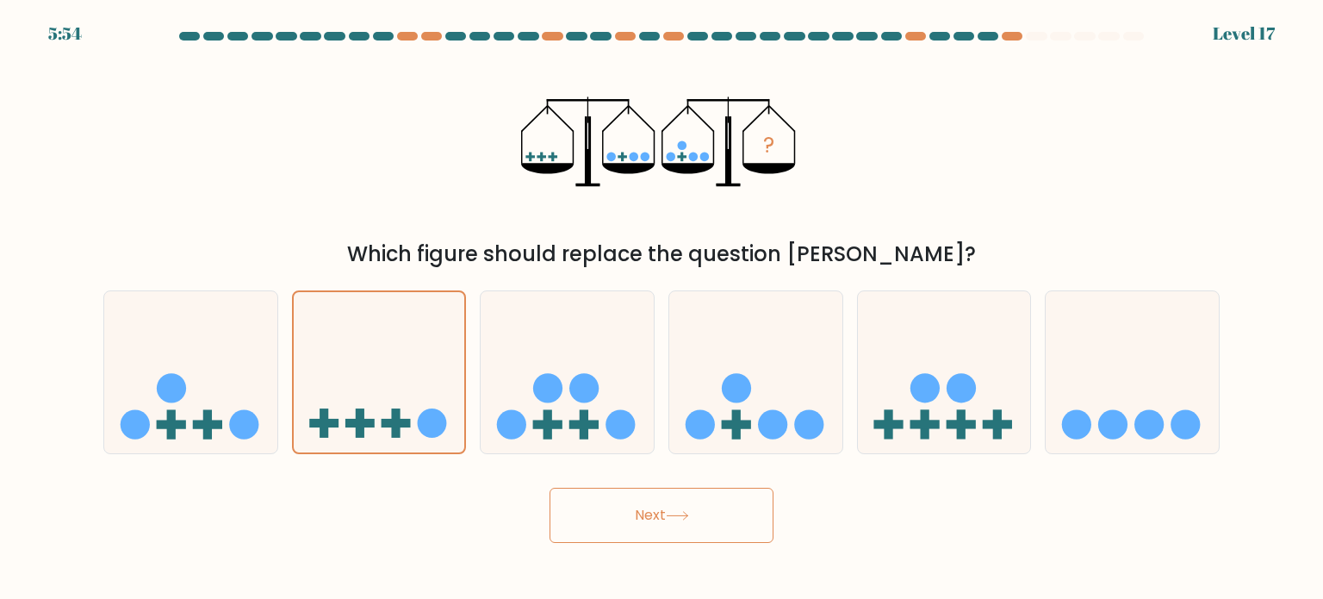
click at [722, 527] on button "Next" at bounding box center [662, 514] width 224 height 55
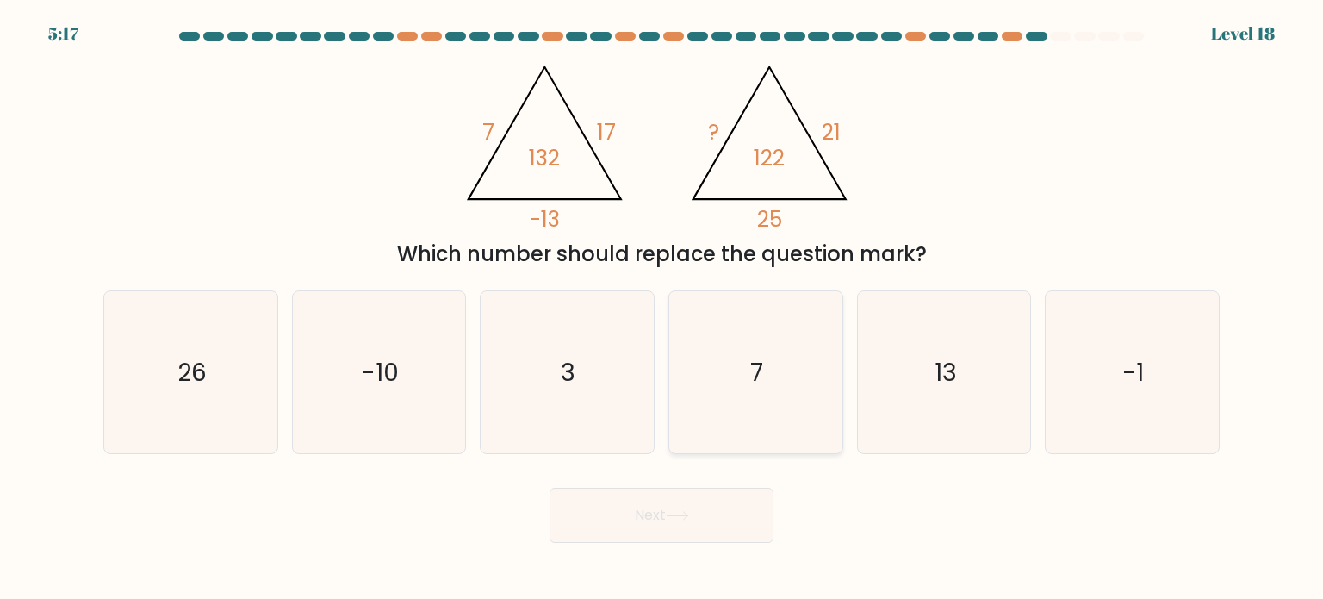
click at [776, 350] on icon "7" at bounding box center [755, 372] width 162 height 162
click at [662, 308] on input "d. 7" at bounding box center [661, 304] width 1 height 9
radio input "true"
click at [684, 524] on button "Next" at bounding box center [662, 514] width 224 height 55
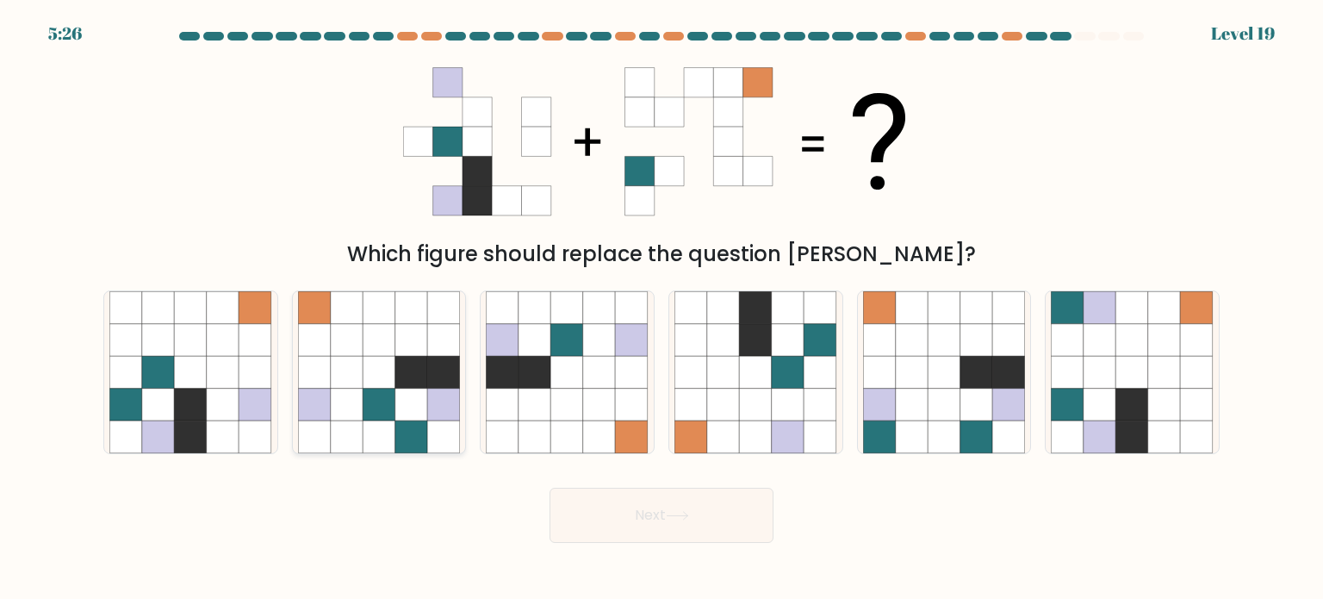
click at [432, 384] on icon at bounding box center [443, 372] width 33 height 33
click at [661, 308] on input "b." at bounding box center [661, 304] width 1 height 9
radio input "true"
click at [682, 506] on button "Next" at bounding box center [662, 514] width 224 height 55
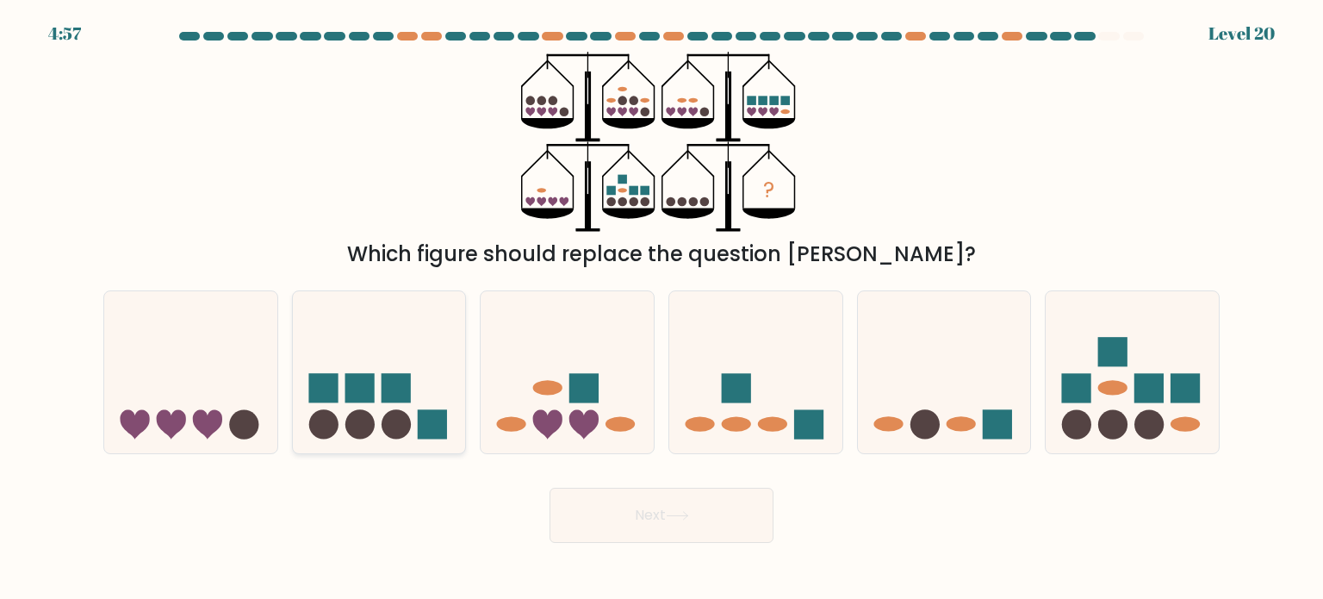
click at [361, 392] on rect at bounding box center [359, 387] width 29 height 29
click at [661, 308] on input "b." at bounding box center [661, 304] width 1 height 9
radio input "true"
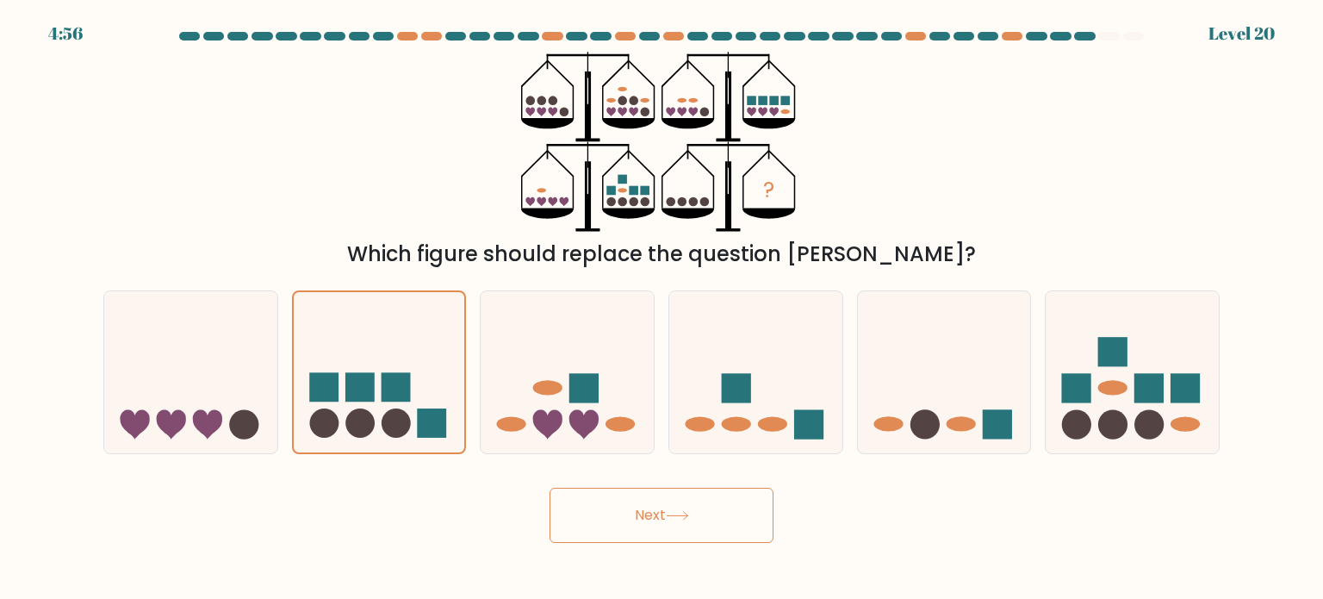
click at [671, 519] on icon at bounding box center [677, 515] width 23 height 9
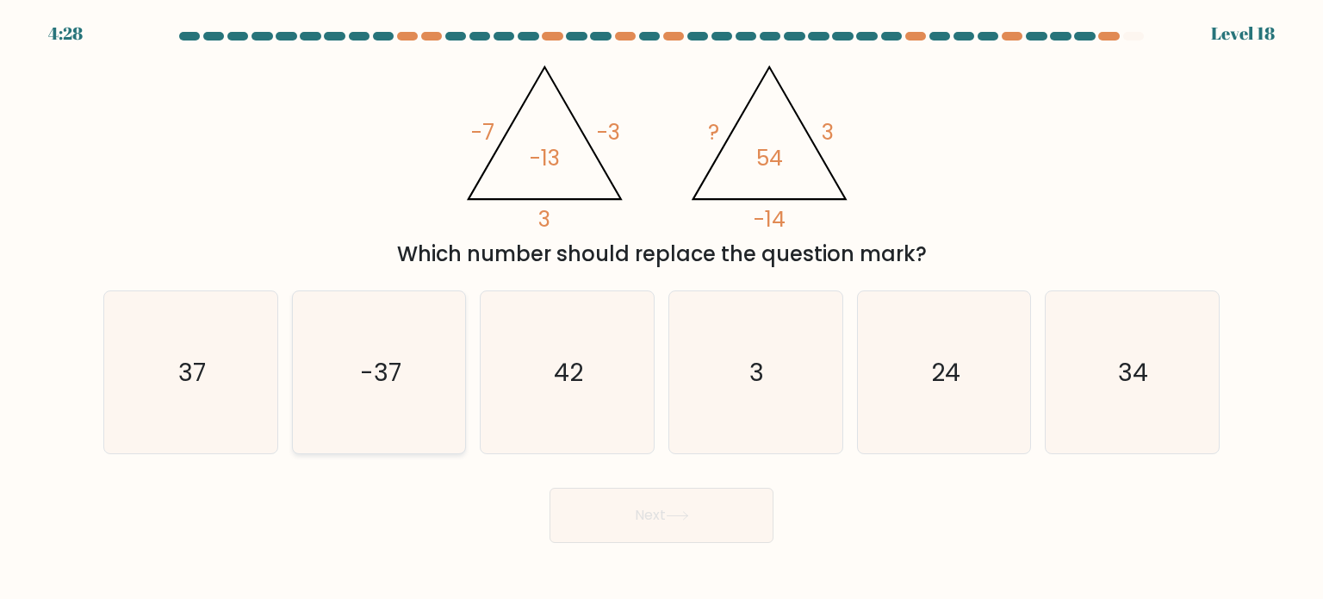
click at [372, 378] on text "-37" at bounding box center [380, 371] width 41 height 34
click at [661, 308] on input "b. -37" at bounding box center [661, 304] width 1 height 9
radio input "true"
click at [686, 517] on icon at bounding box center [677, 515] width 23 height 9
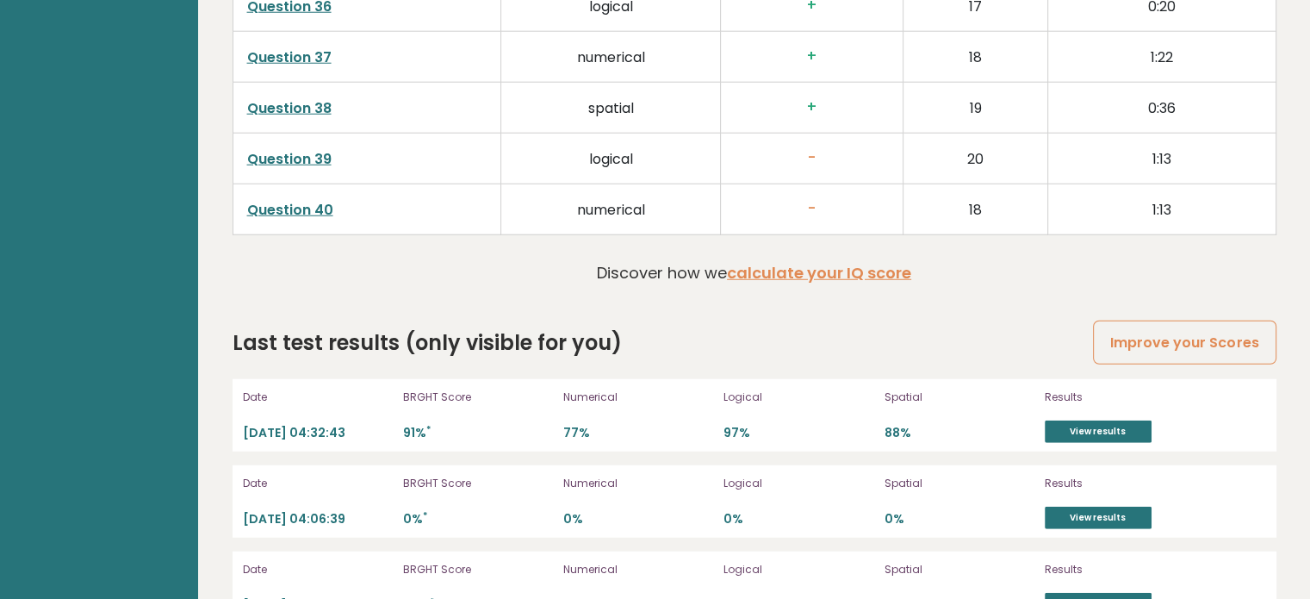
scroll to position [4681, 0]
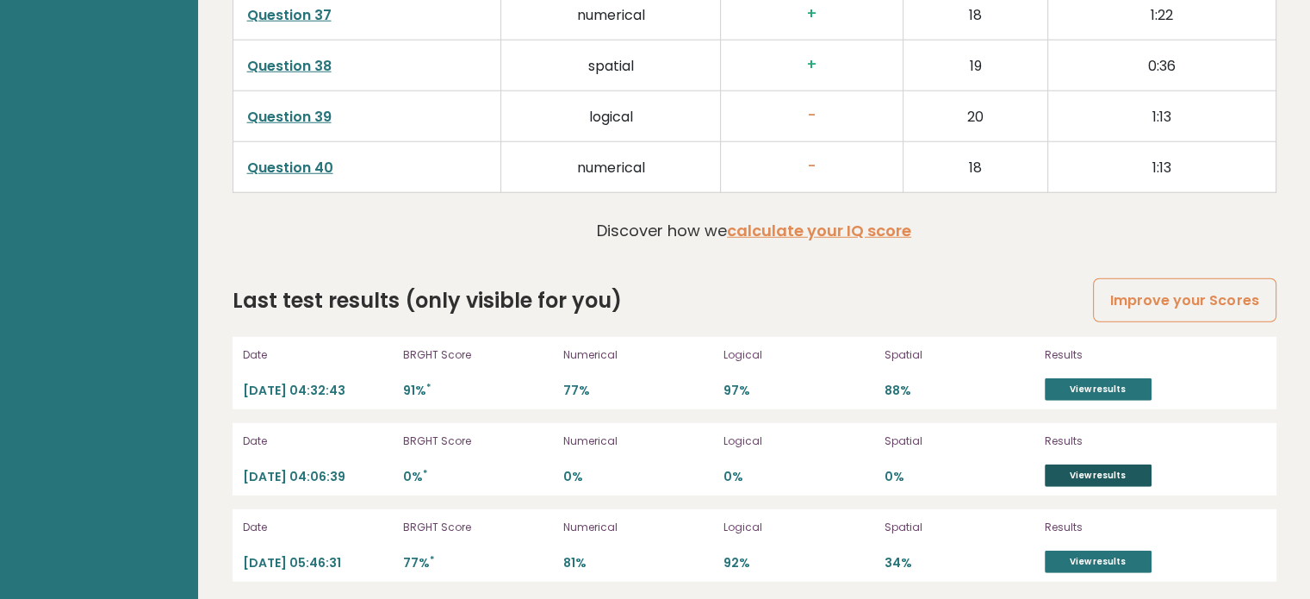
click at [1090, 465] on link "View results" at bounding box center [1098, 475] width 107 height 22
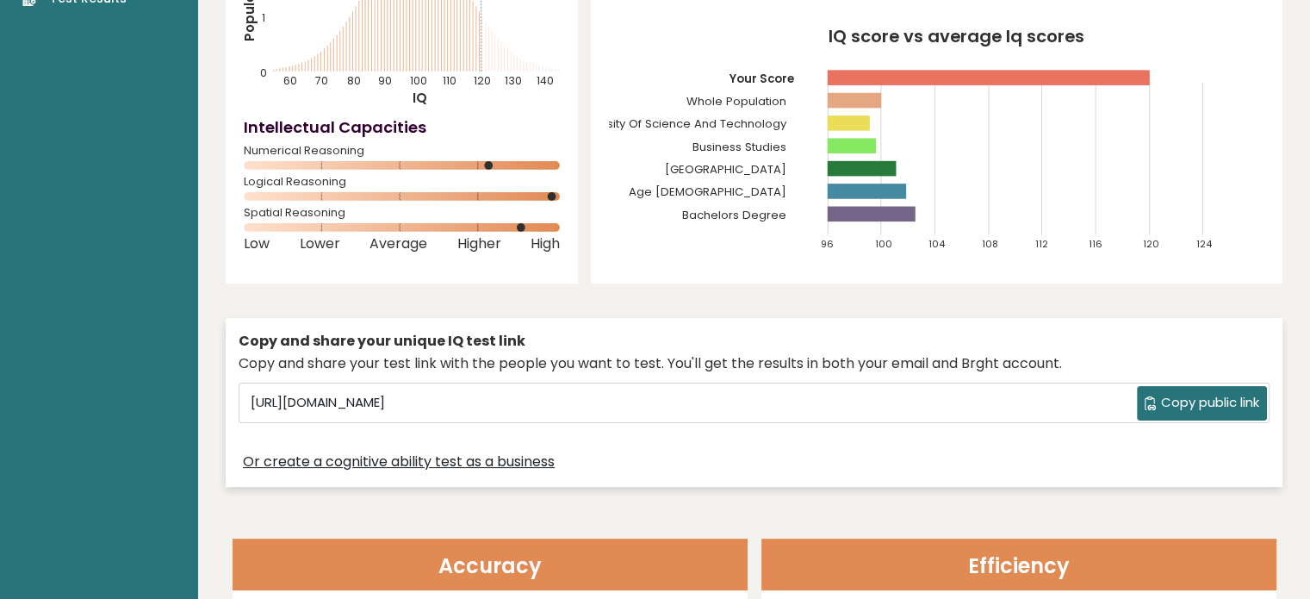
scroll to position [0, 0]
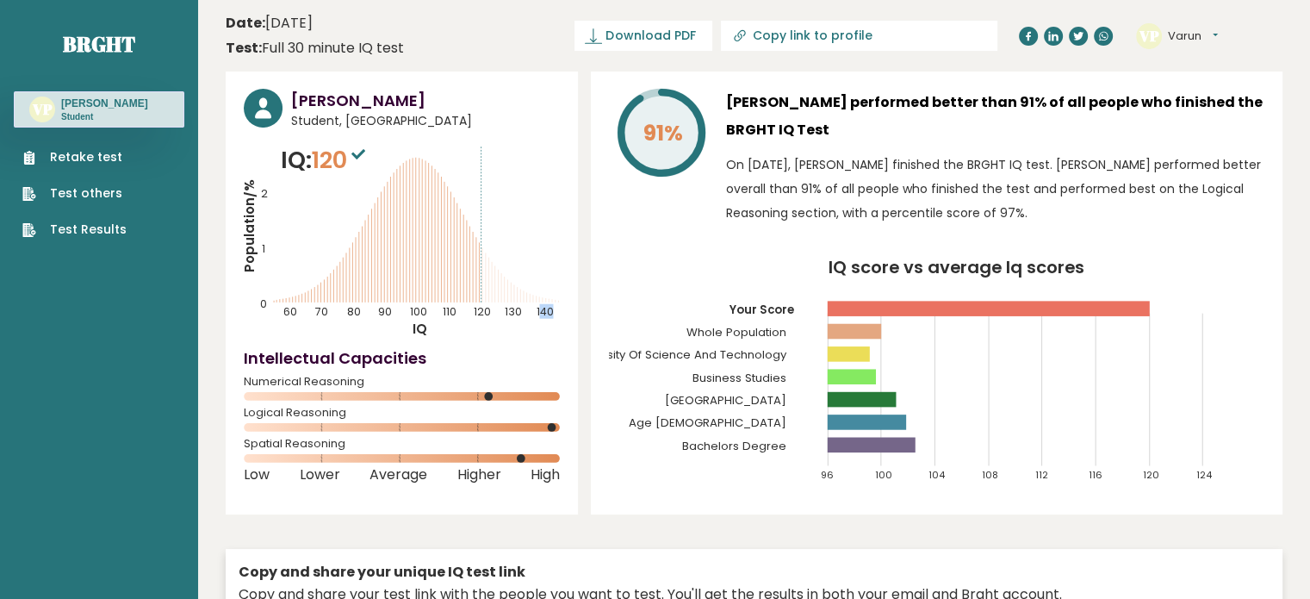
drag, startPoint x: 543, startPoint y: 296, endPoint x: 560, endPoint y: 282, distance: 22.6
click at [560, 282] on div "Varun Patel Student, India IQ: 120 Population/% IQ 0 1 2 60 70 80 90 100 110 12…" at bounding box center [402, 292] width 352 height 443
click at [686, 261] on icon "IQ score vs average Iq scores 96 100 104 108 112 116 120 124 Your Score Whole P…" at bounding box center [936, 378] width 655 height 238
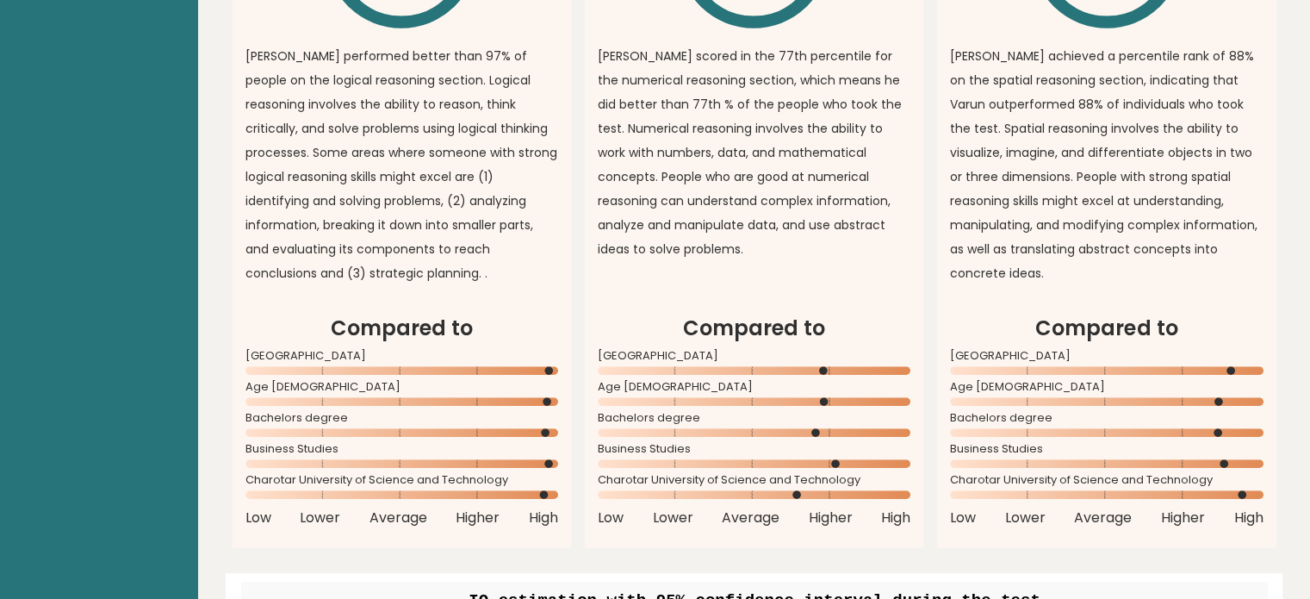
scroll to position [1526, 0]
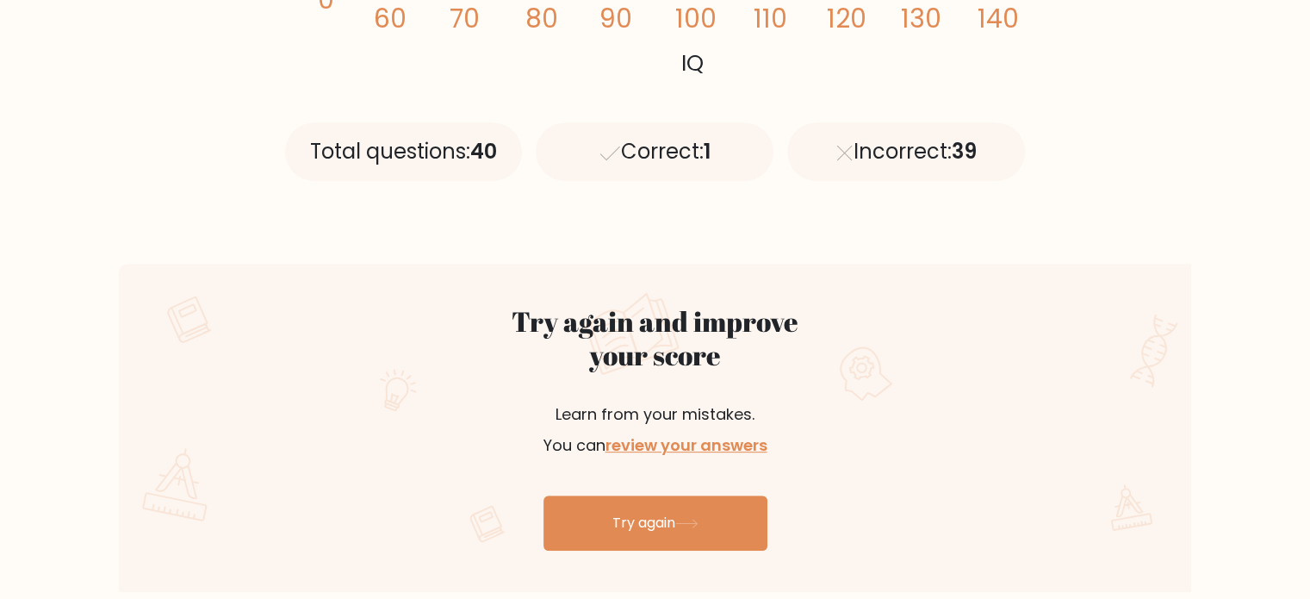
scroll to position [695, 0]
